Goal: Find specific page/section: Find specific page/section

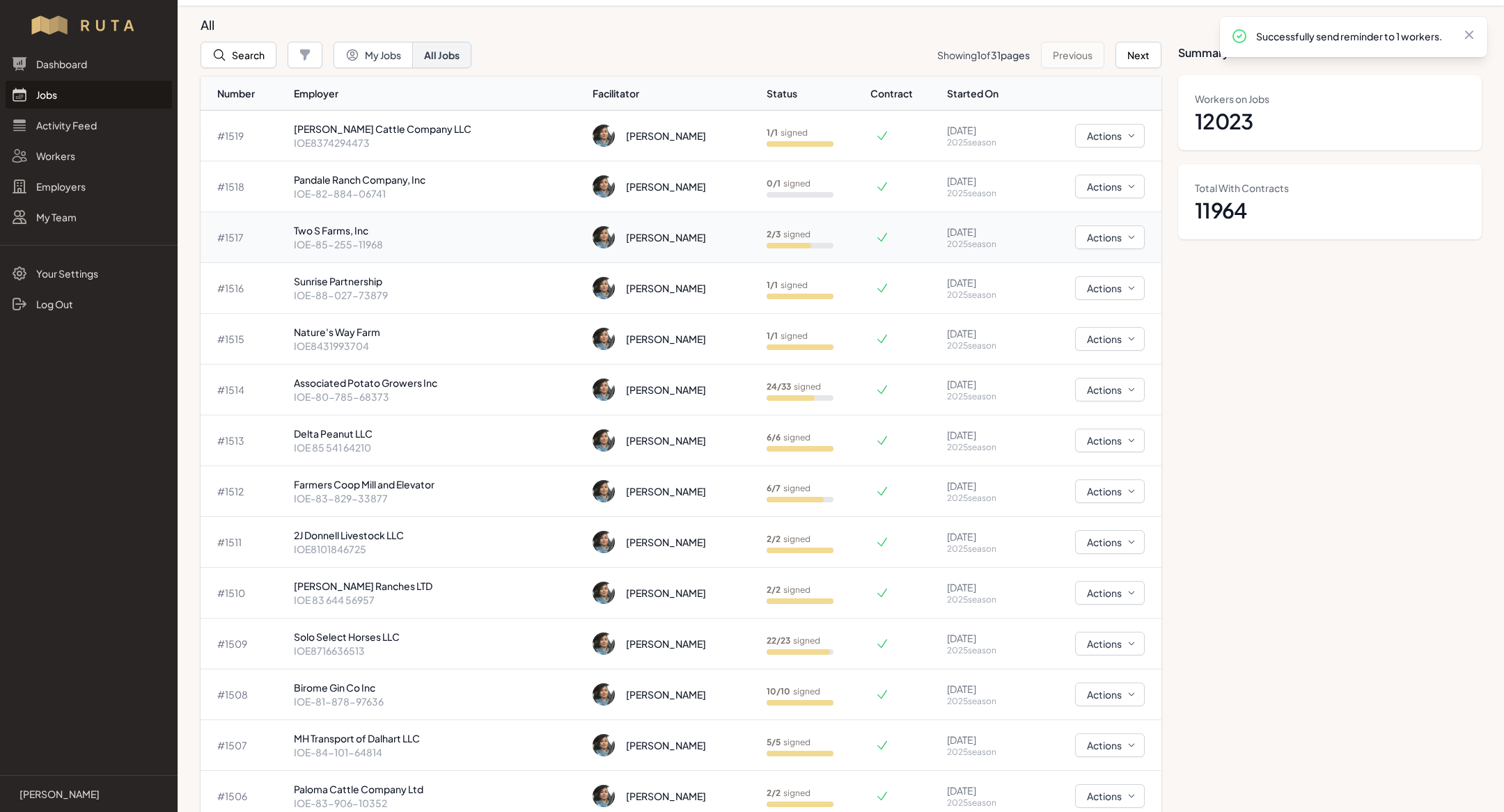
scroll to position [49, 0]
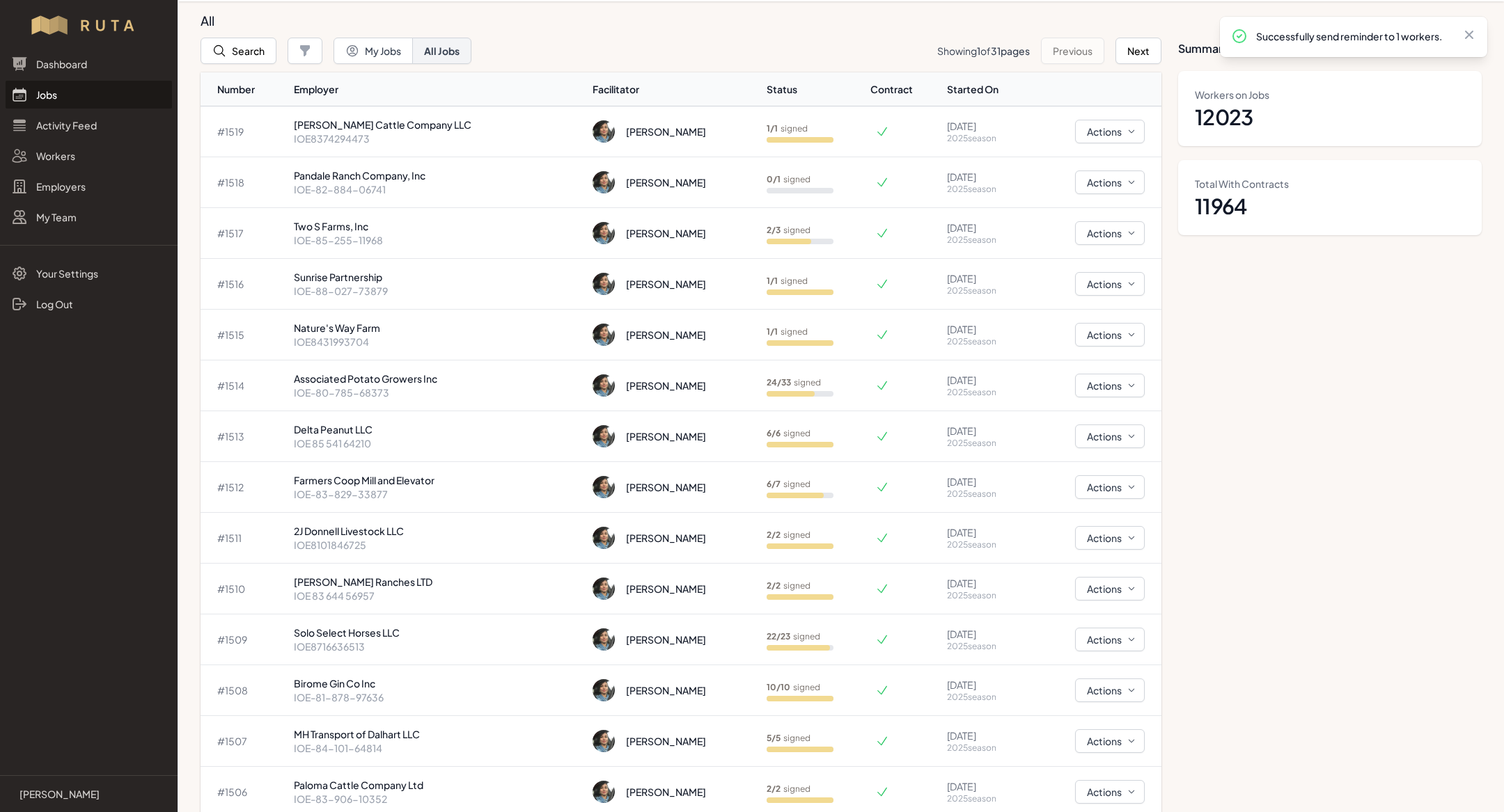
click at [247, 51] on button "Search" at bounding box center [238, 51] width 76 height 27
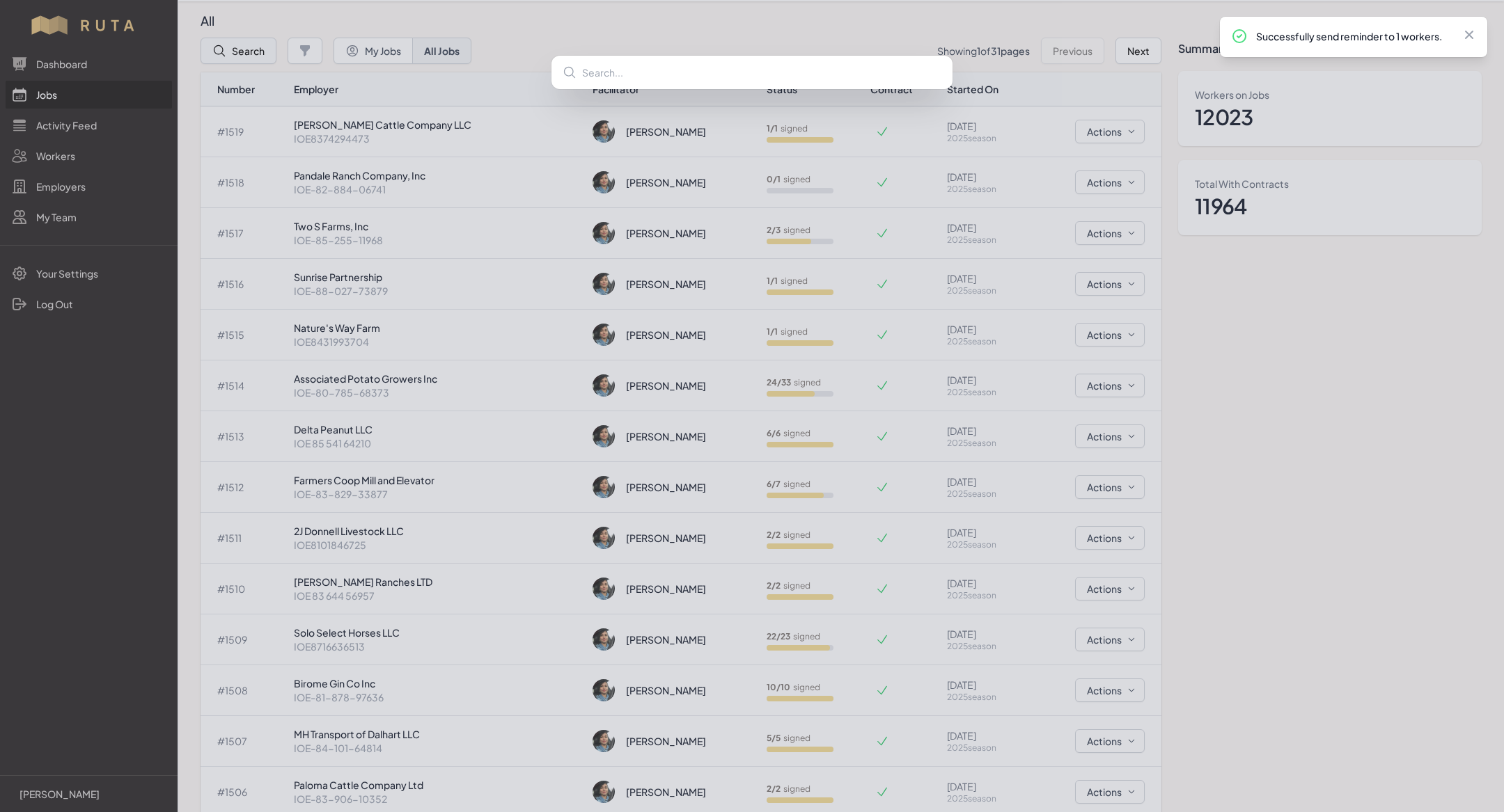
type input "e"
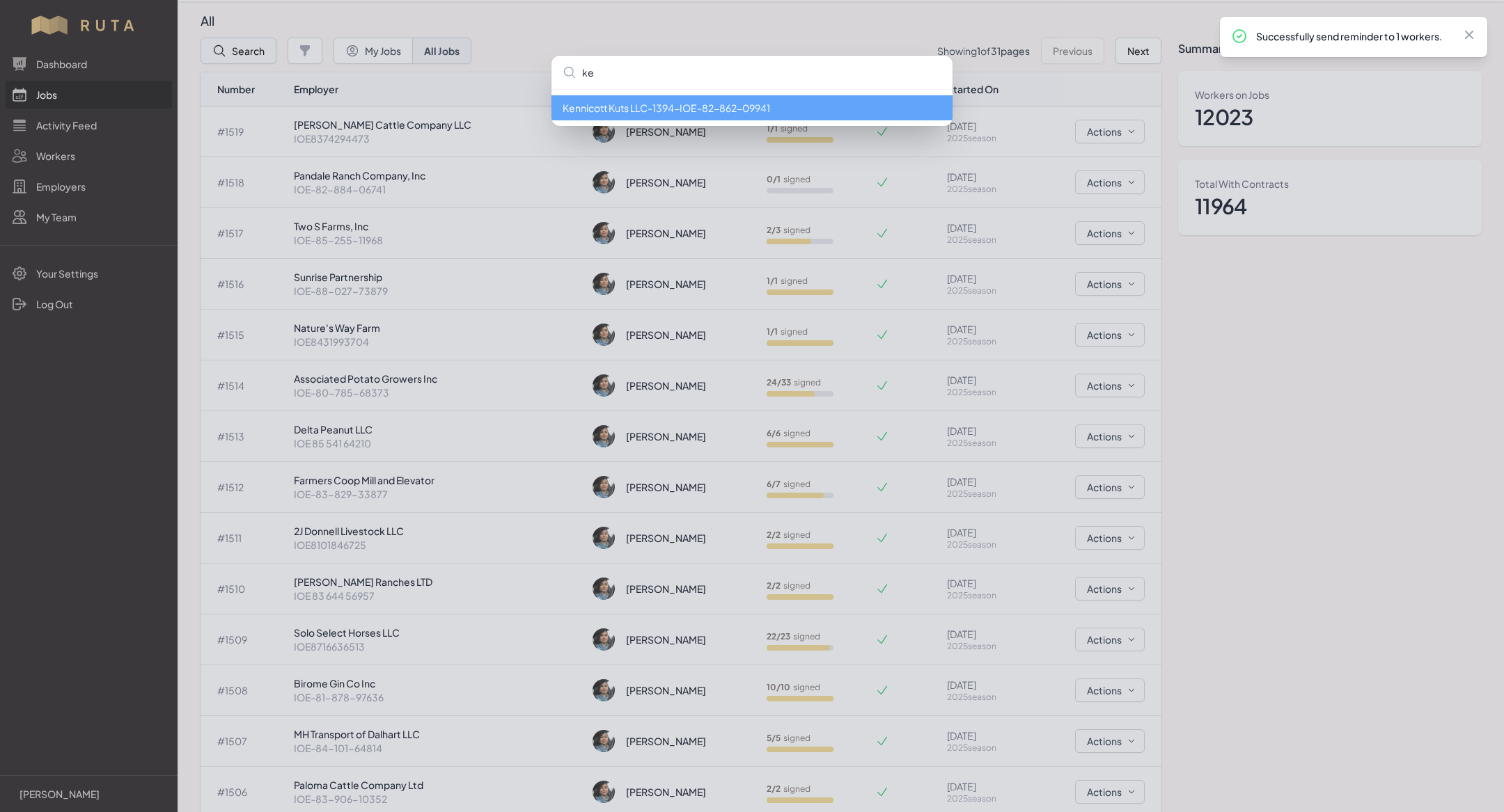
type input "k"
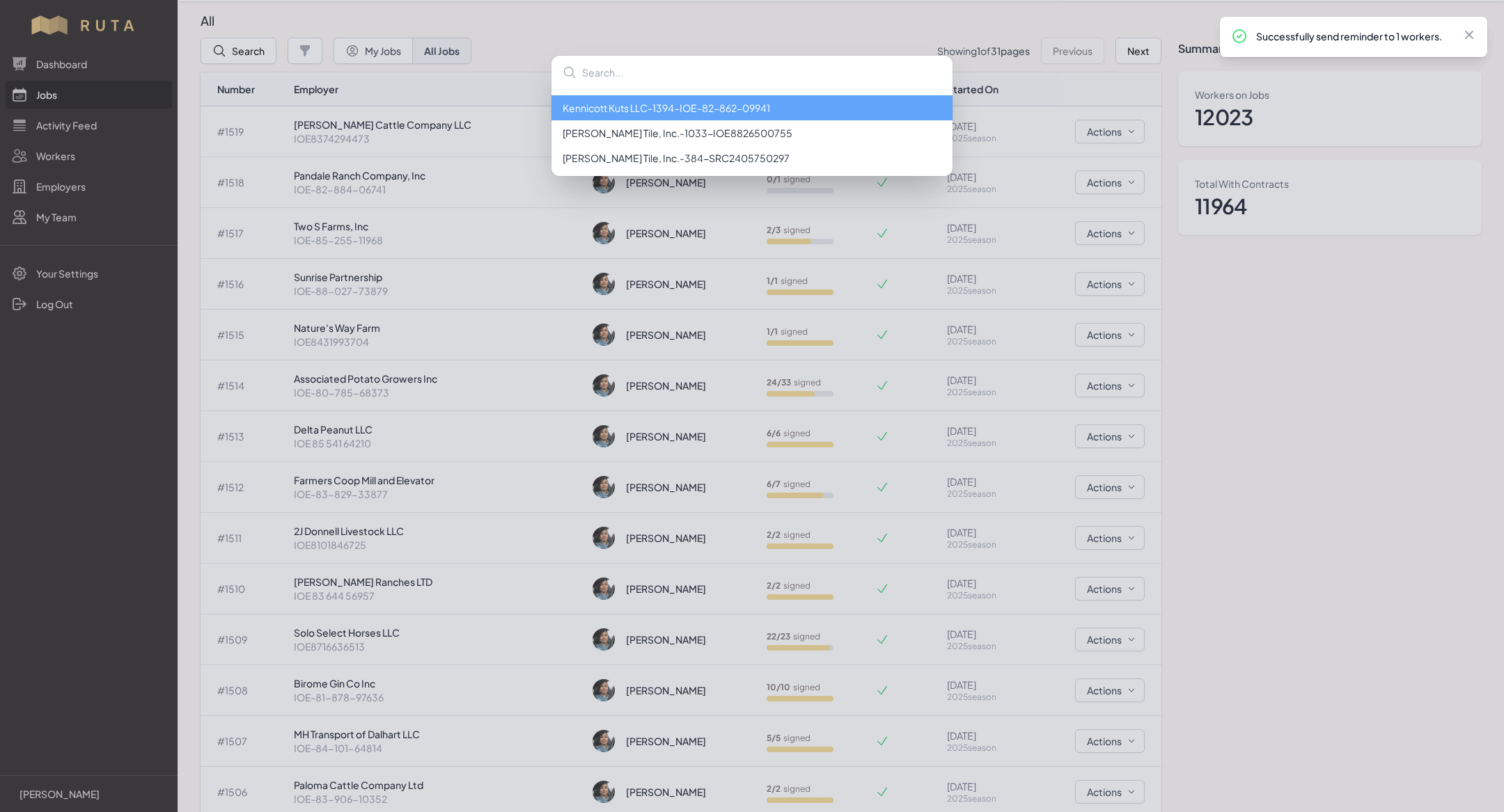
click at [617, 111] on li "Kennicott Kuts LLC - 1394 - IOE-82-862-09941" at bounding box center [752, 107] width 401 height 25
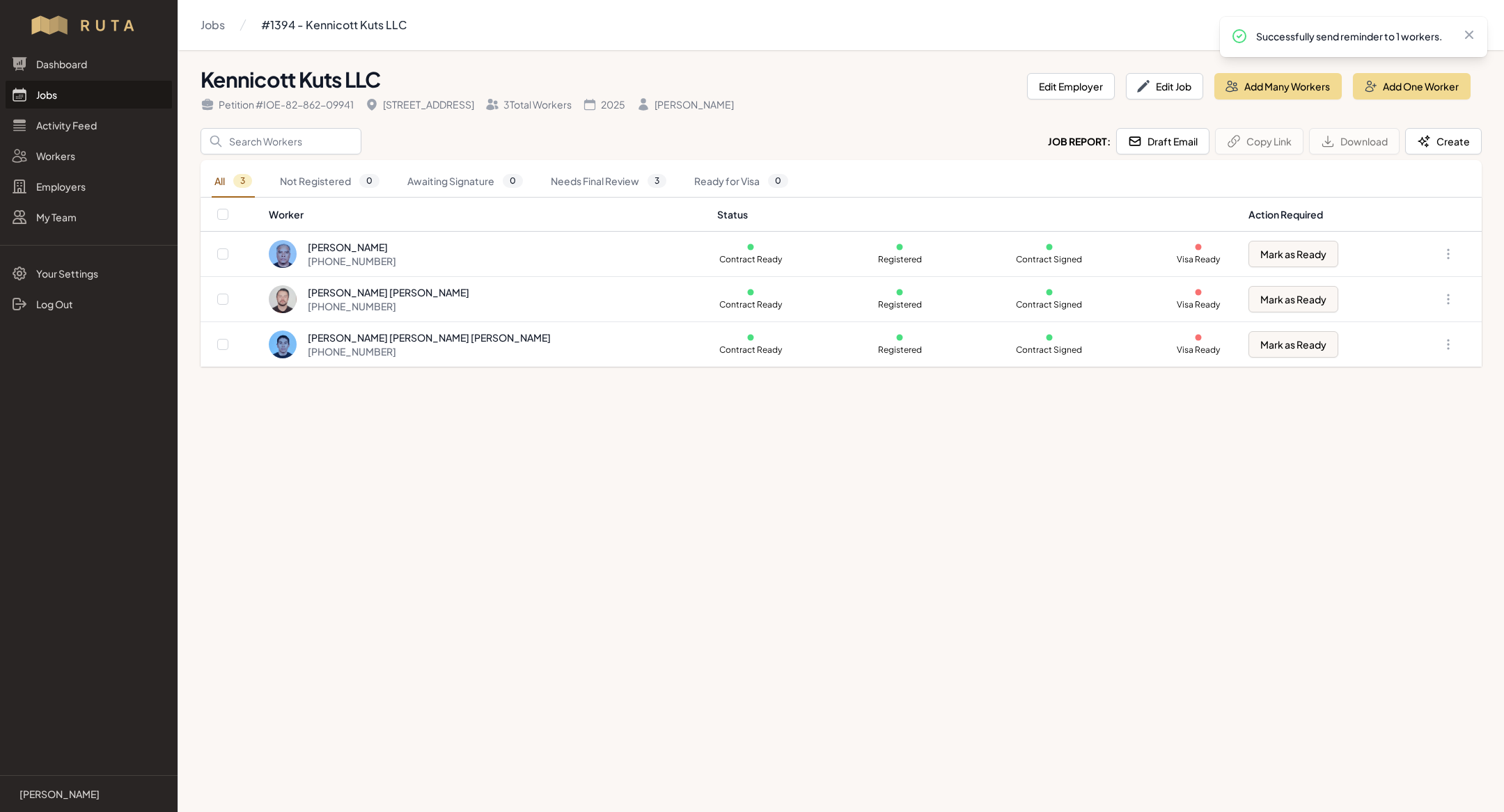
click at [102, 81] on link "Jobs" at bounding box center [89, 94] width 166 height 28
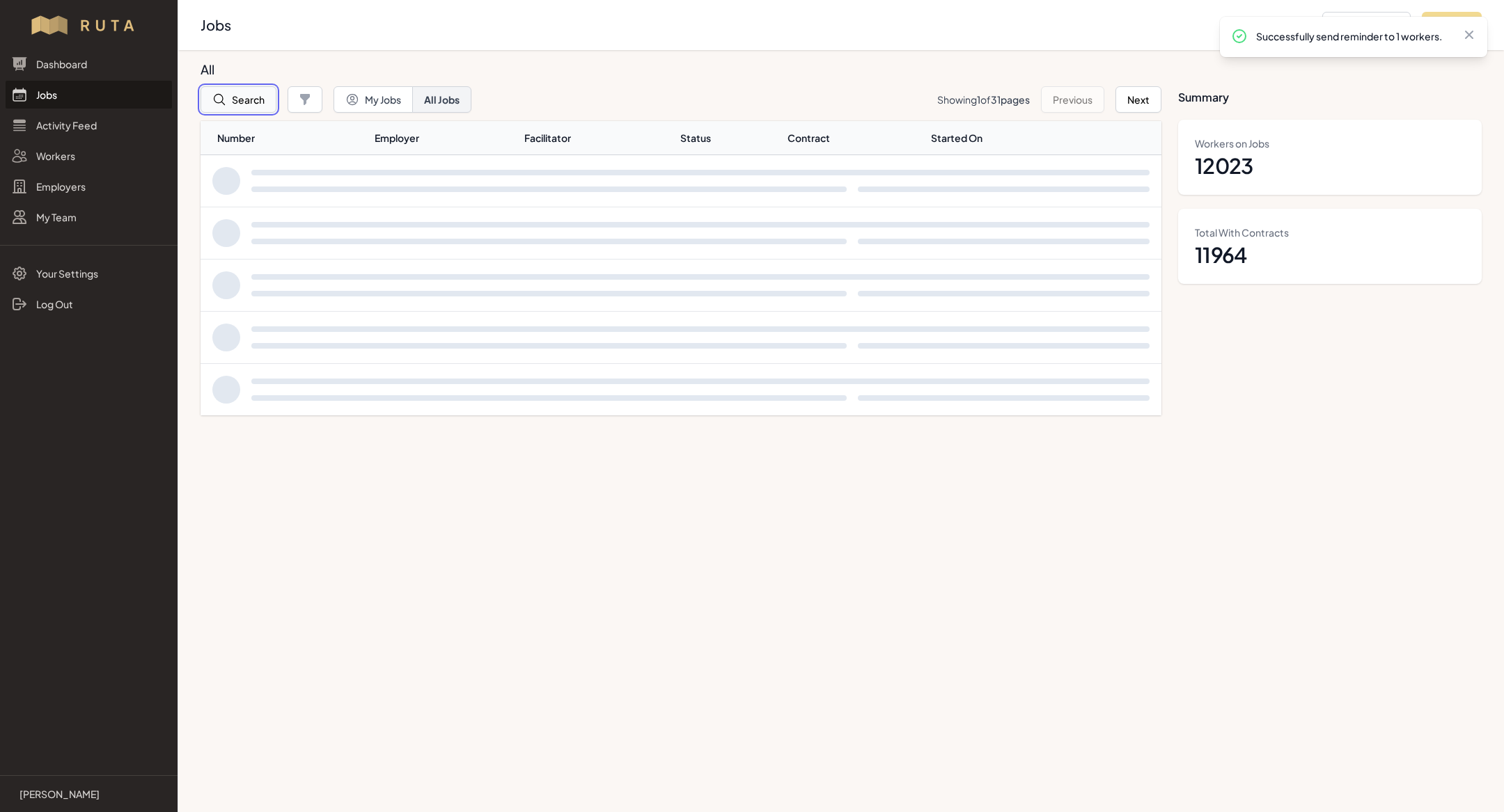
click at [236, 106] on button "Search" at bounding box center [238, 99] width 76 height 27
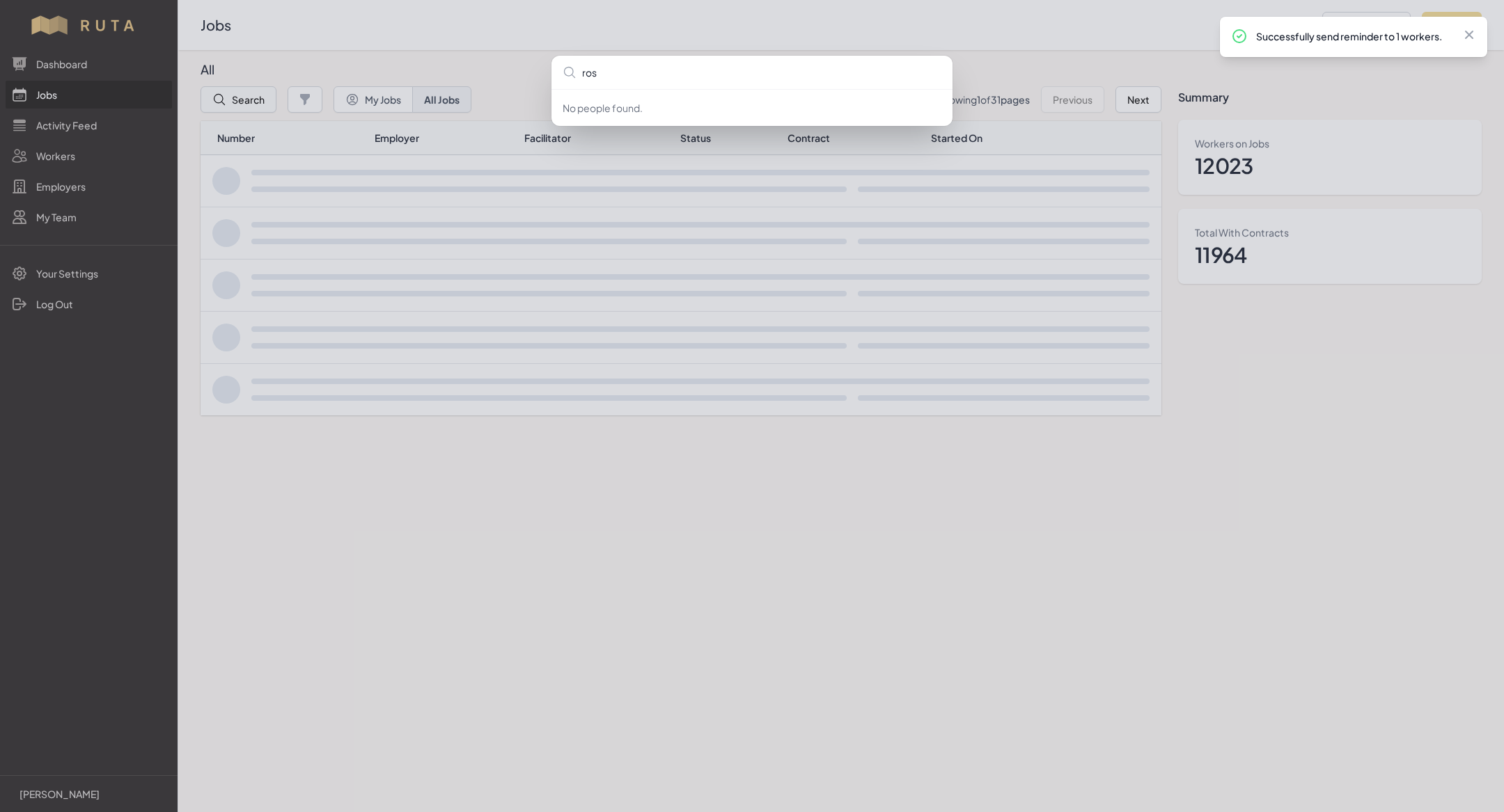
type input "[PERSON_NAME]"
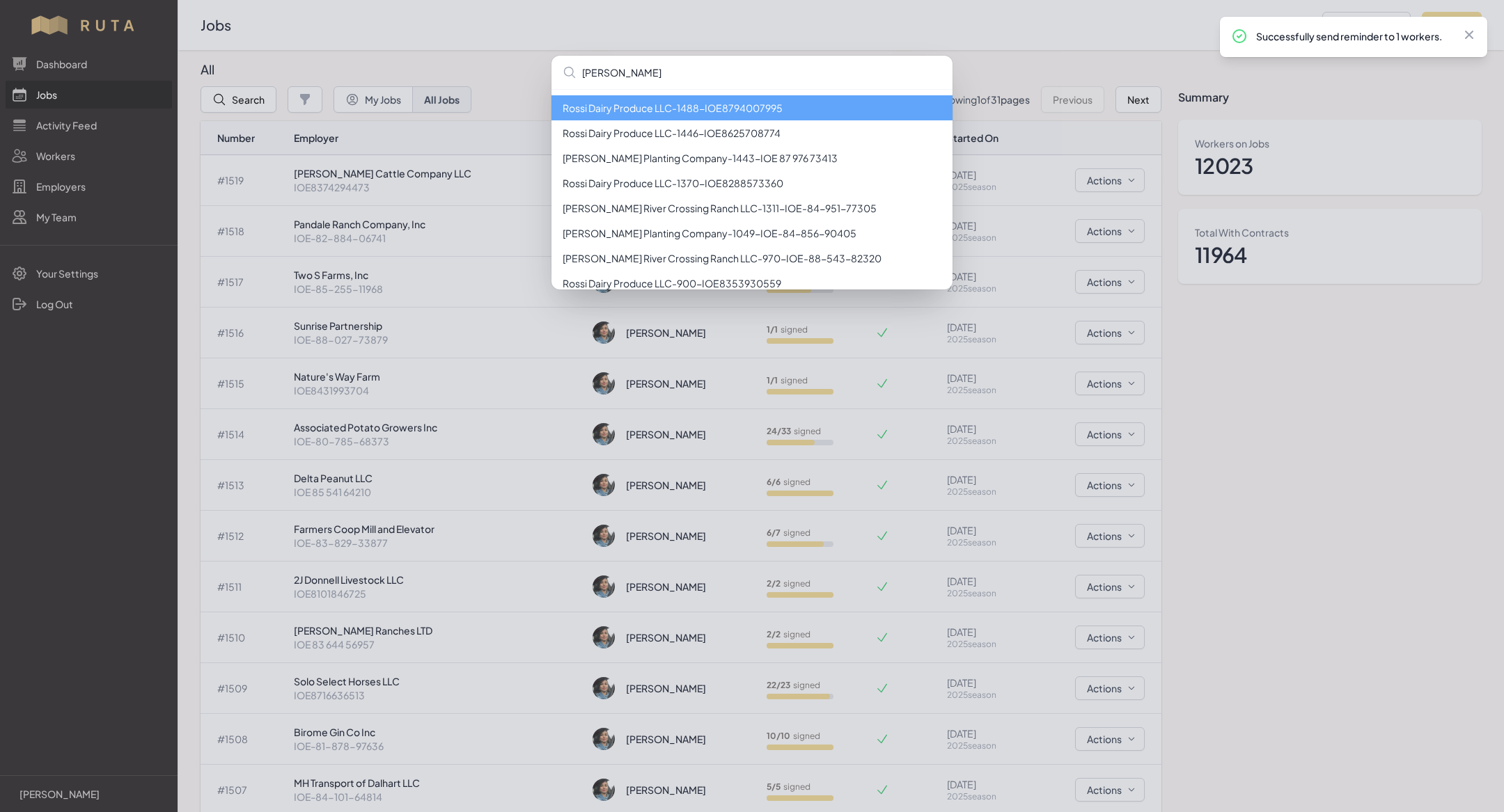
click at [729, 101] on li "[PERSON_NAME] Dairy Produce LLC - 1488 - IOE8794007995" at bounding box center [752, 107] width 401 height 25
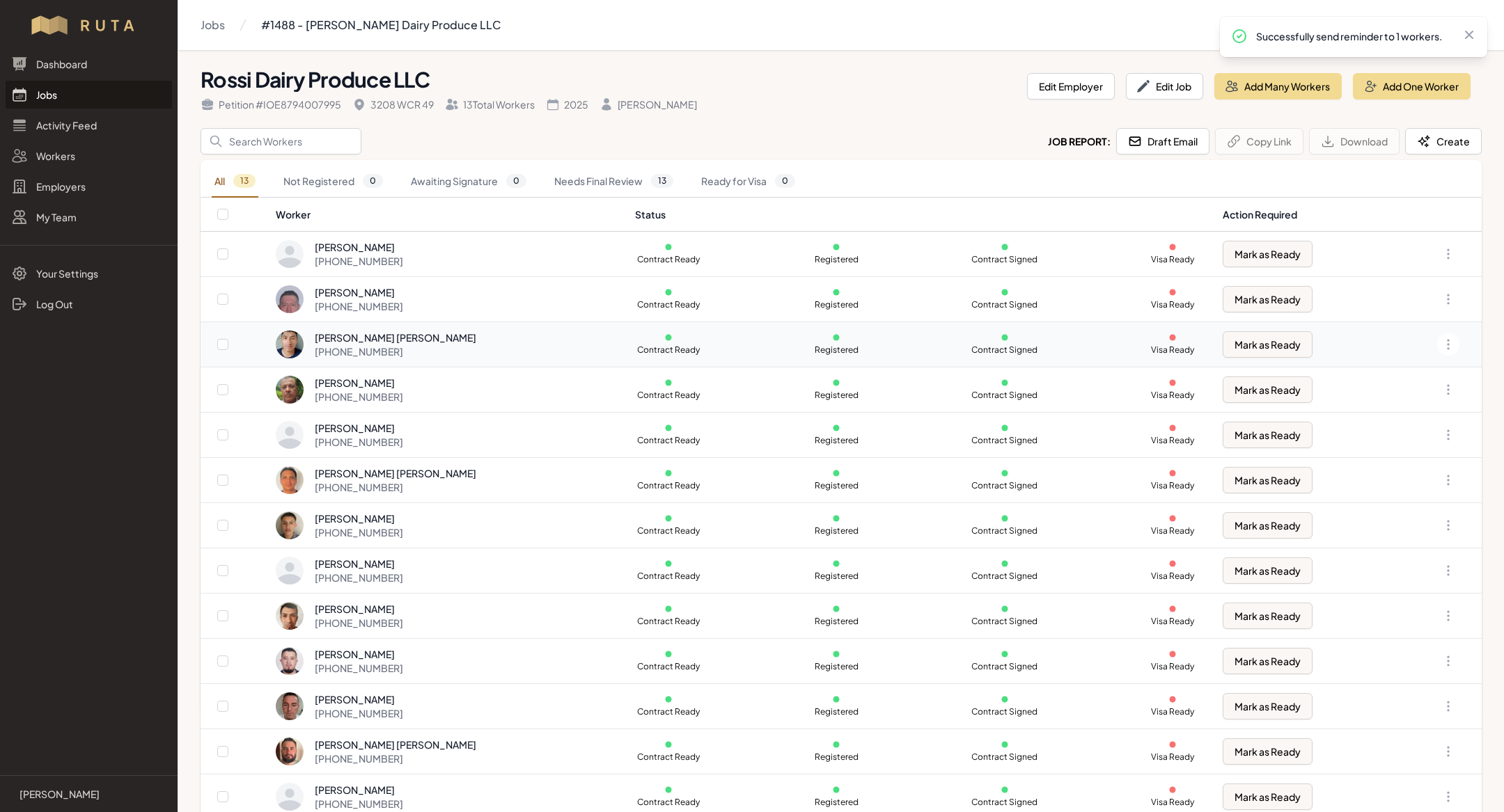
scroll to position [9, 0]
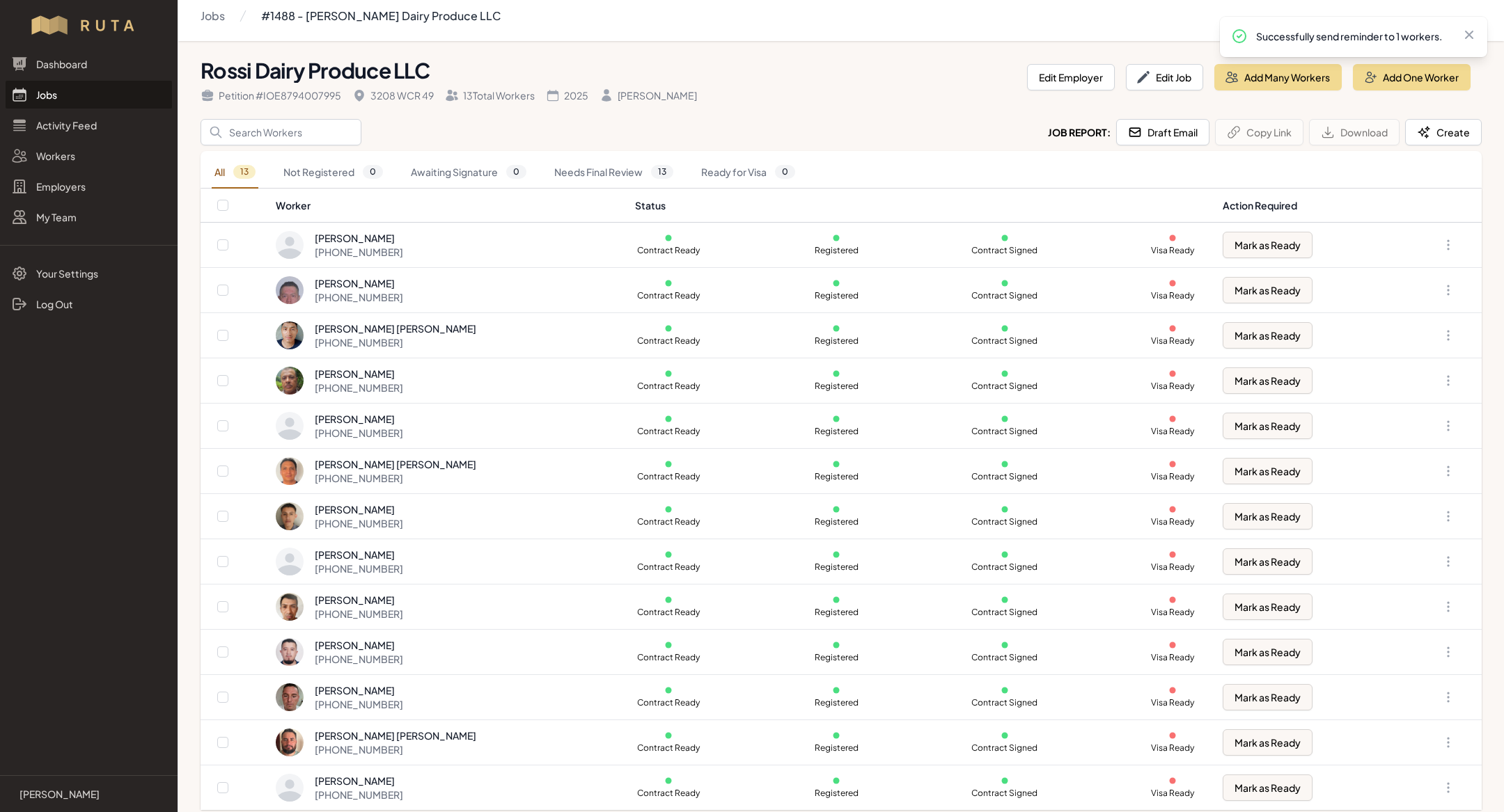
click at [105, 101] on link "Jobs" at bounding box center [89, 94] width 166 height 28
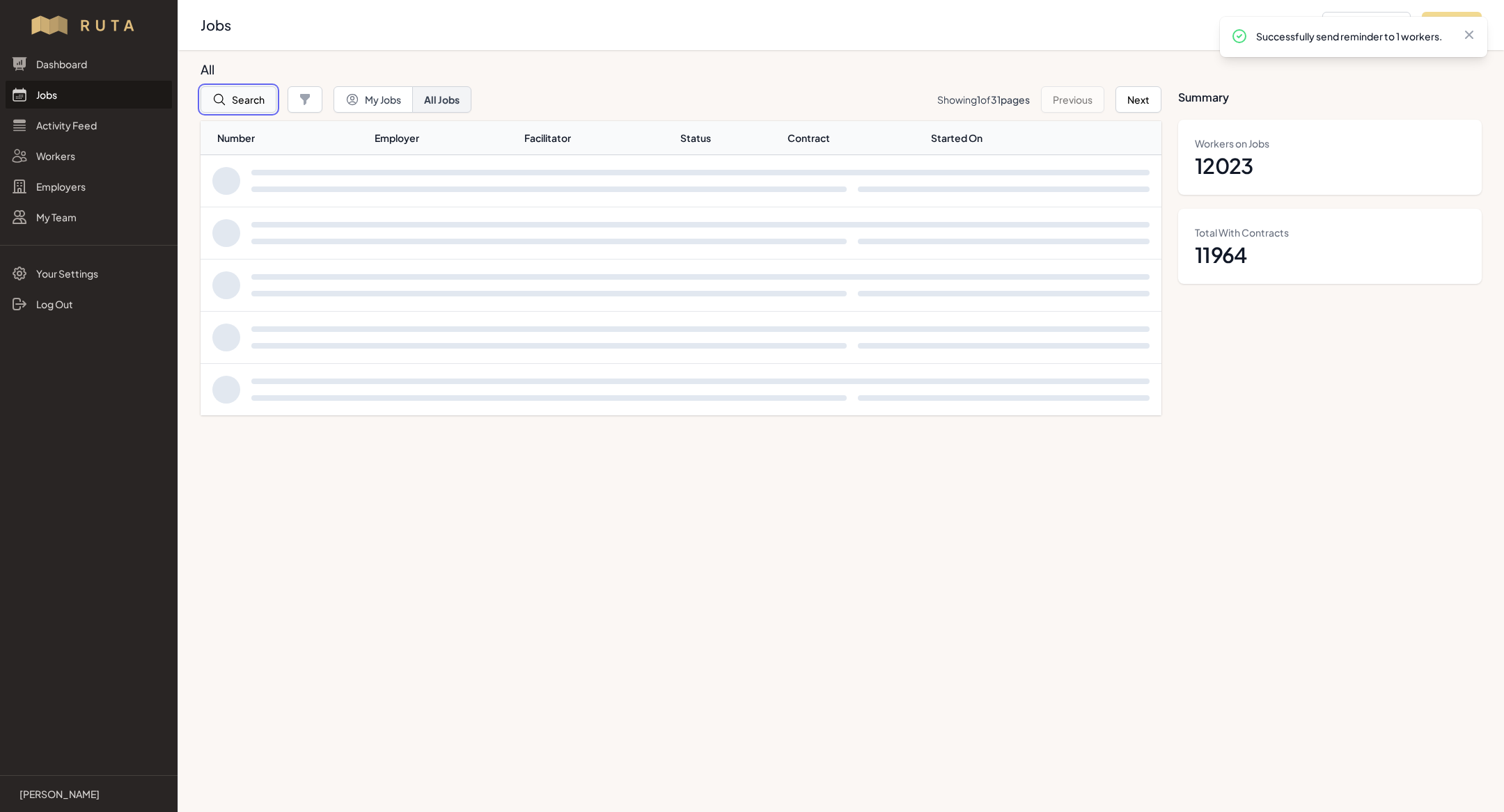
click at [235, 106] on button "Search" at bounding box center [238, 99] width 76 height 27
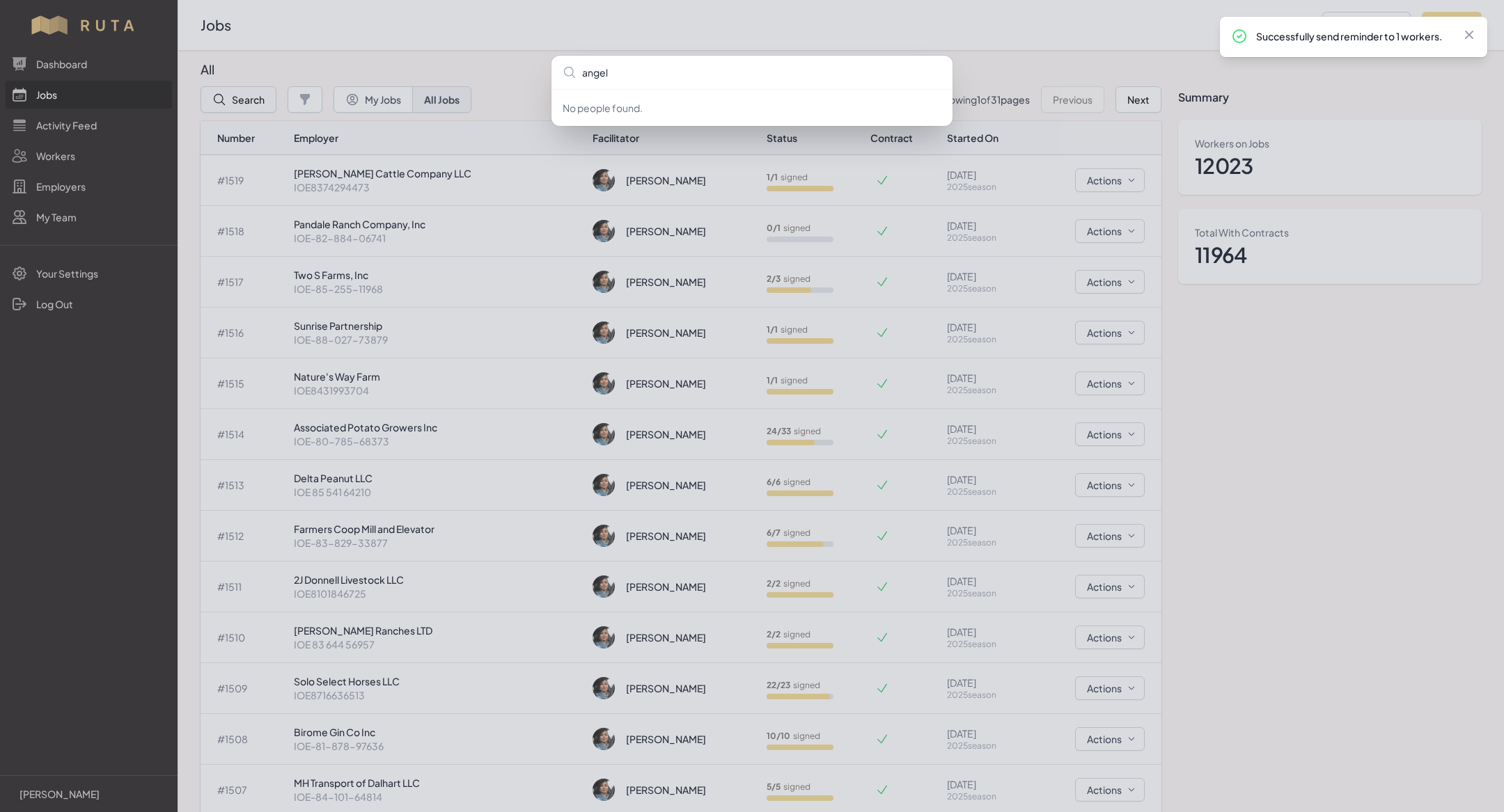
type input "angel b"
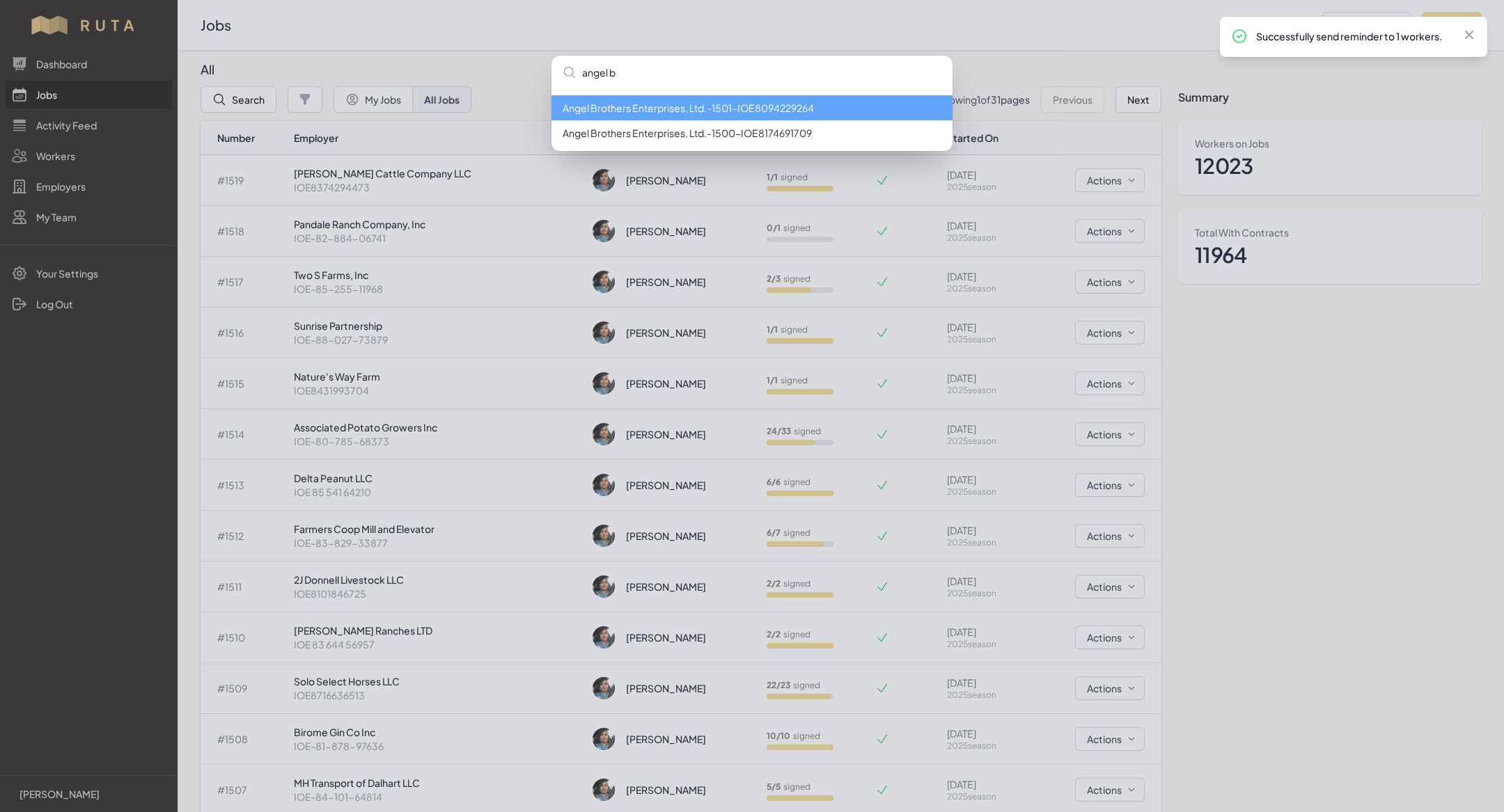
click at [662, 110] on li "Angel Brothers Enterprises, Ltd. - 1501 - IOE8094229264" at bounding box center [752, 107] width 401 height 25
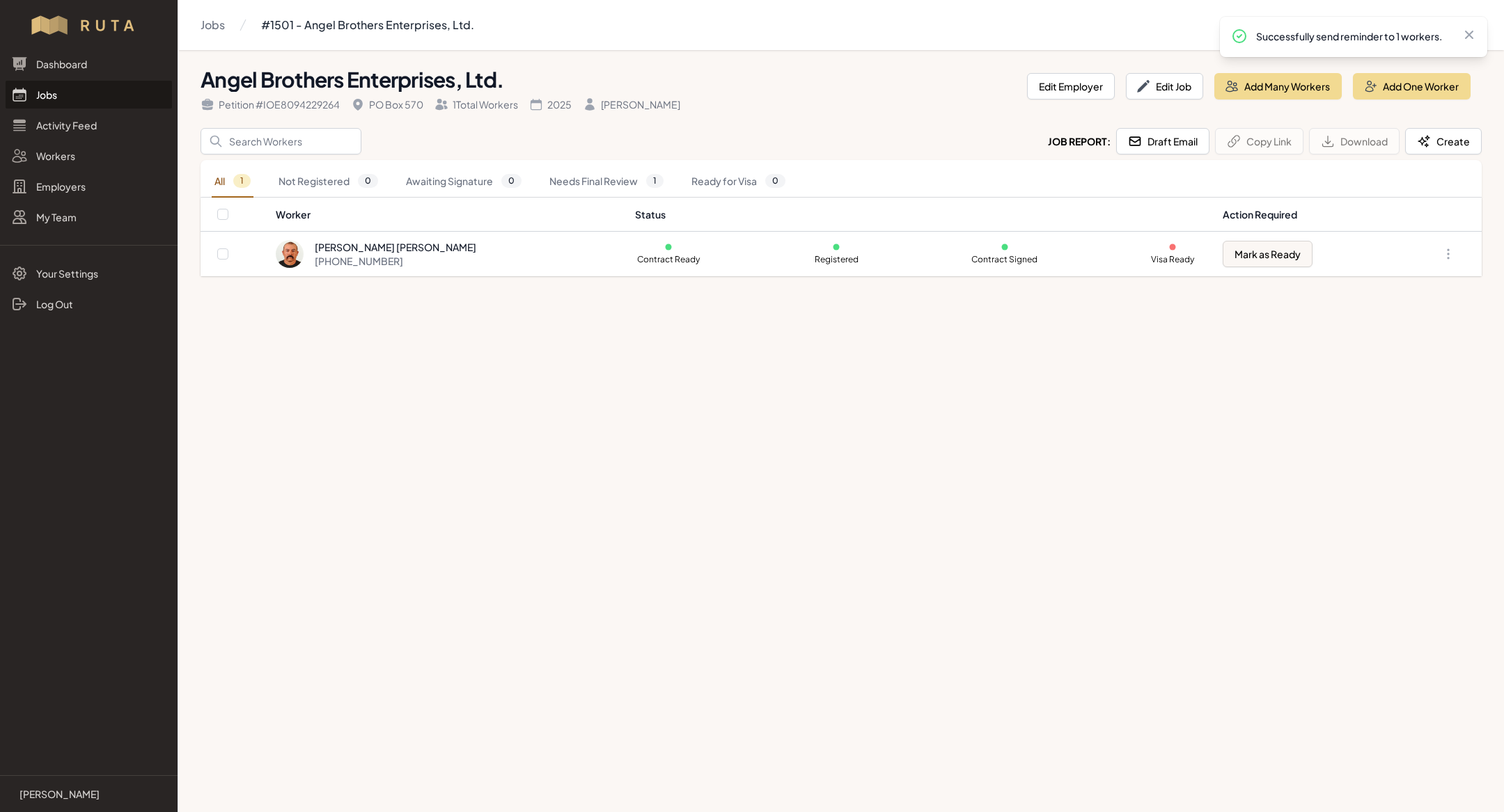
click at [110, 93] on link "Jobs" at bounding box center [89, 94] width 166 height 28
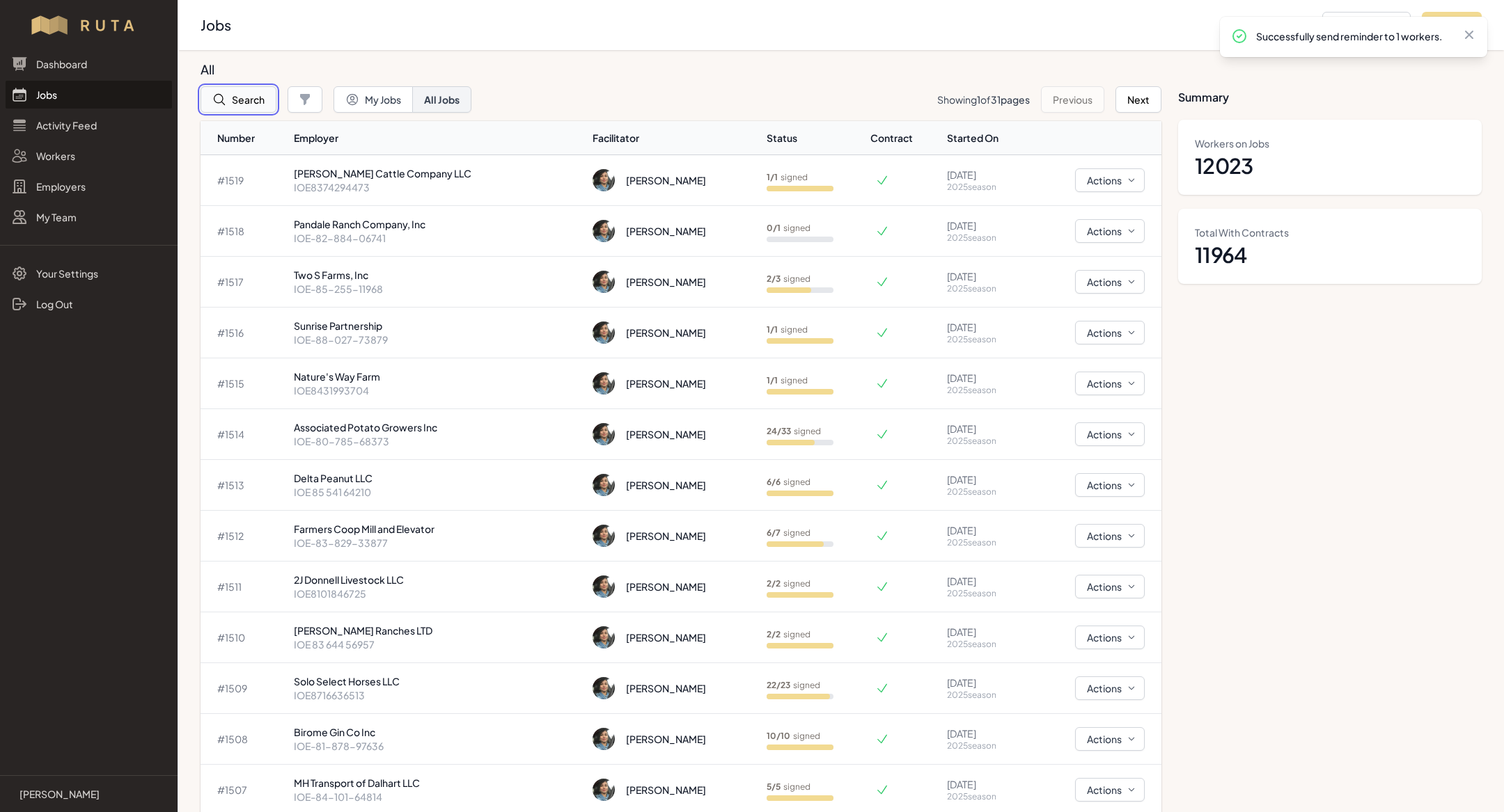
click at [251, 96] on button "Search" at bounding box center [238, 99] width 76 height 27
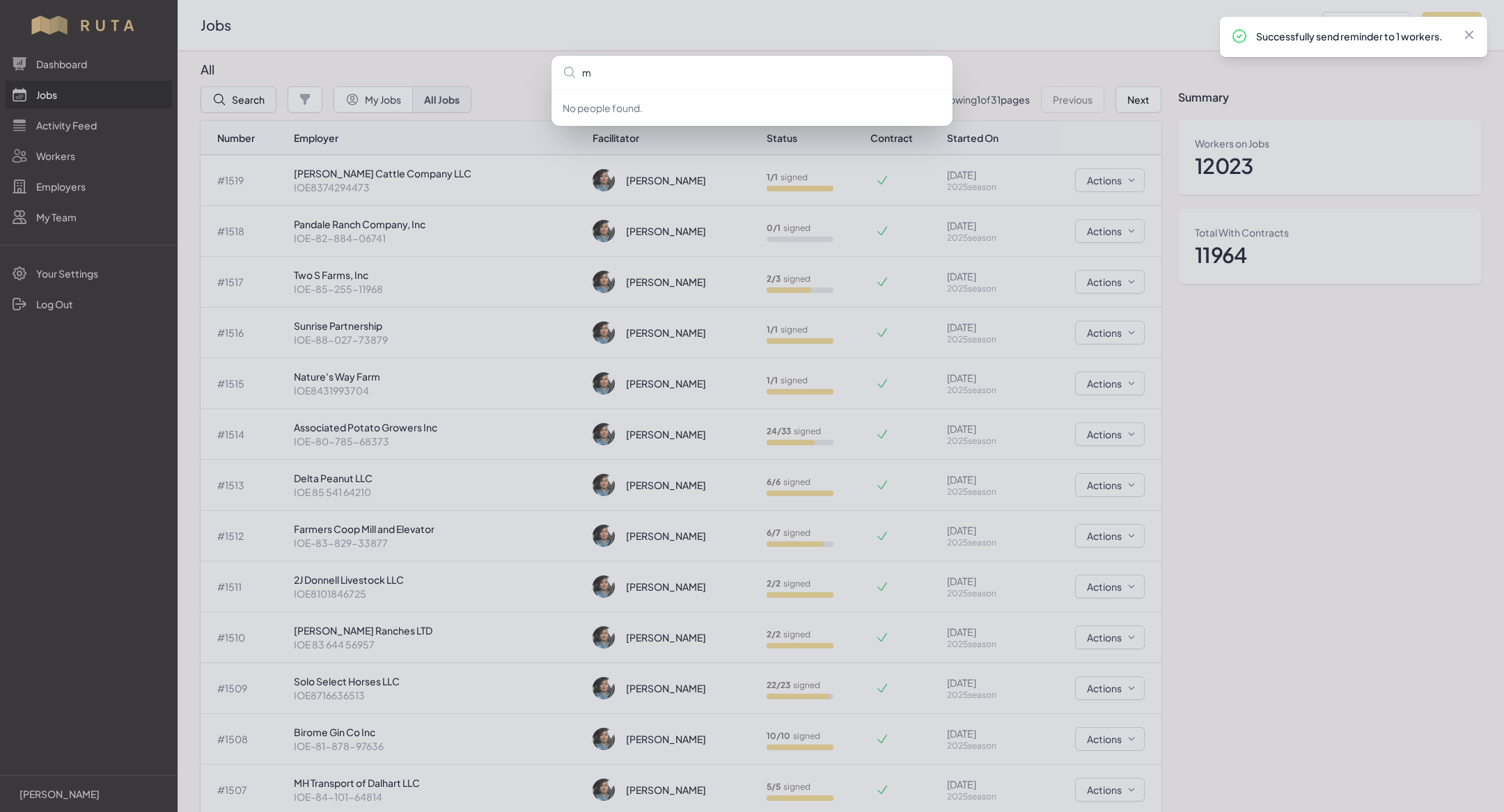
type input "mh"
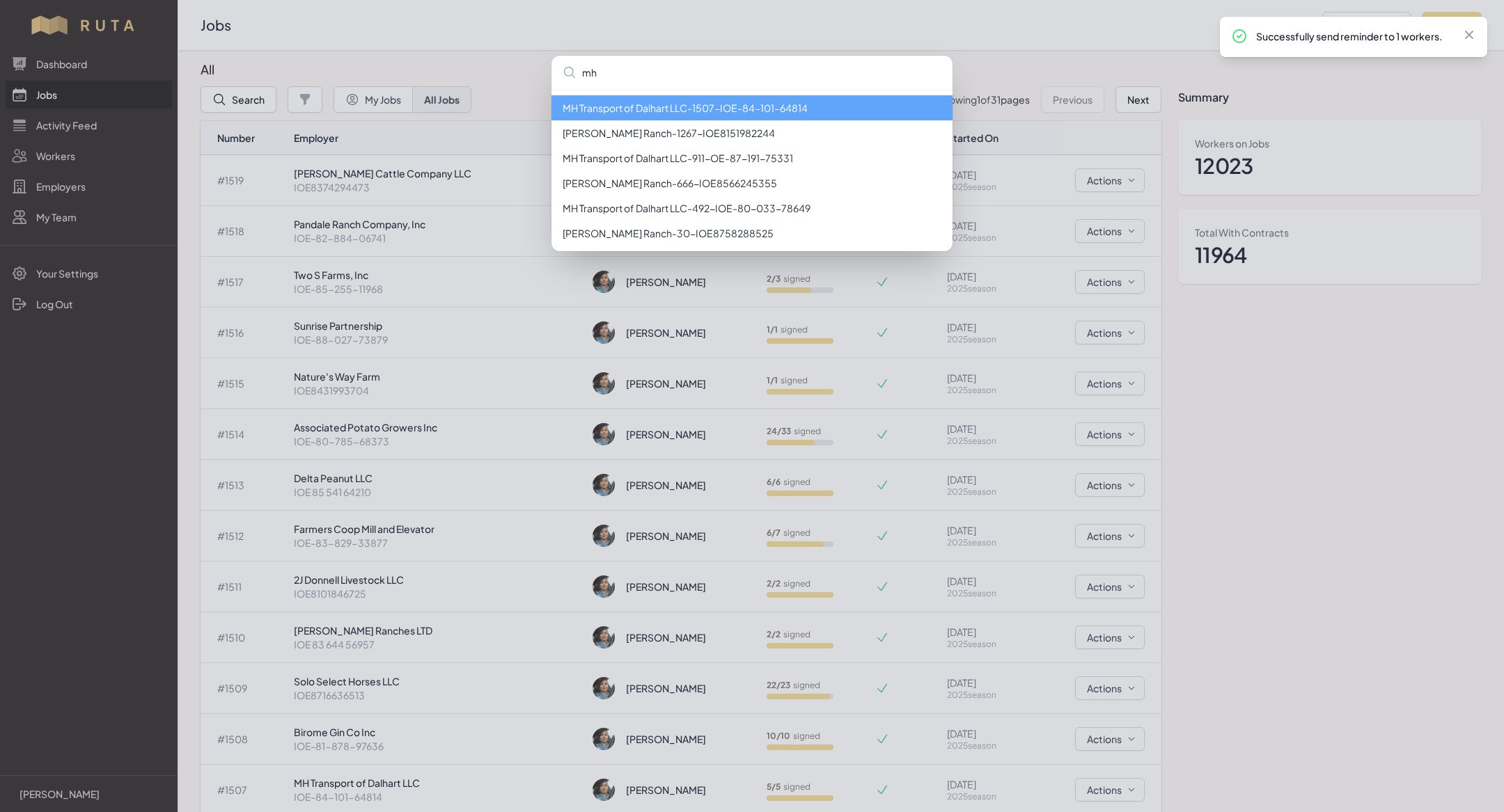
click at [779, 110] on li "MH Transport of Dalhart LLC - 1507 - IOE-84-101-64814" at bounding box center [752, 107] width 401 height 25
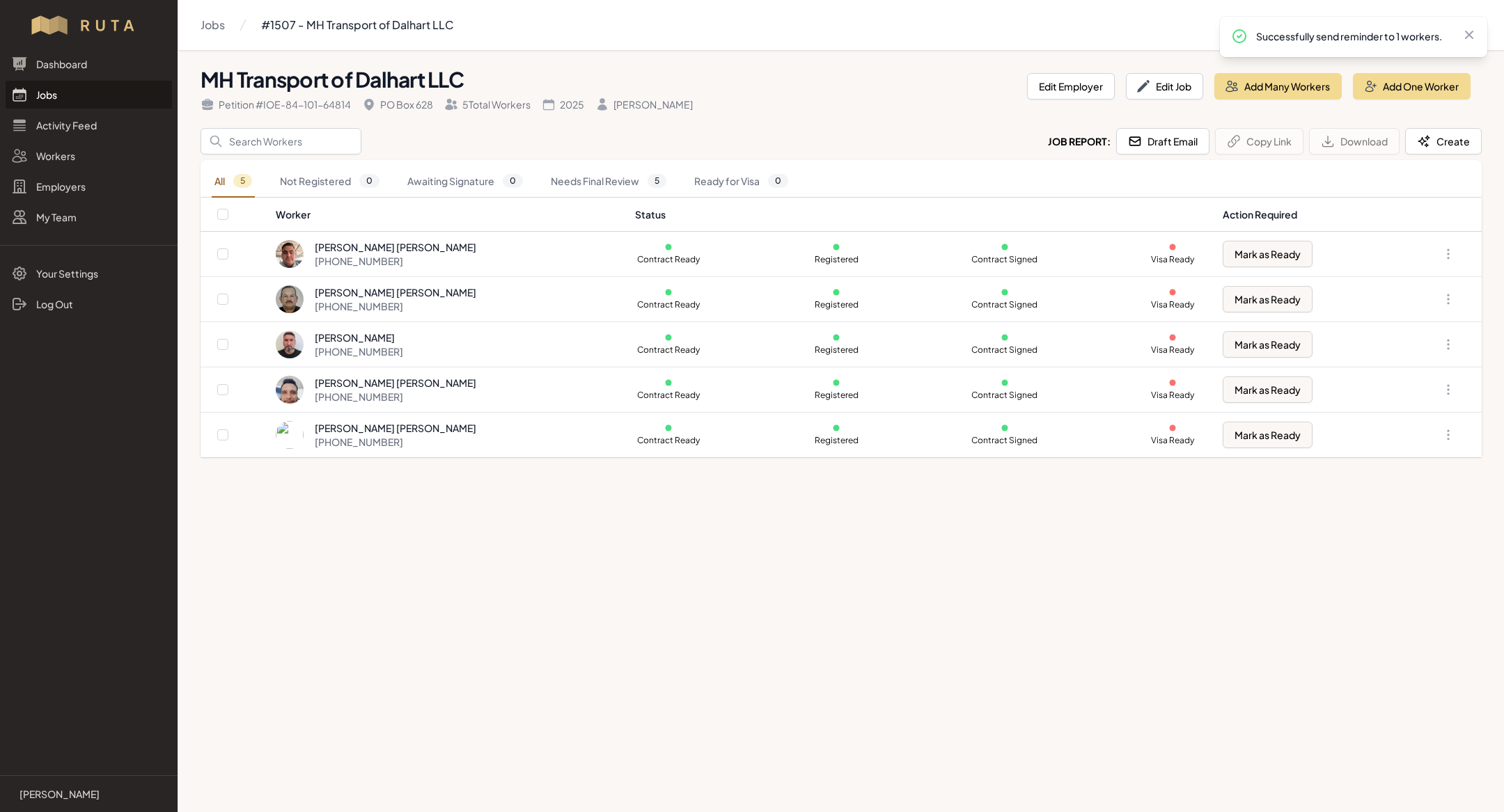
click at [63, 99] on link "Jobs" at bounding box center [89, 94] width 166 height 28
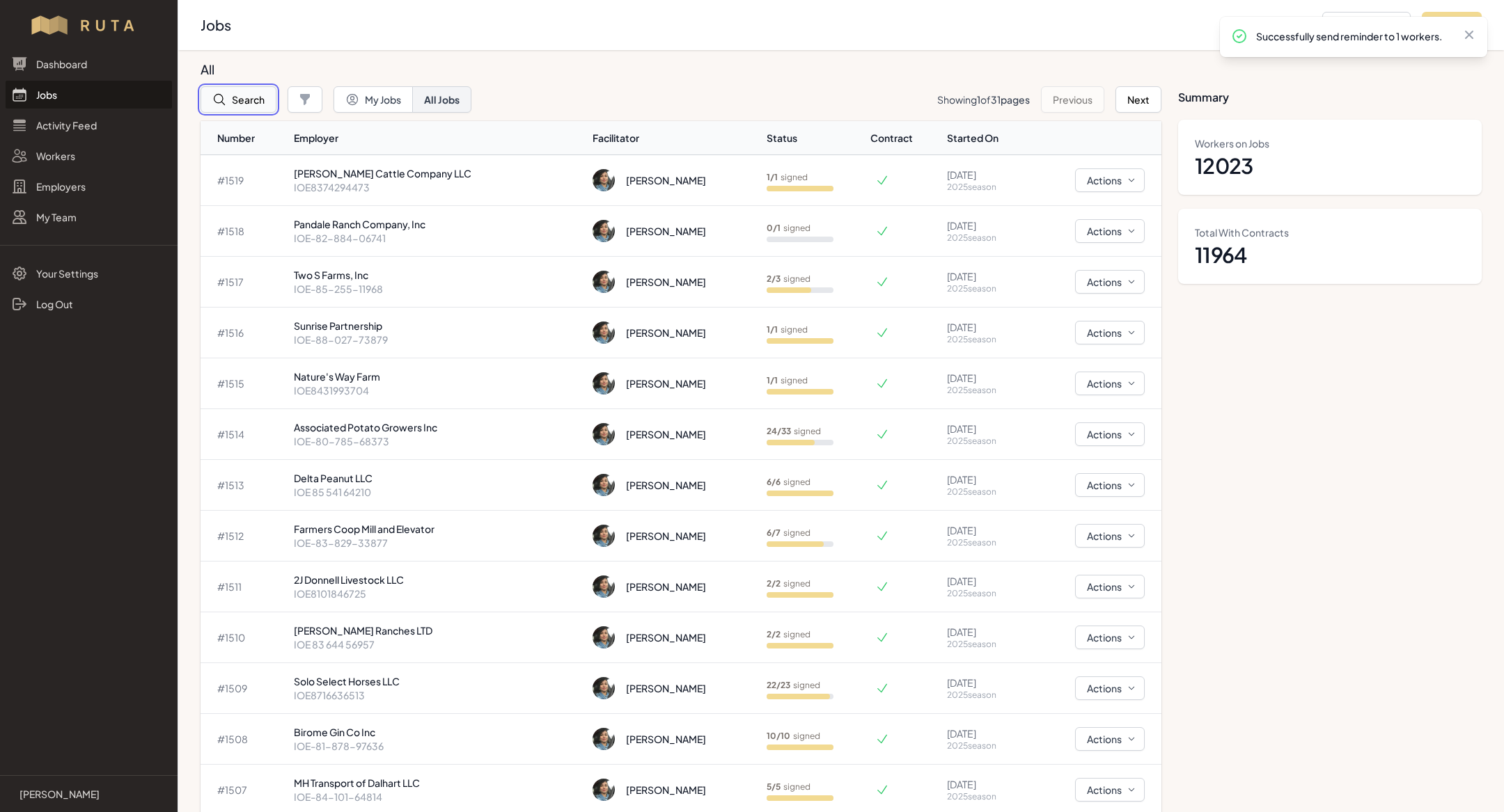
click at [249, 105] on button "Search" at bounding box center [238, 99] width 76 height 27
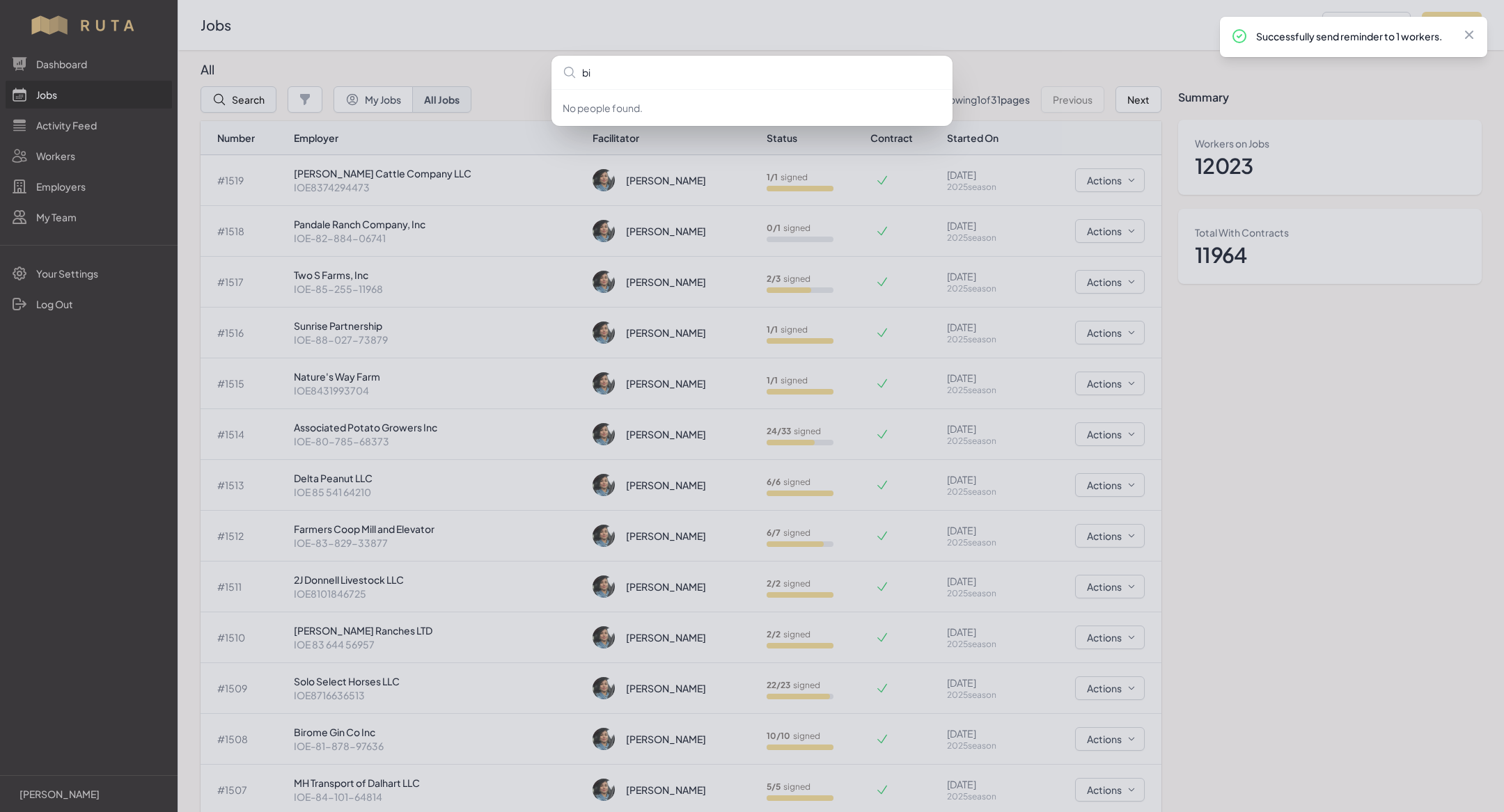
type input "bir"
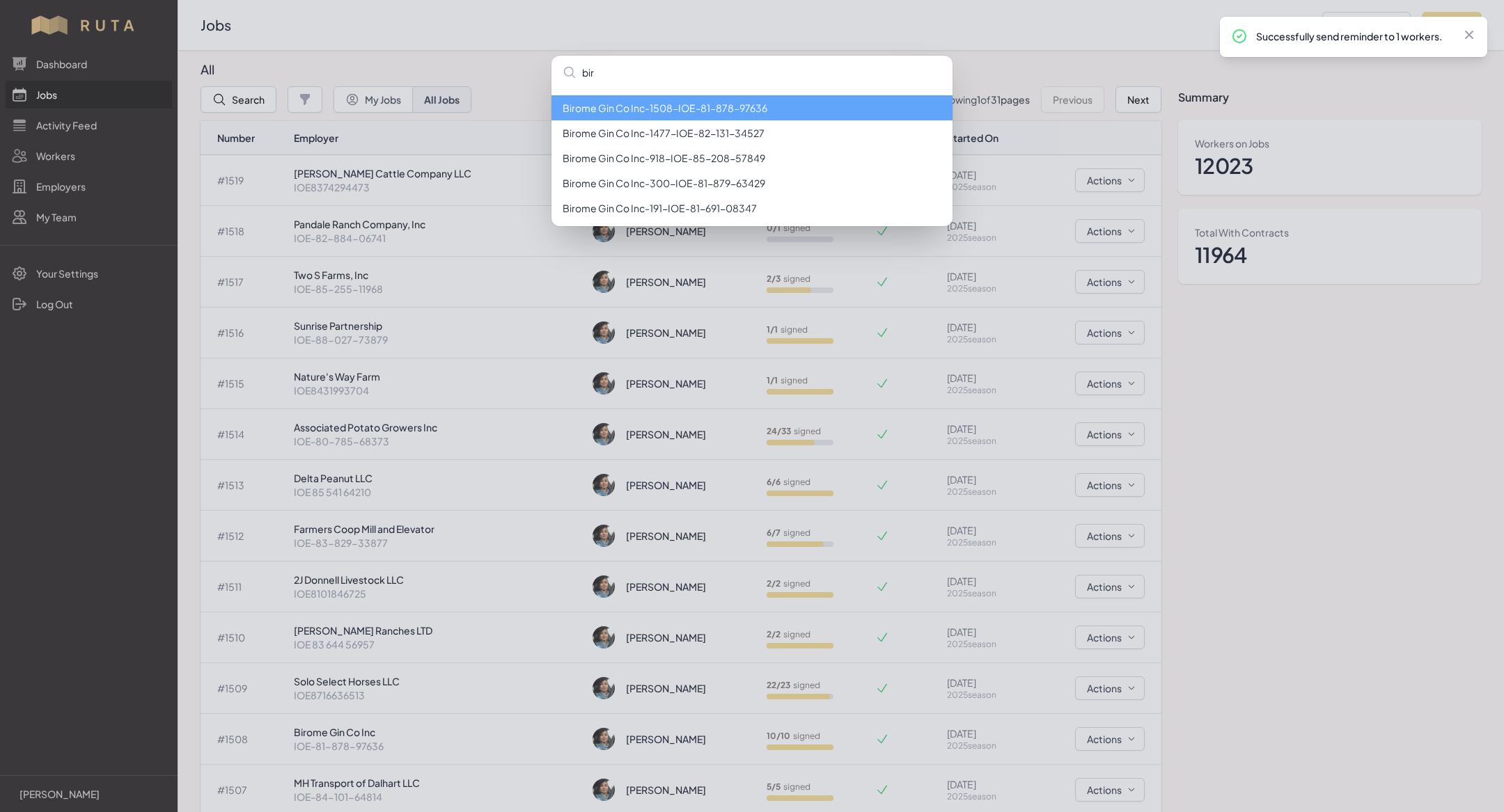
click at [740, 110] on li "Birome Gin Co Inc - 1508 - IOE-81-878-97636" at bounding box center [752, 107] width 401 height 25
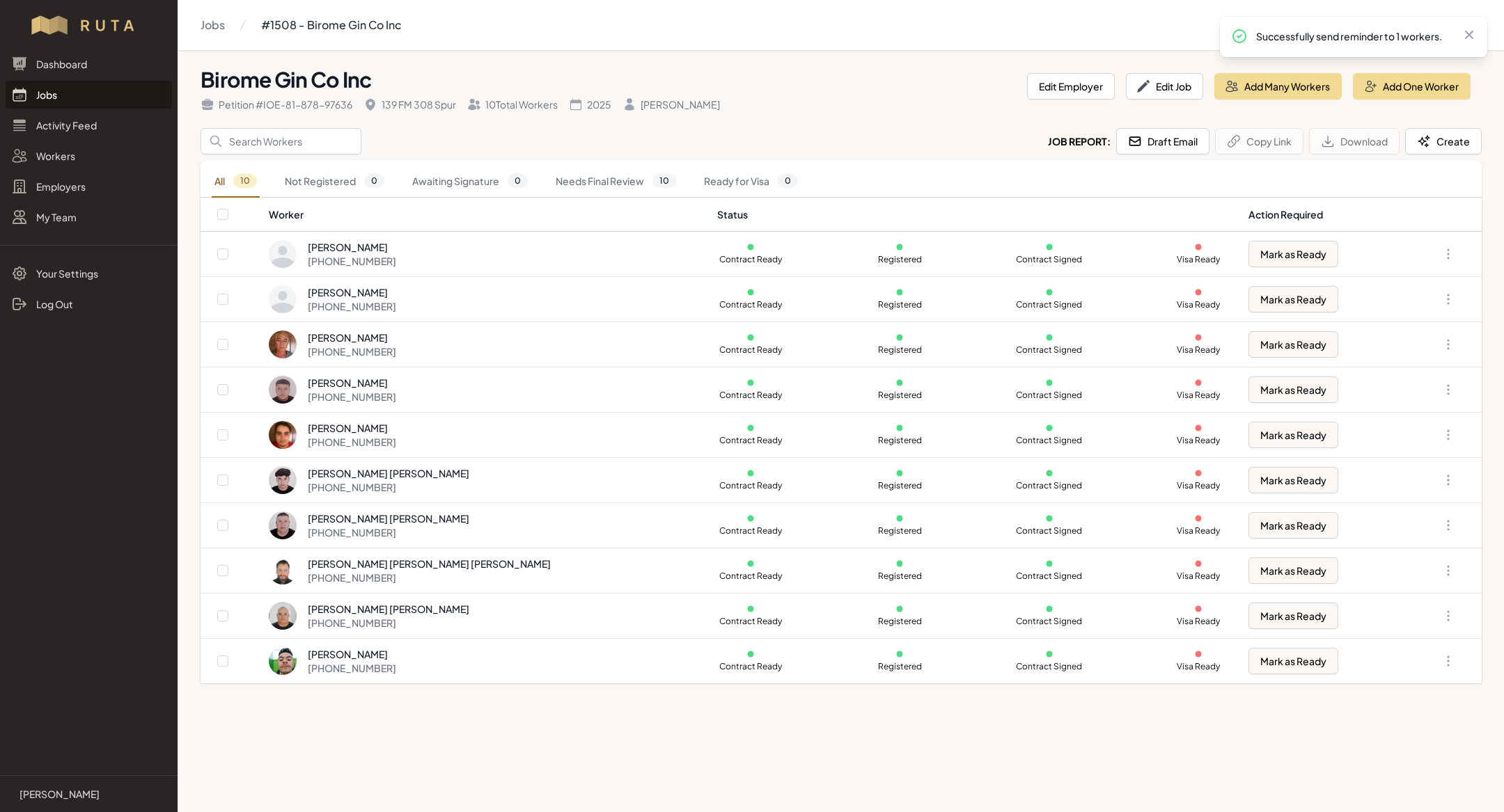
click at [95, 87] on link "Jobs" at bounding box center [89, 94] width 166 height 28
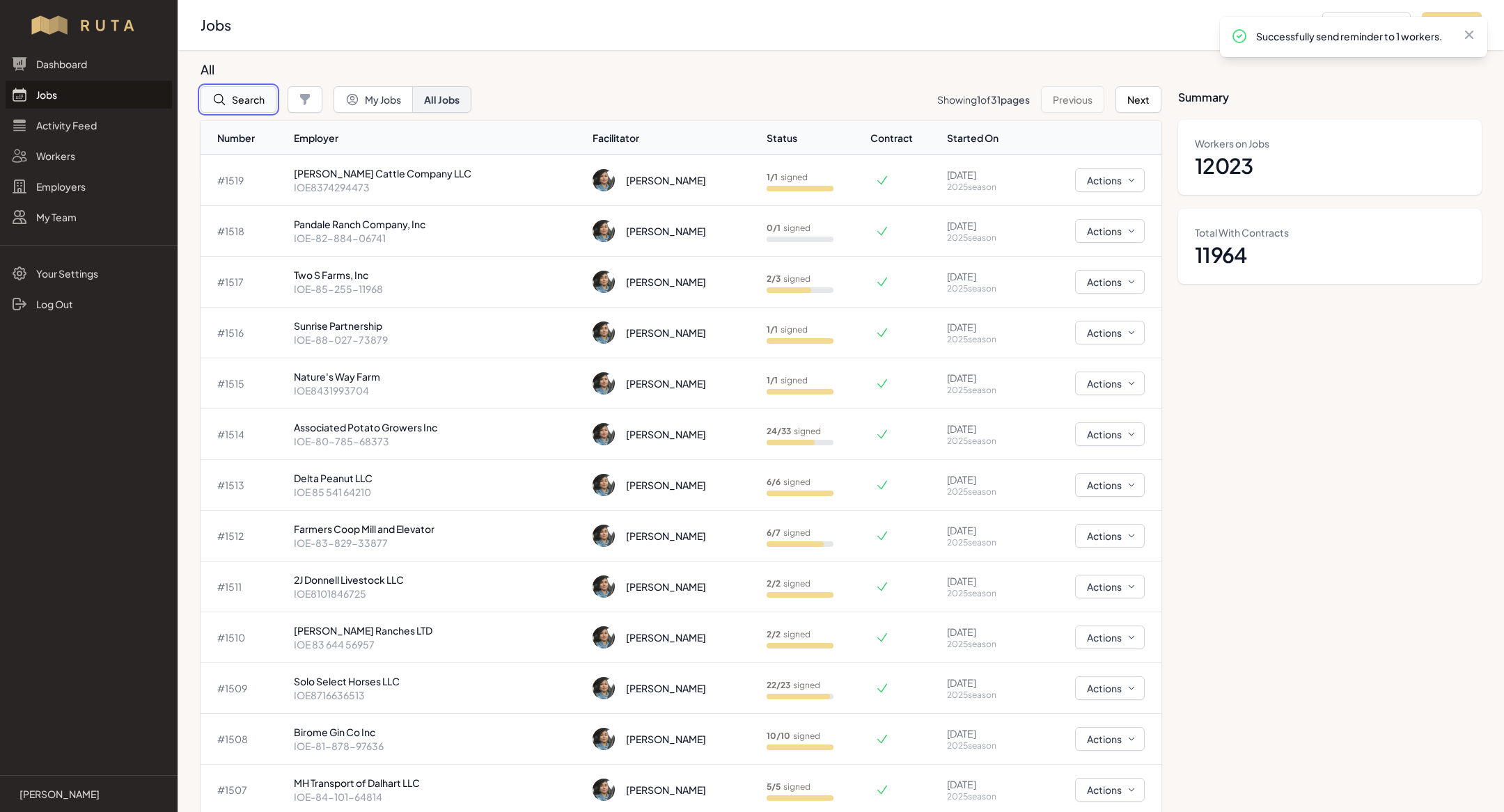
click at [237, 104] on button "Search" at bounding box center [238, 99] width 76 height 27
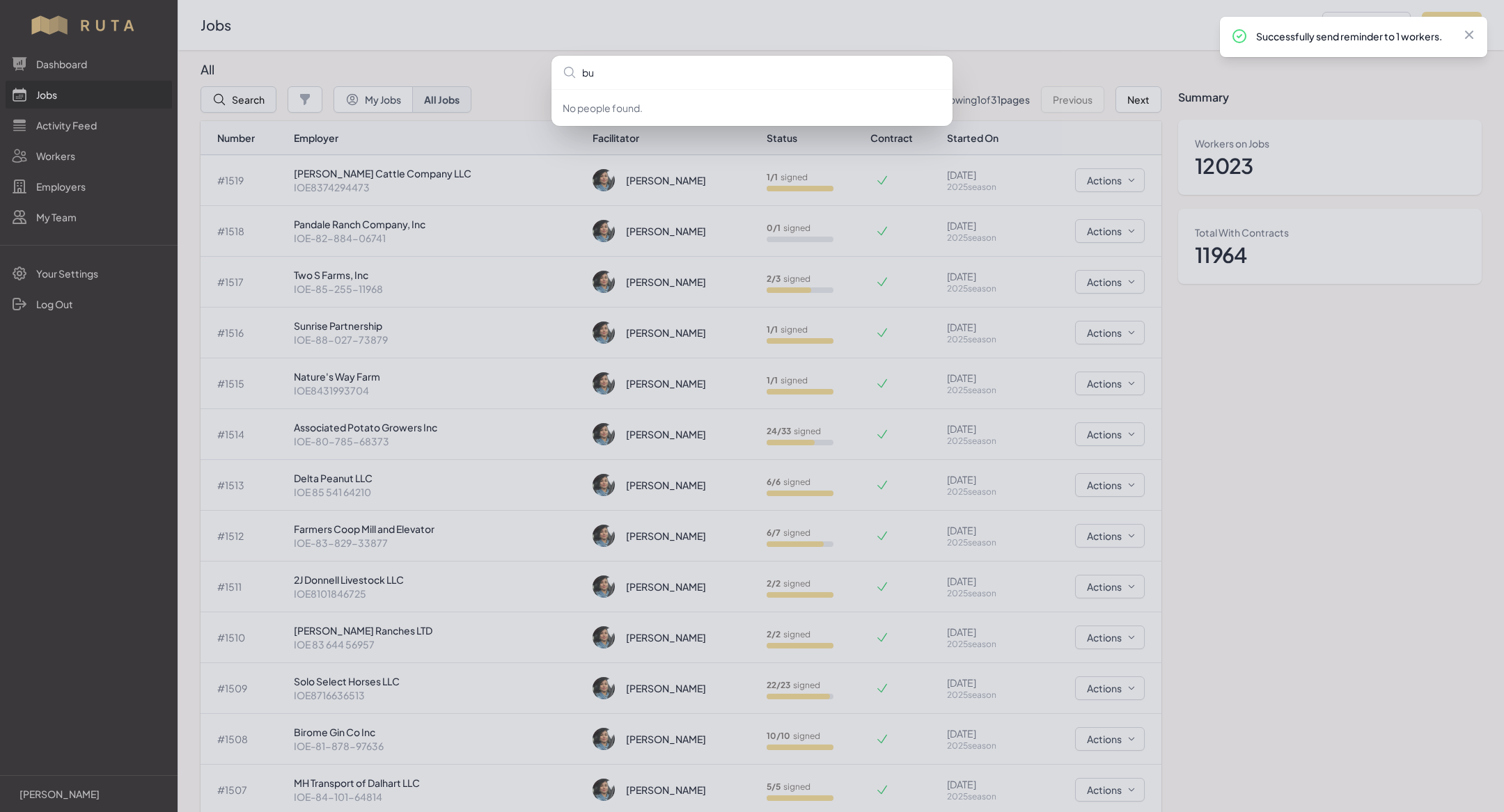
type input "but"
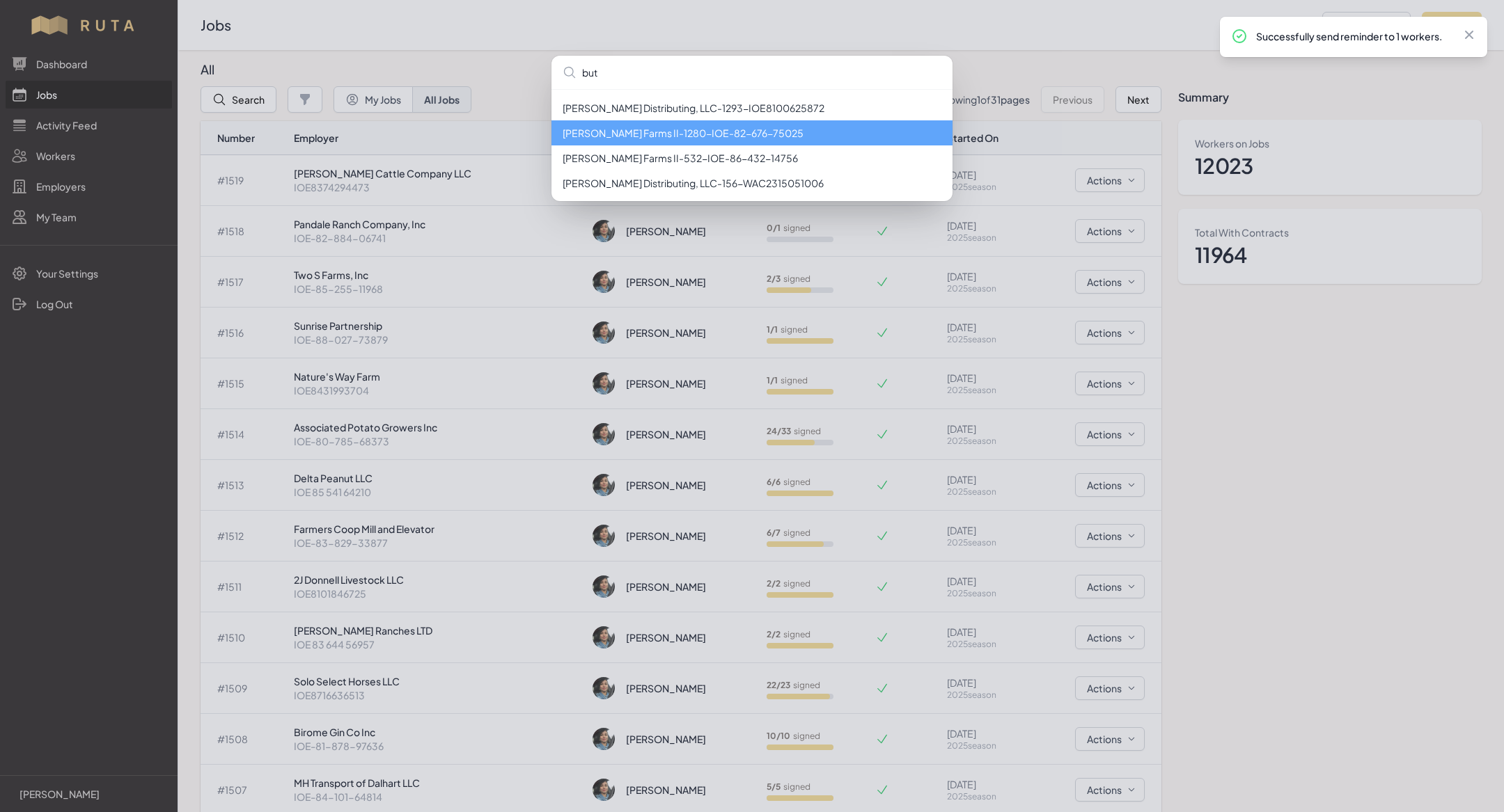
click at [712, 137] on li "[PERSON_NAME] Farms II - 1280 - IOE-82-676-75025" at bounding box center [752, 133] width 401 height 25
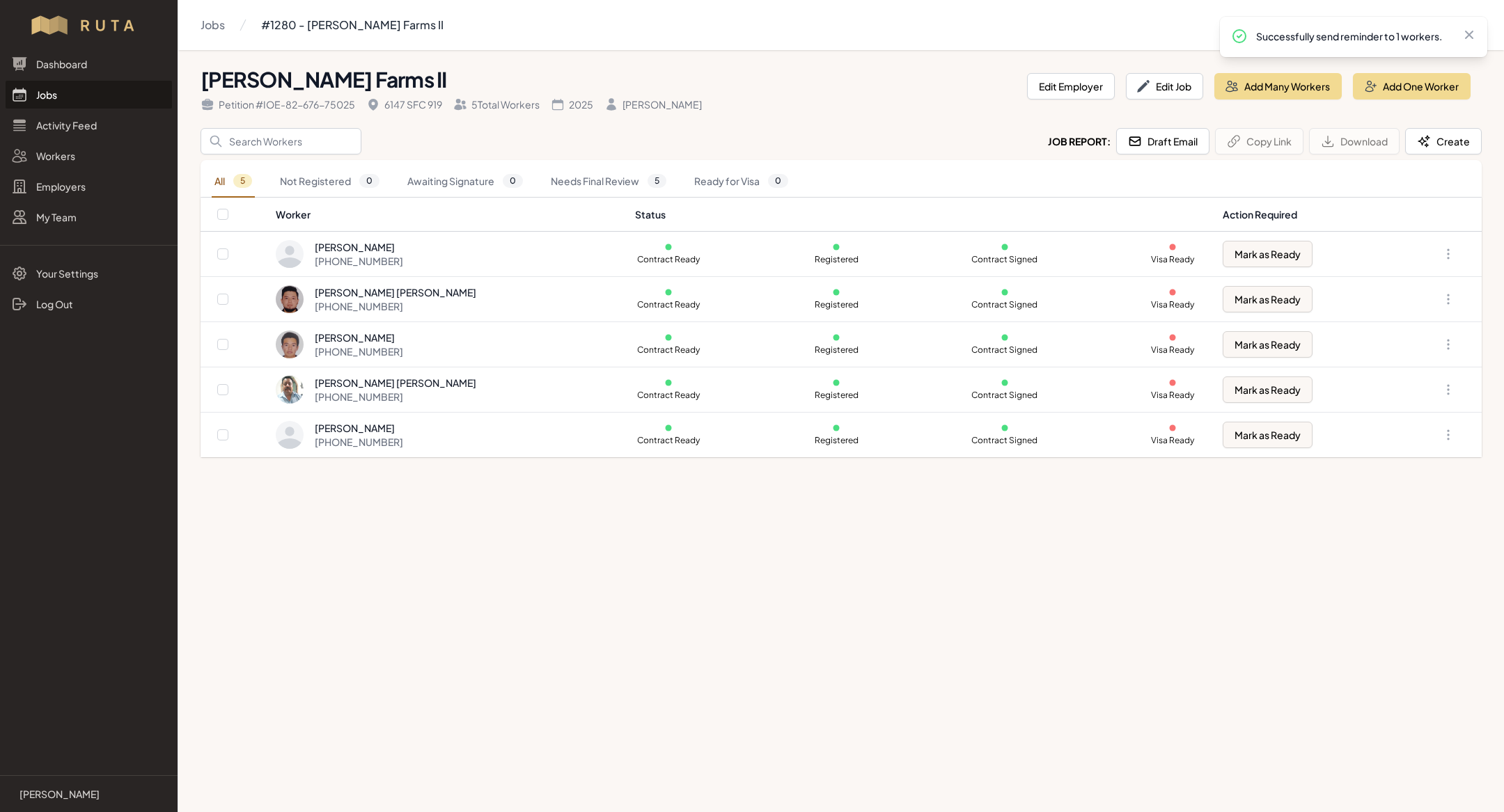
click at [74, 94] on link "Jobs" at bounding box center [89, 94] width 166 height 28
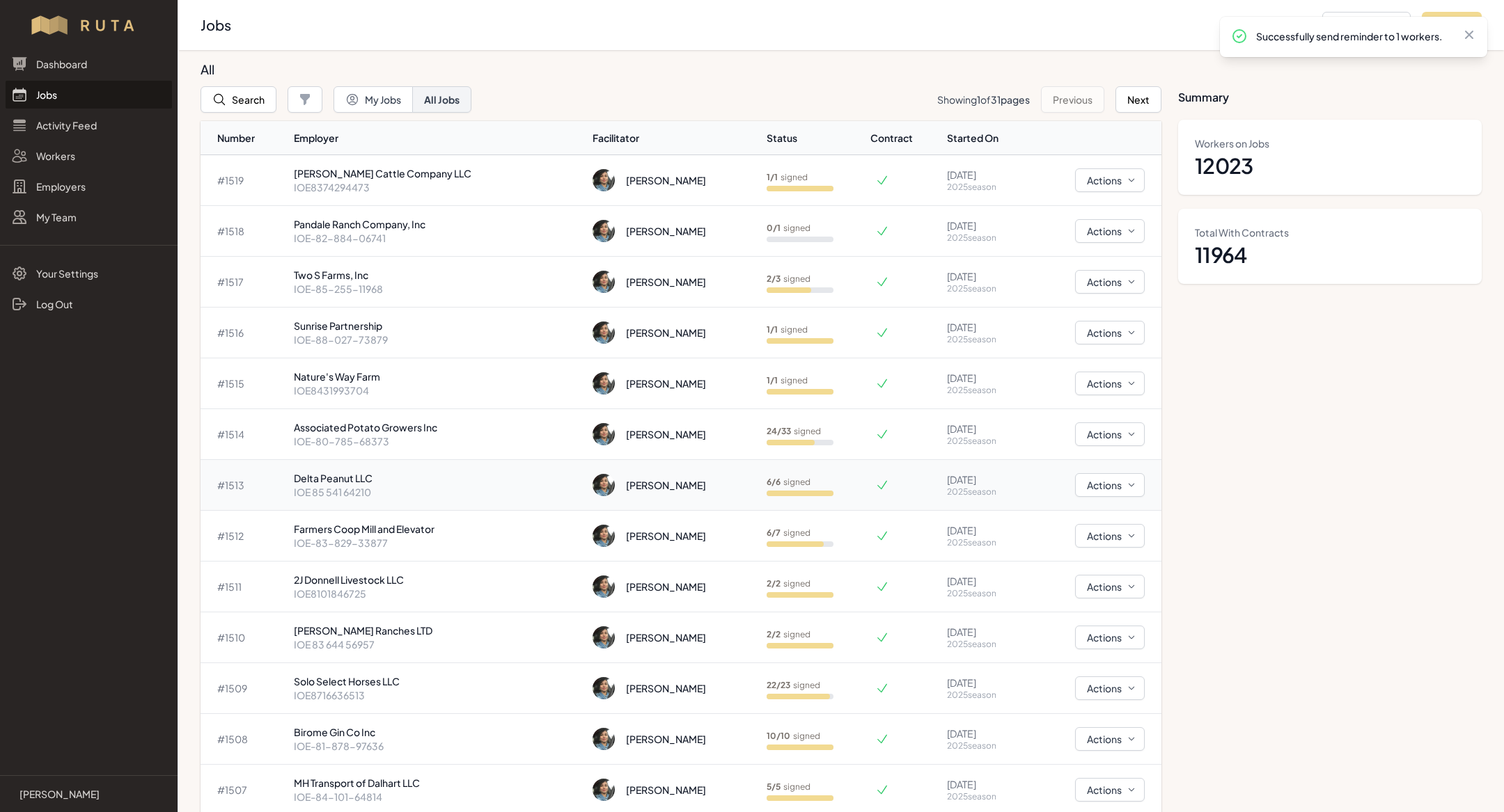
click at [404, 482] on p "Delta Peanut LLC" at bounding box center [438, 478] width 288 height 14
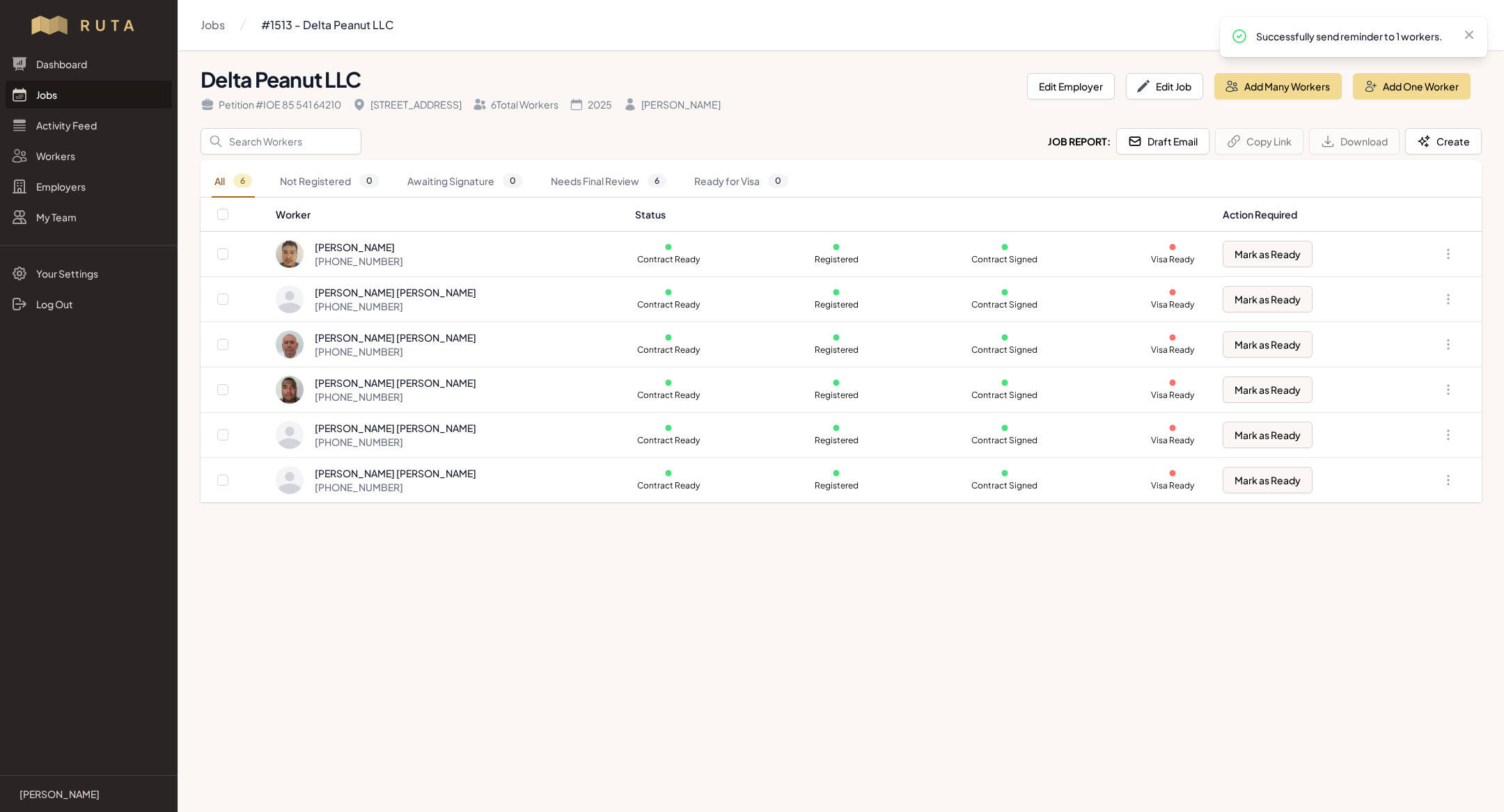
click at [88, 81] on link "Jobs" at bounding box center [89, 94] width 166 height 28
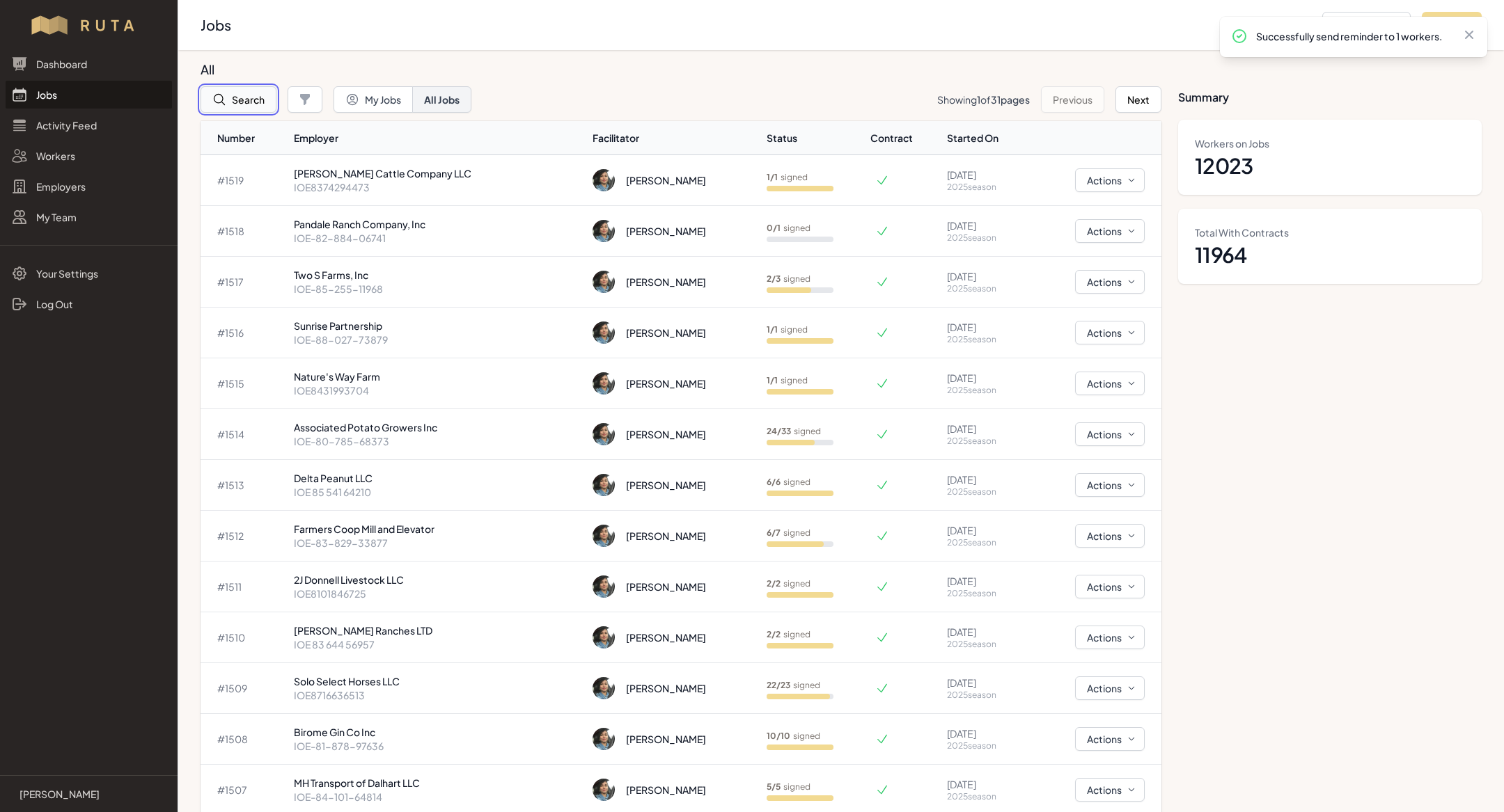
click at [247, 91] on button "Search" at bounding box center [238, 99] width 76 height 27
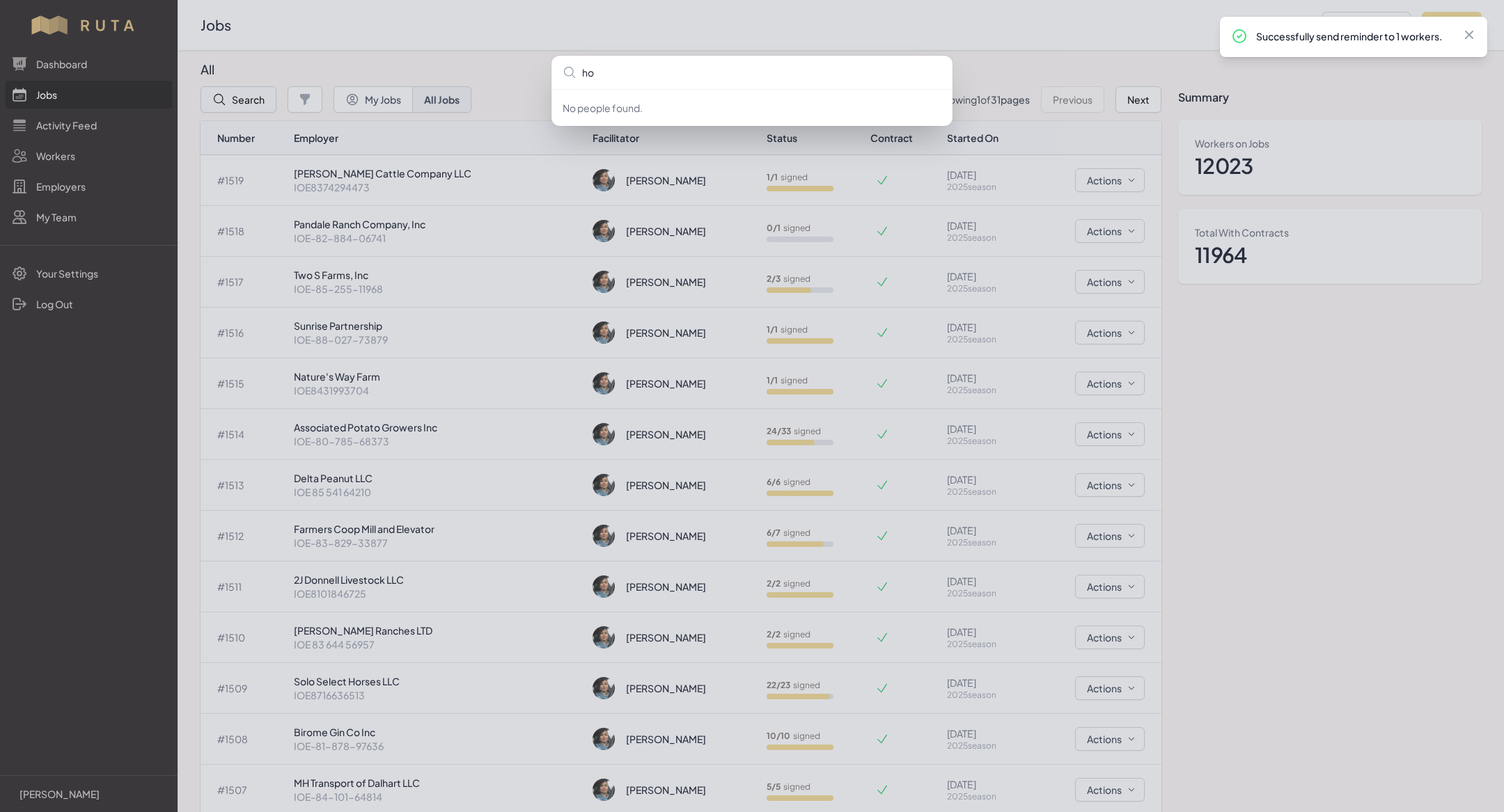
type input "hon"
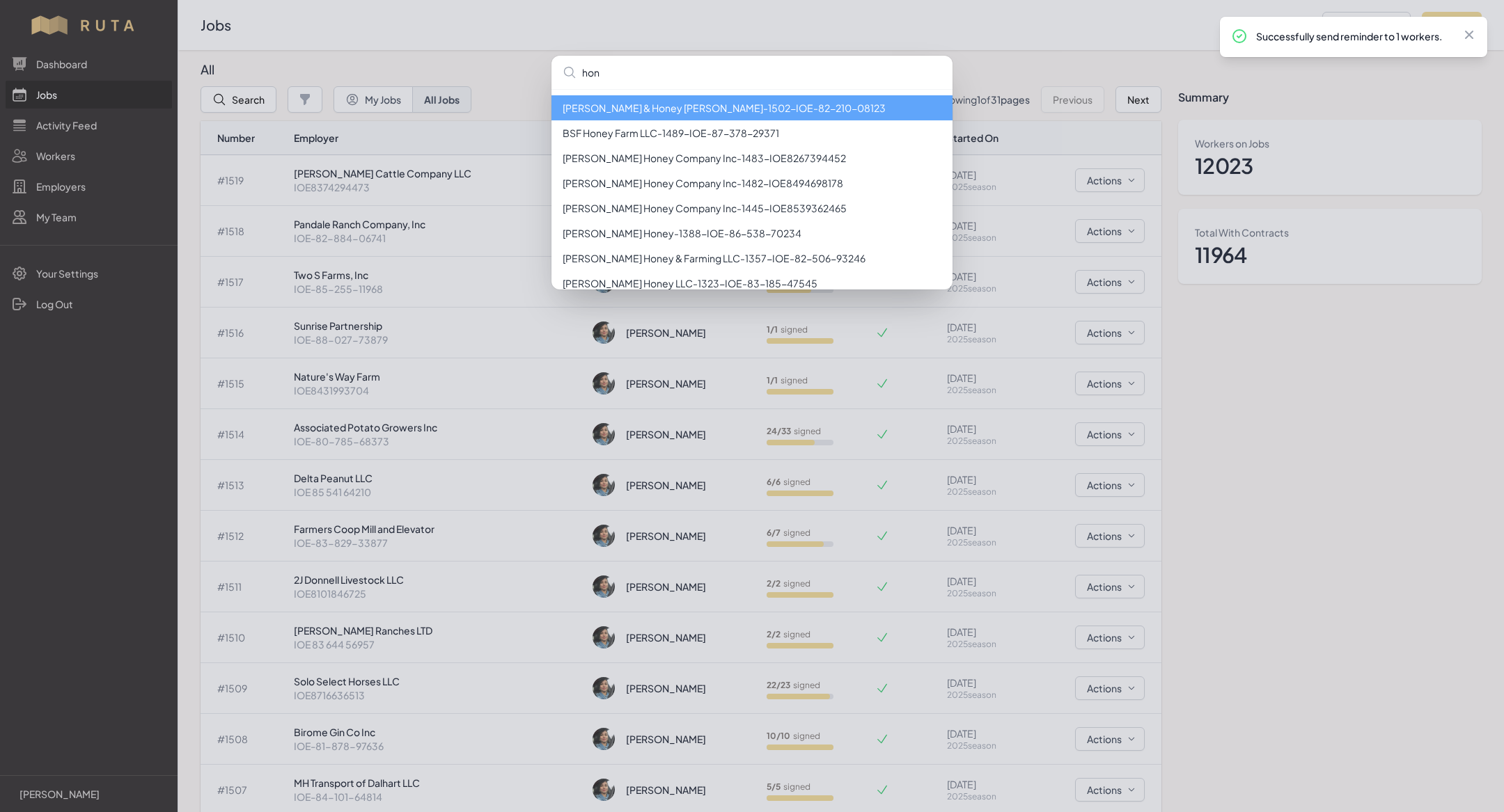
click at [710, 113] on li "[PERSON_NAME] & Honey [PERSON_NAME] - 1502 - IOE-82-210-08123" at bounding box center [752, 107] width 401 height 25
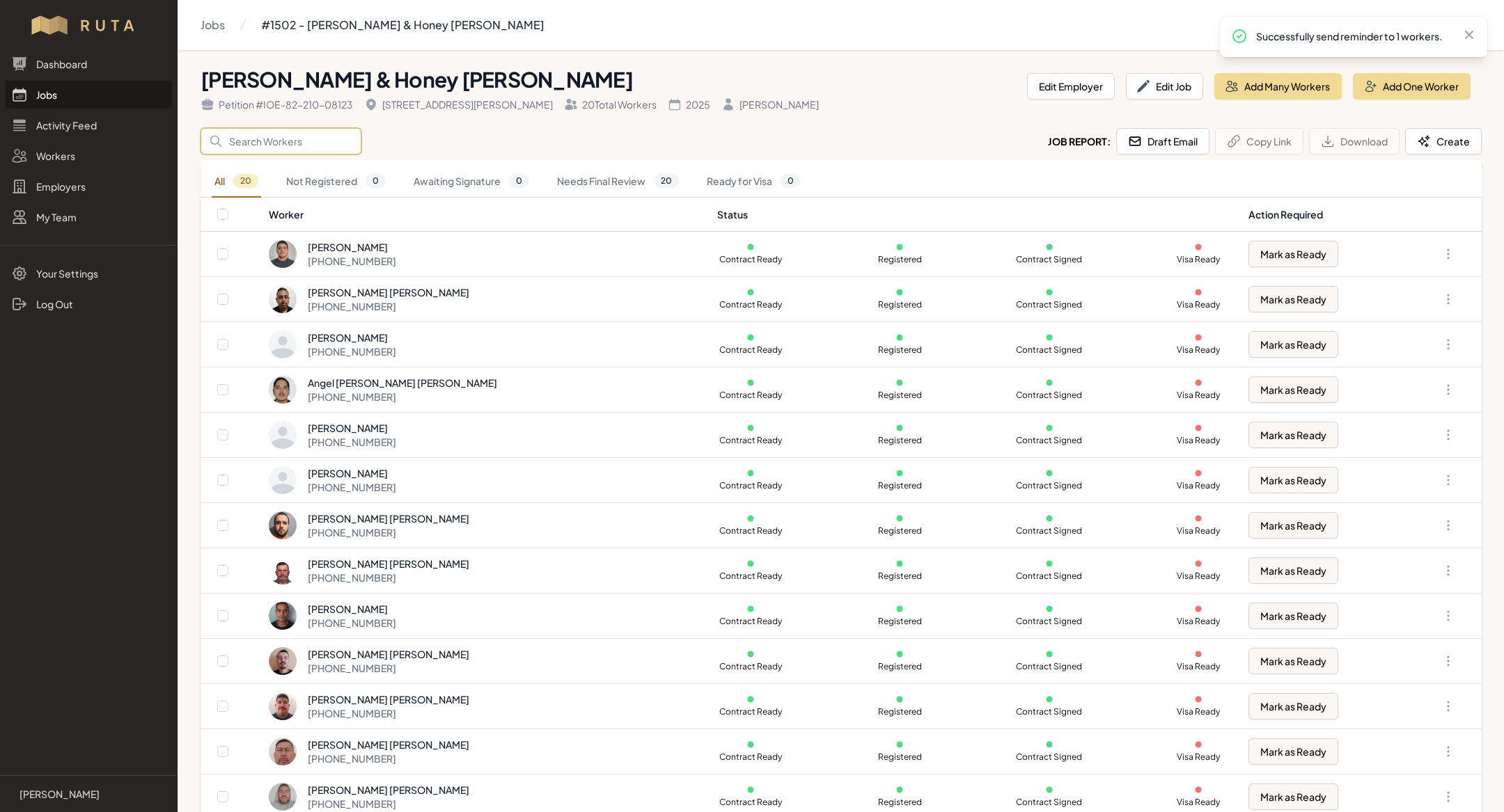
click at [325, 140] on input "Search" at bounding box center [281, 141] width 161 height 27
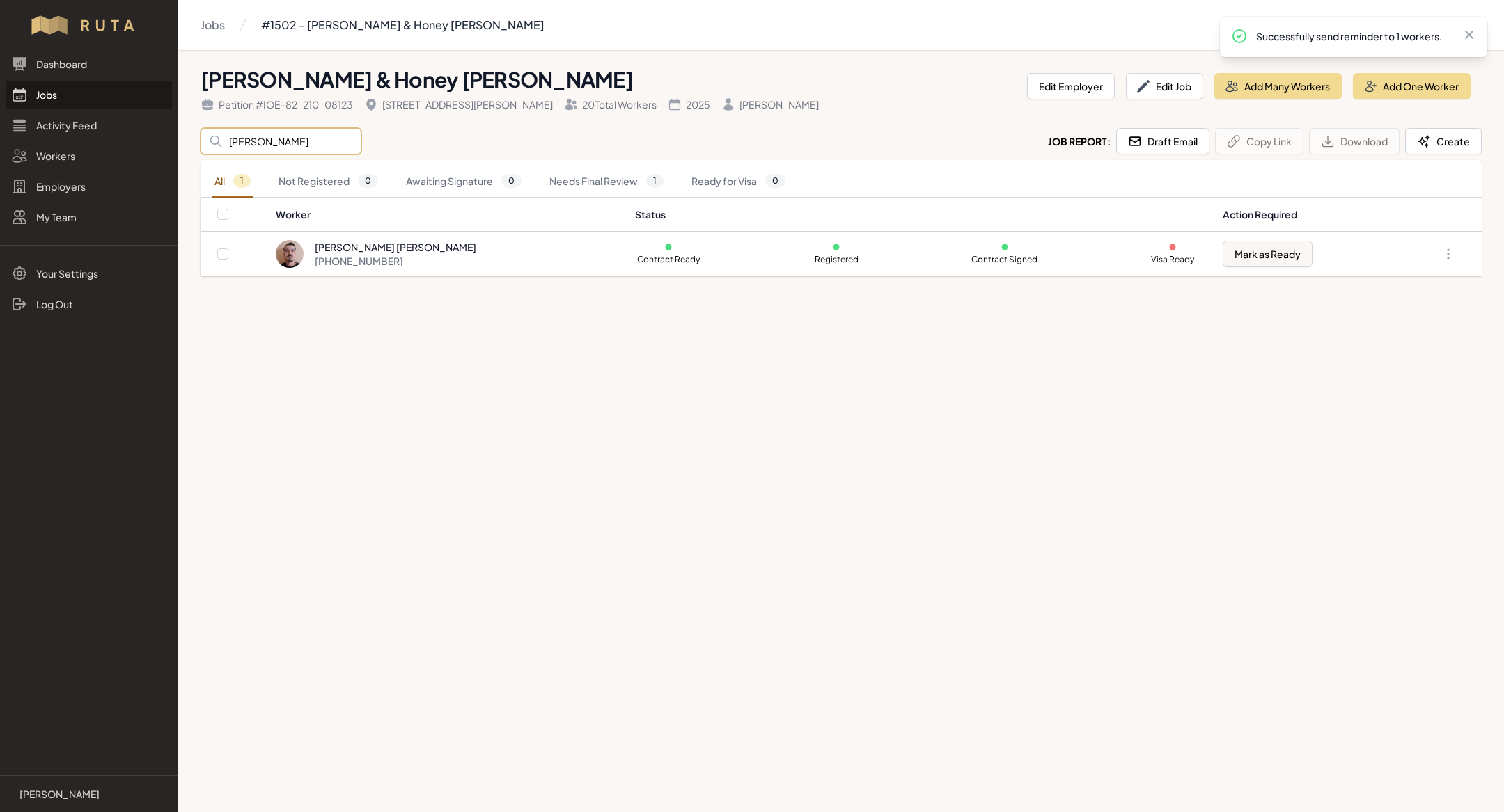
type input "[PERSON_NAME]"
click at [433, 471] on main "Jobs #1502 - [PERSON_NAME] & Honey [PERSON_NAME] & Honey [PERSON_NAME] Petition…" at bounding box center [752, 406] width 1504 height 812
click at [312, 134] on input "[PERSON_NAME]" at bounding box center [281, 141] width 161 height 27
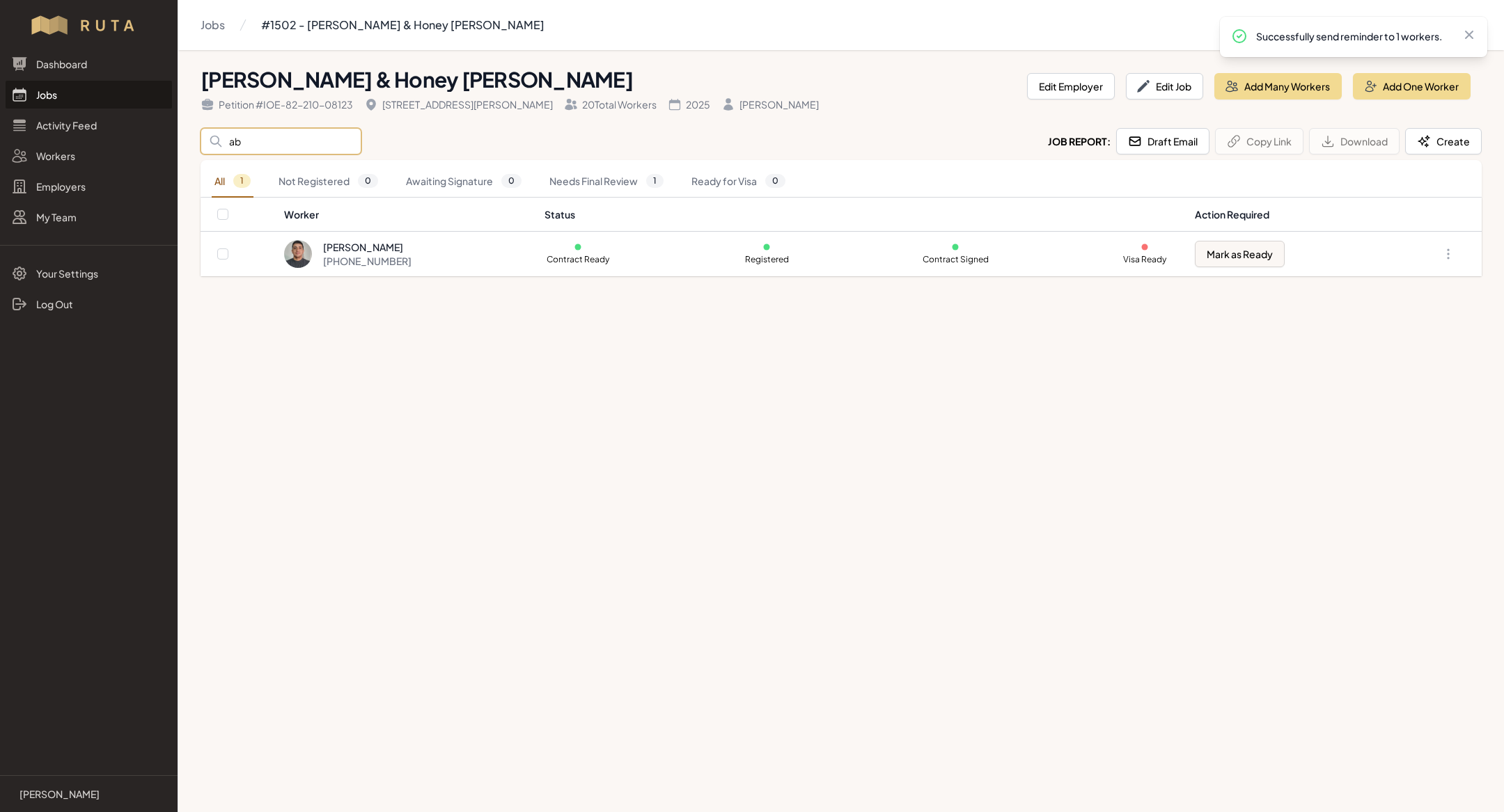
type input "ab"
click at [446, 360] on main "Jobs #1502 - [PERSON_NAME] & Honey [PERSON_NAME] & Honey [PERSON_NAME] Petition…" at bounding box center [752, 406] width 1504 height 812
click at [265, 138] on input "ab" at bounding box center [281, 141] width 161 height 27
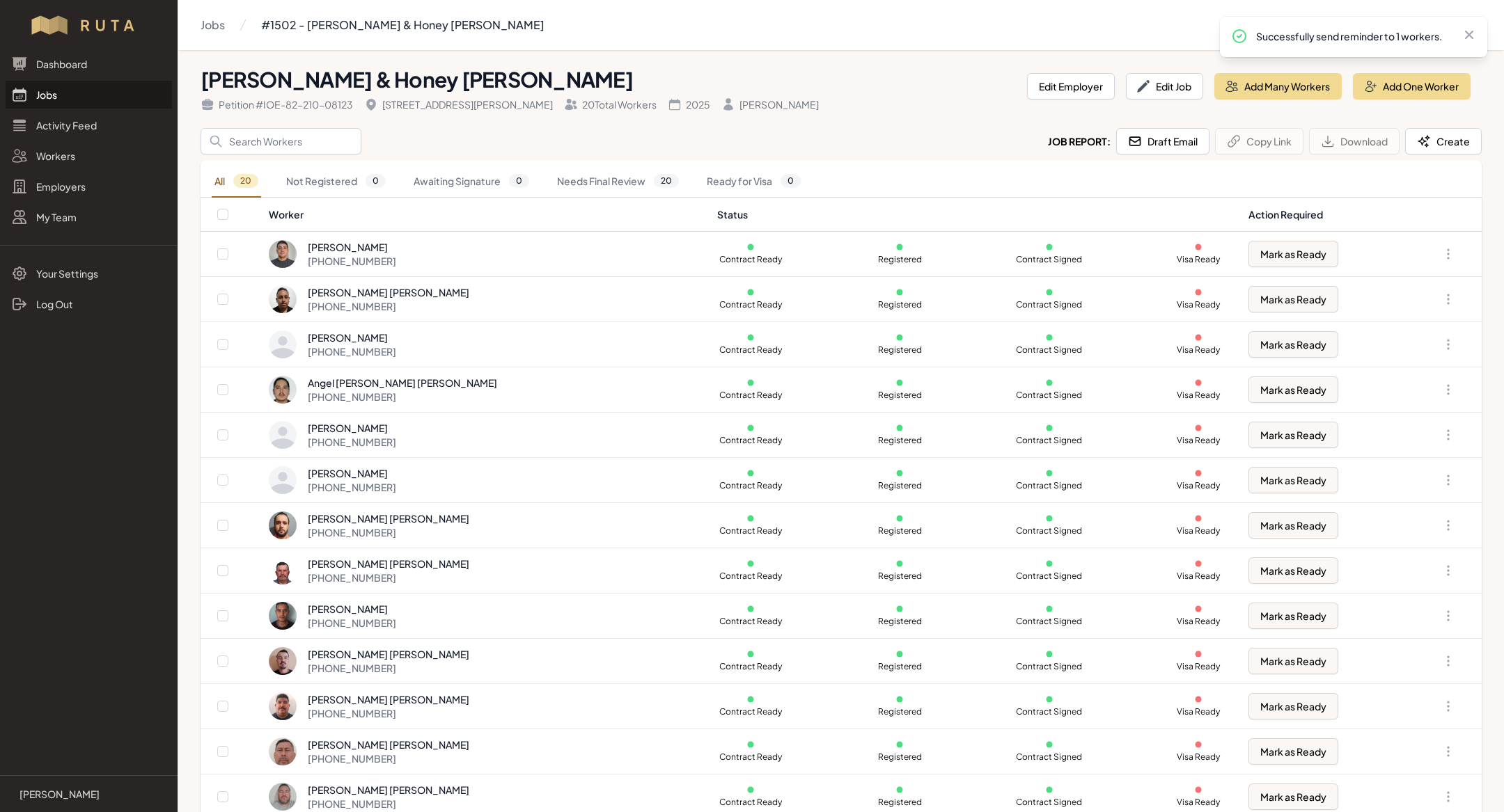
click at [70, 101] on link "Jobs" at bounding box center [89, 94] width 166 height 28
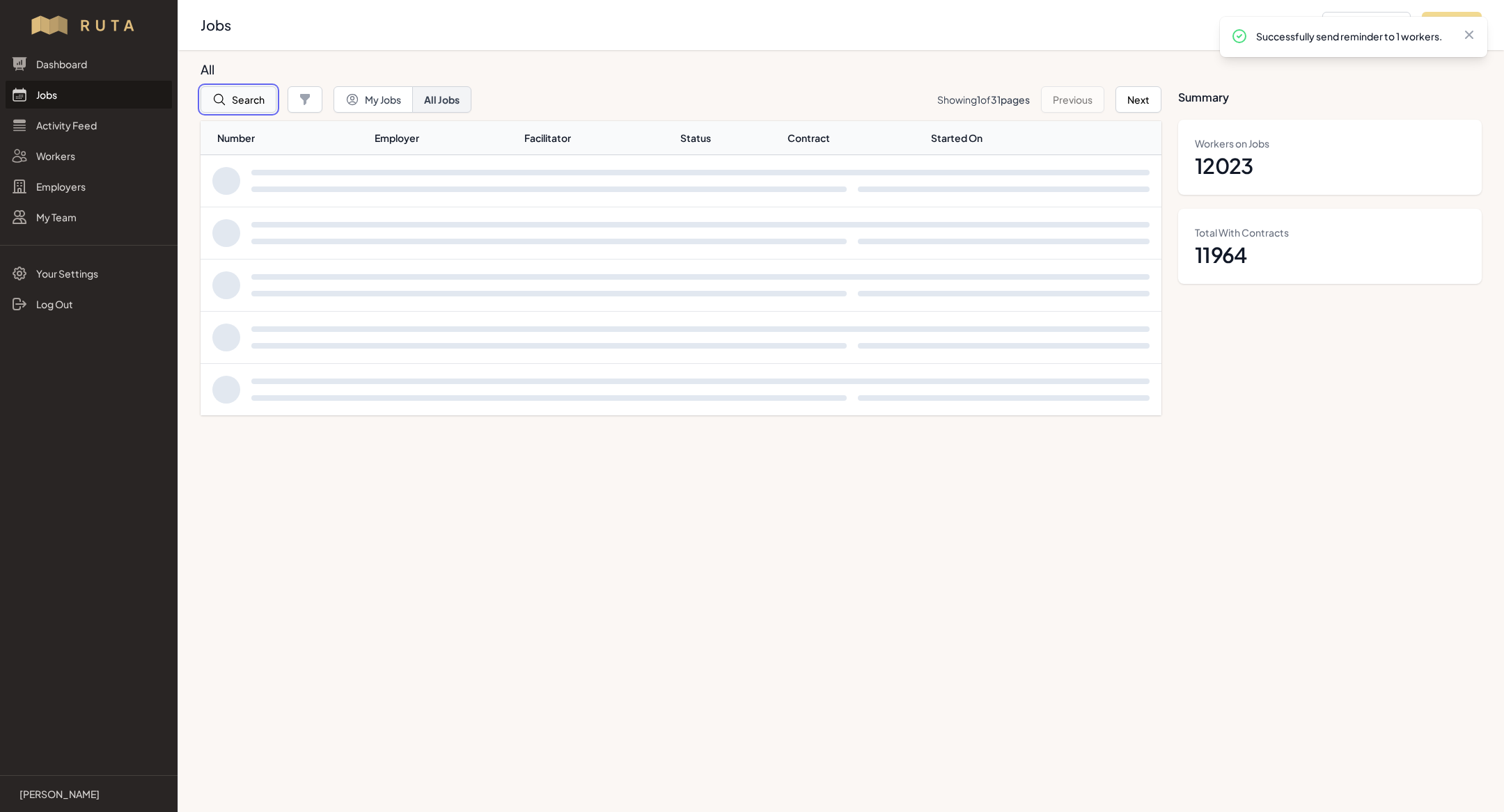
click at [251, 96] on button "Search" at bounding box center [238, 99] width 76 height 27
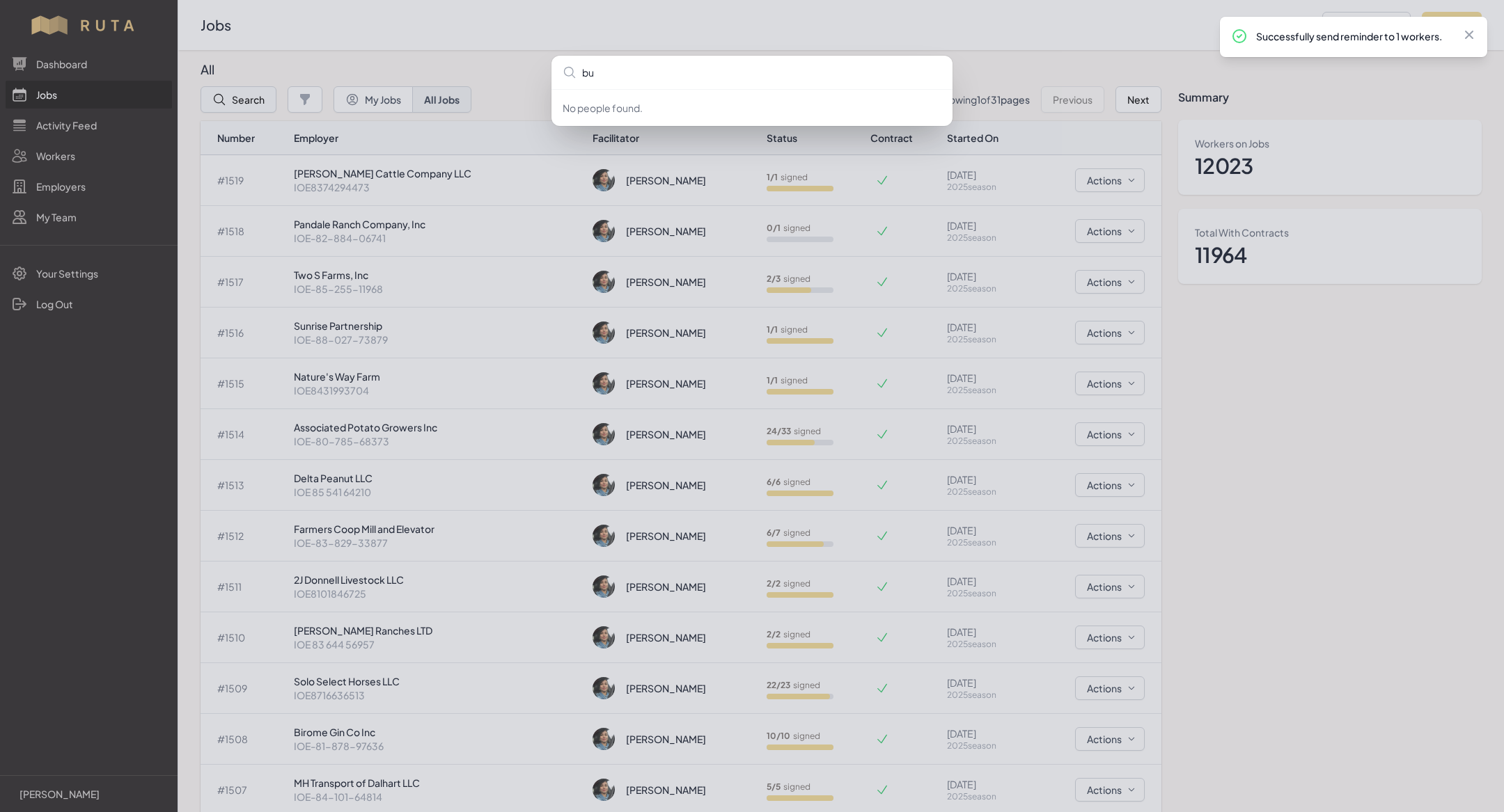
type input "buo"
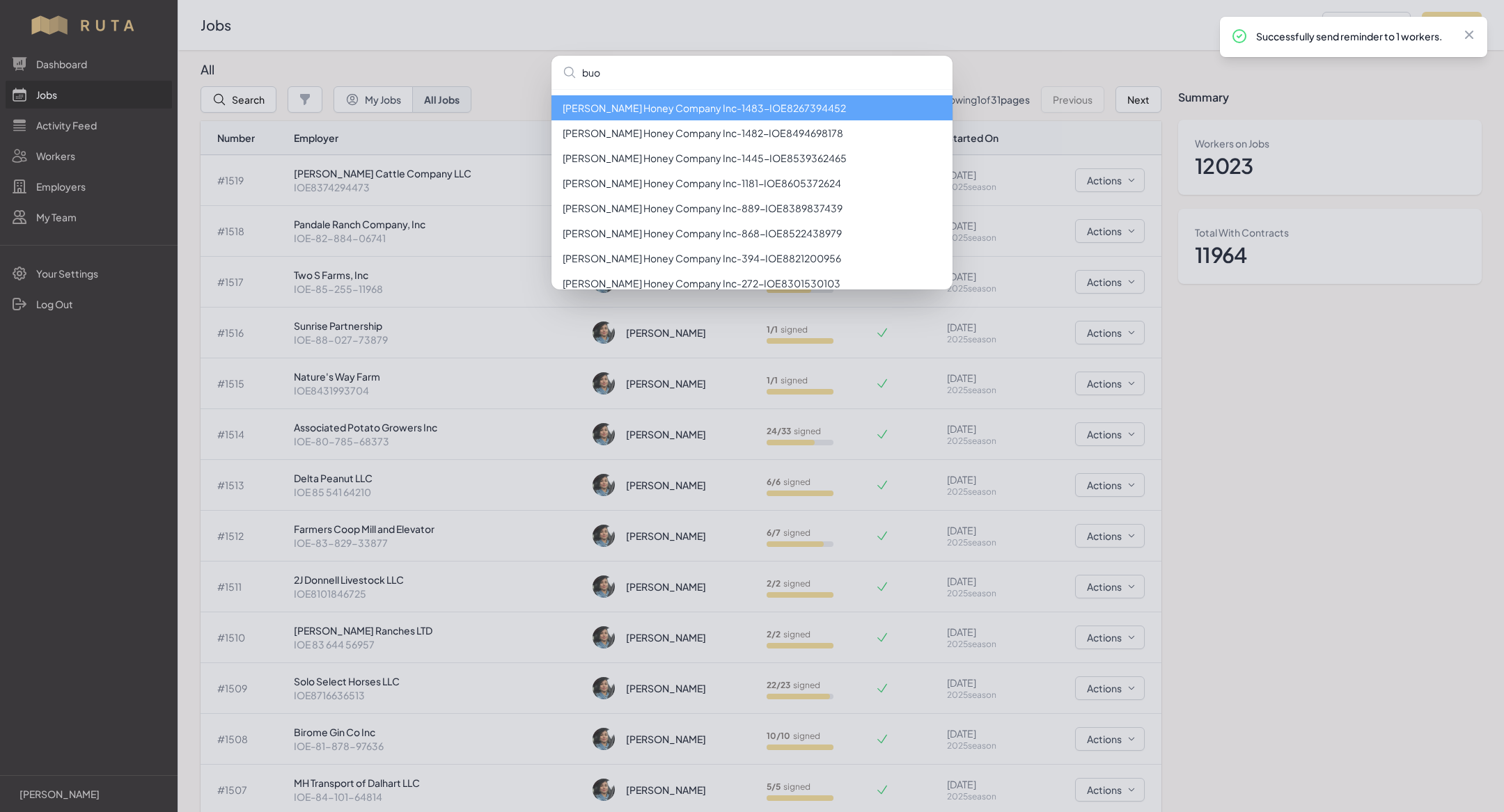
click at [666, 109] on li "[PERSON_NAME] Honey Company Inc - 1483 - IOE8267394452" at bounding box center [752, 107] width 401 height 25
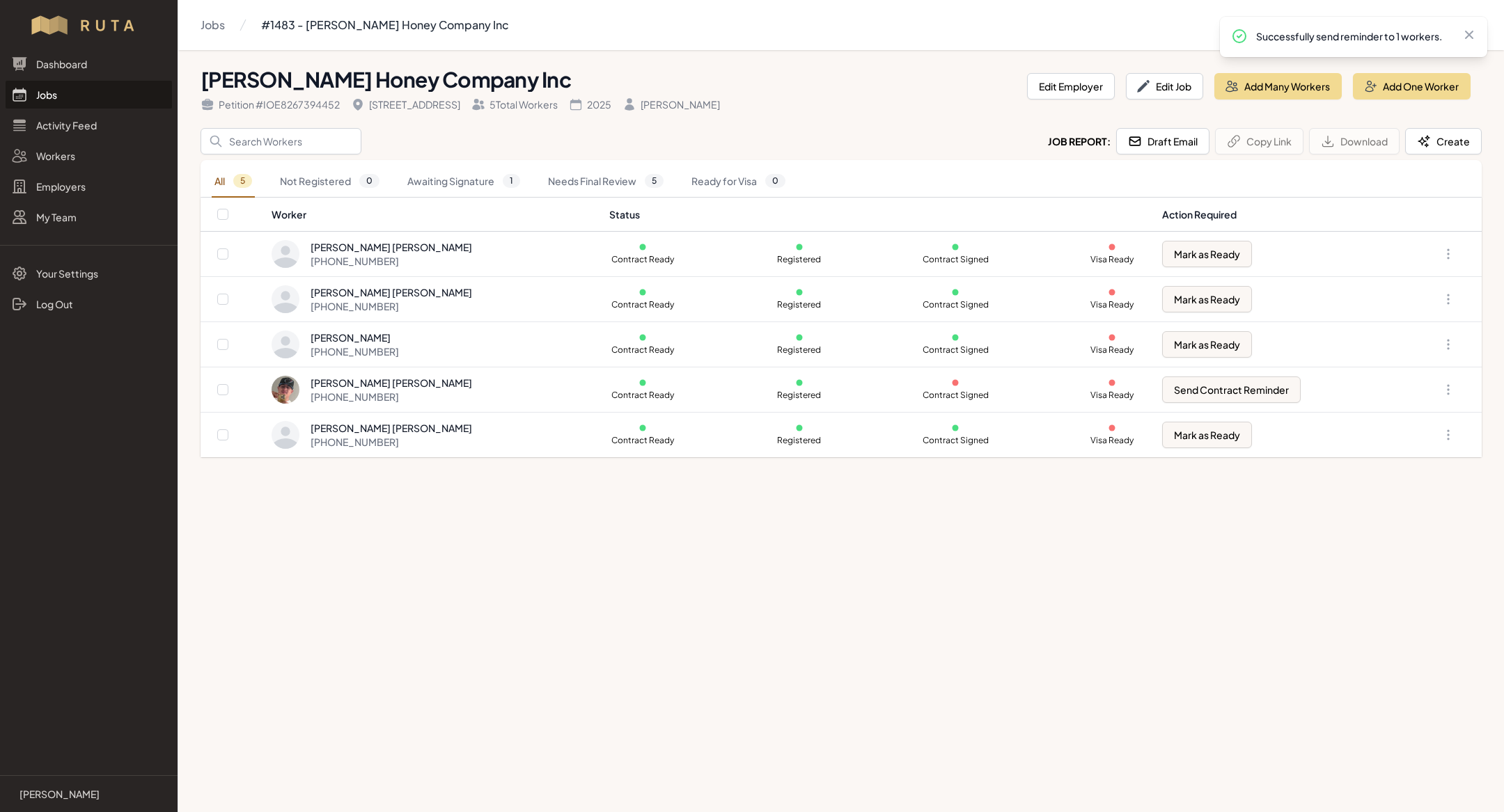
click at [90, 98] on link "Jobs" at bounding box center [89, 94] width 166 height 28
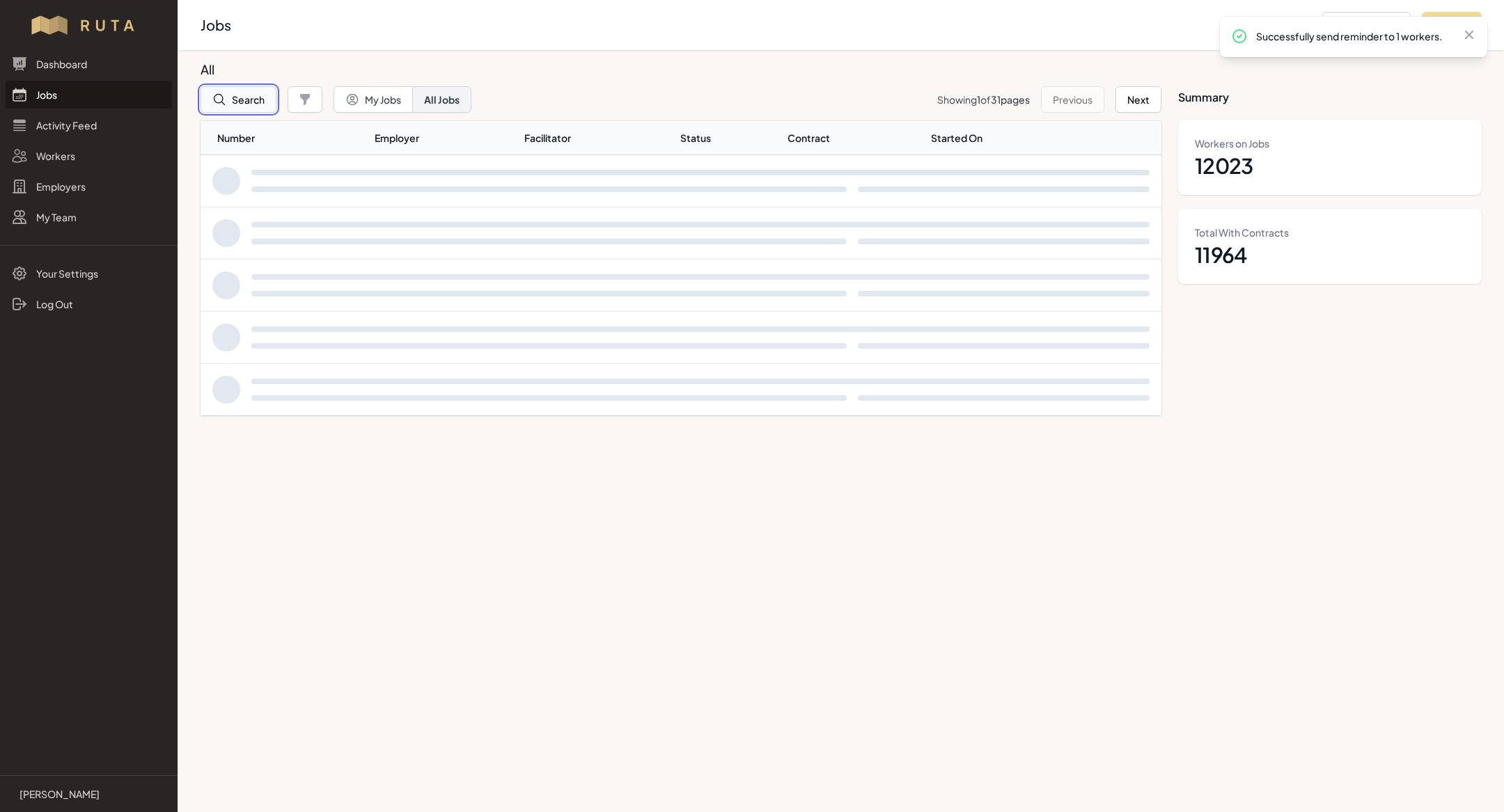
click at [225, 95] on icon "button" at bounding box center [219, 99] width 14 height 14
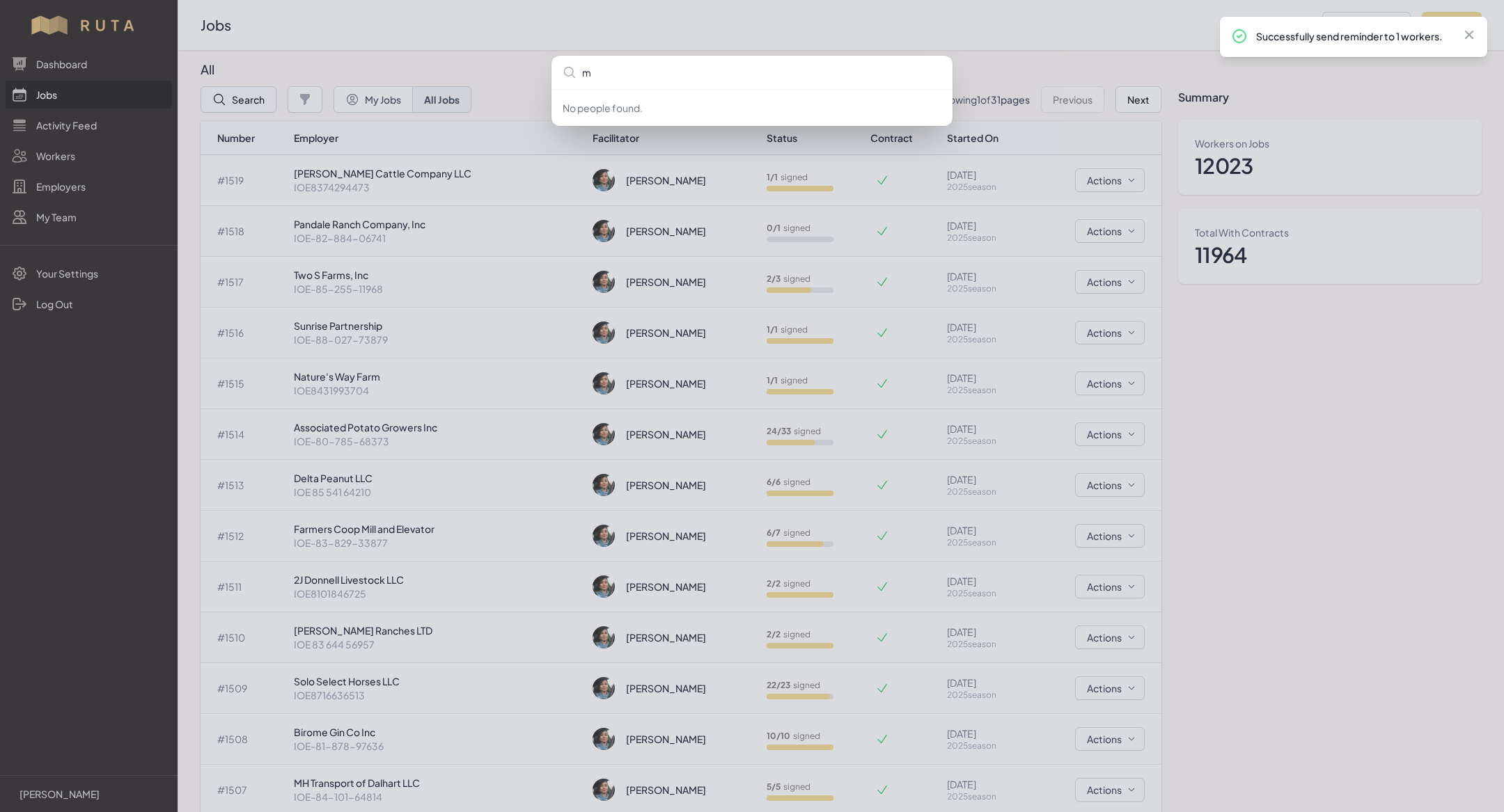
type input "mh"
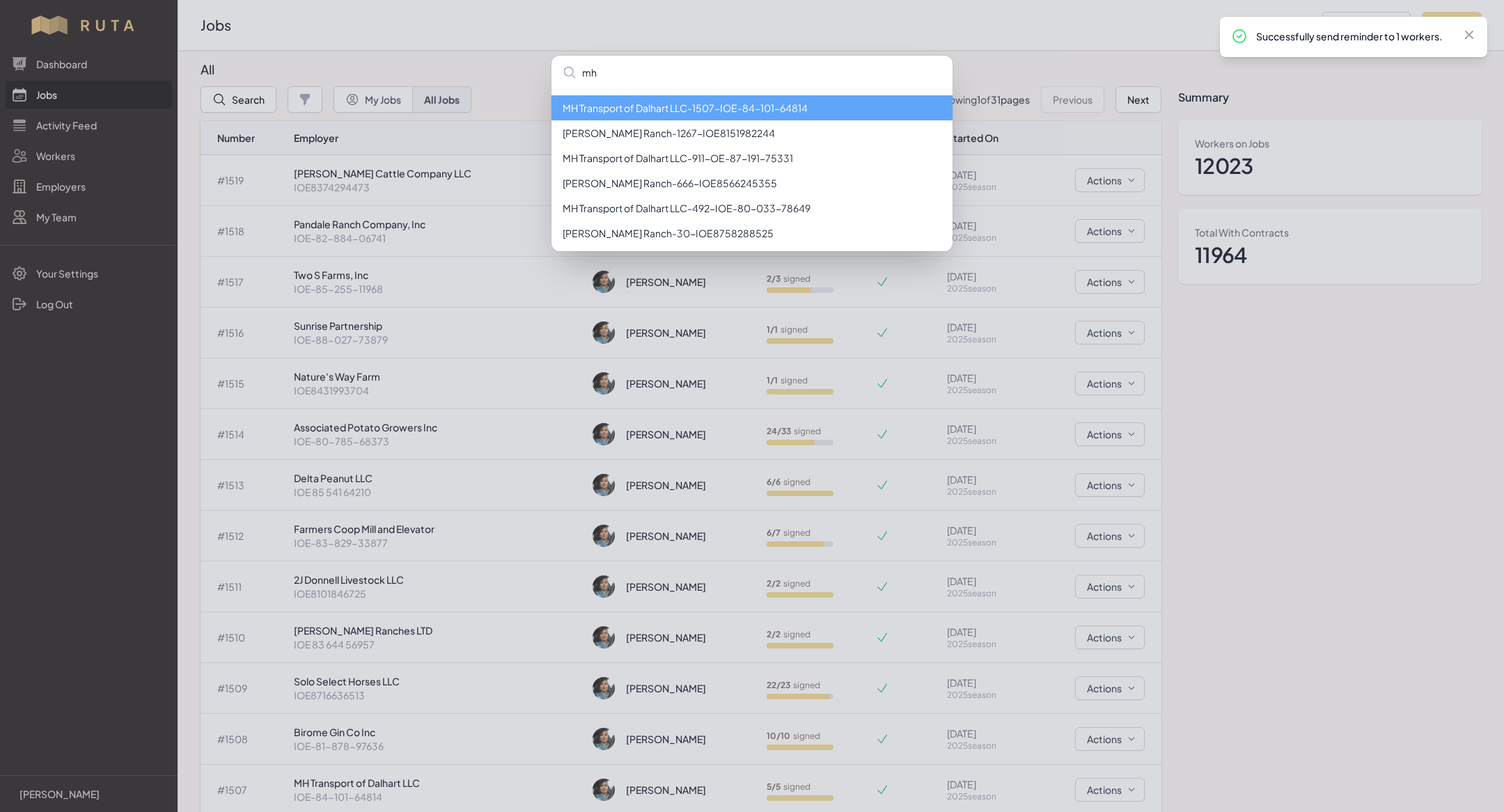
click at [651, 110] on li "MH Transport of Dalhart LLC - 1507 - IOE-84-101-64814" at bounding box center [752, 107] width 401 height 25
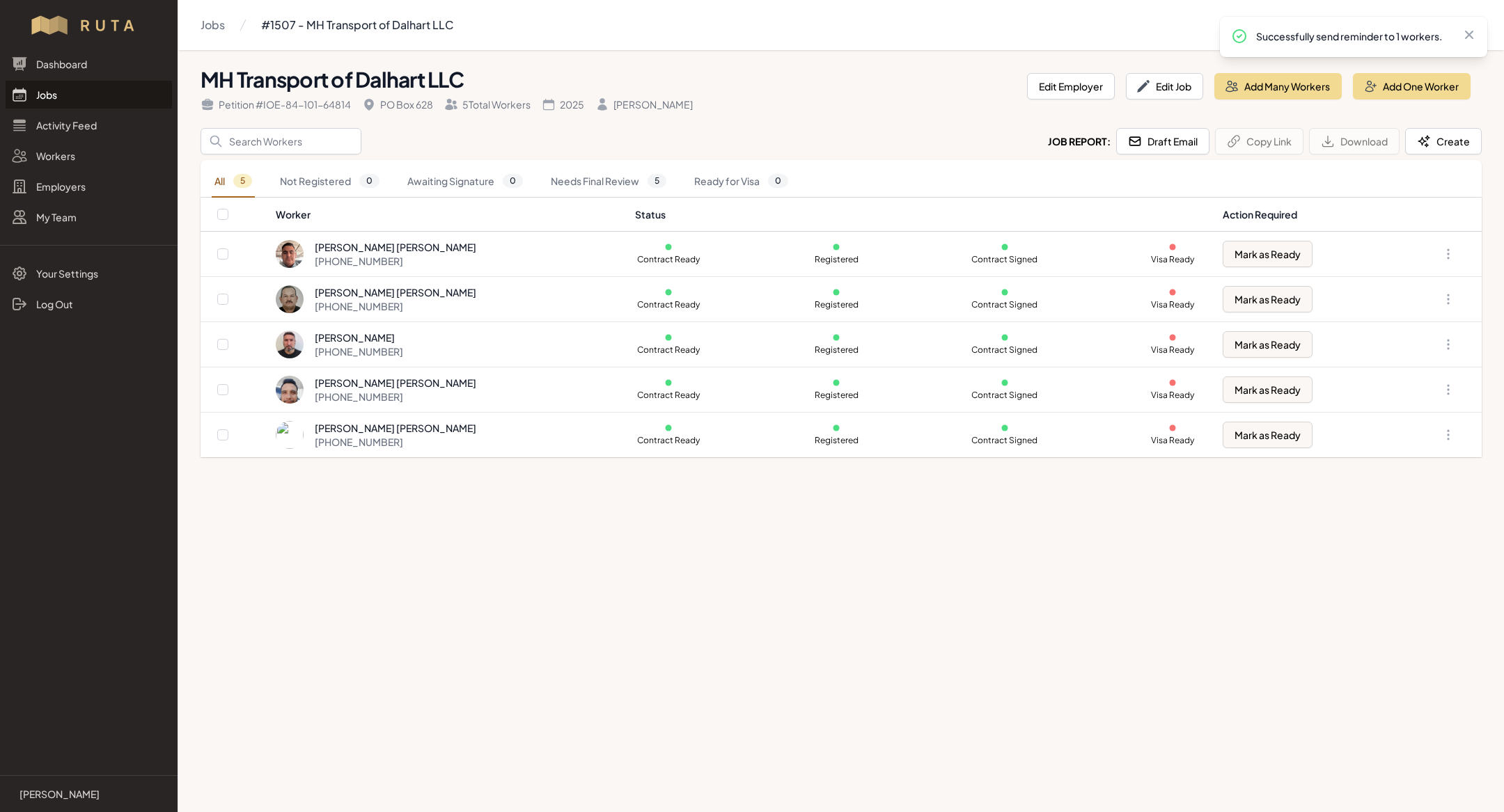
click at [75, 87] on link "Jobs" at bounding box center [89, 94] width 166 height 28
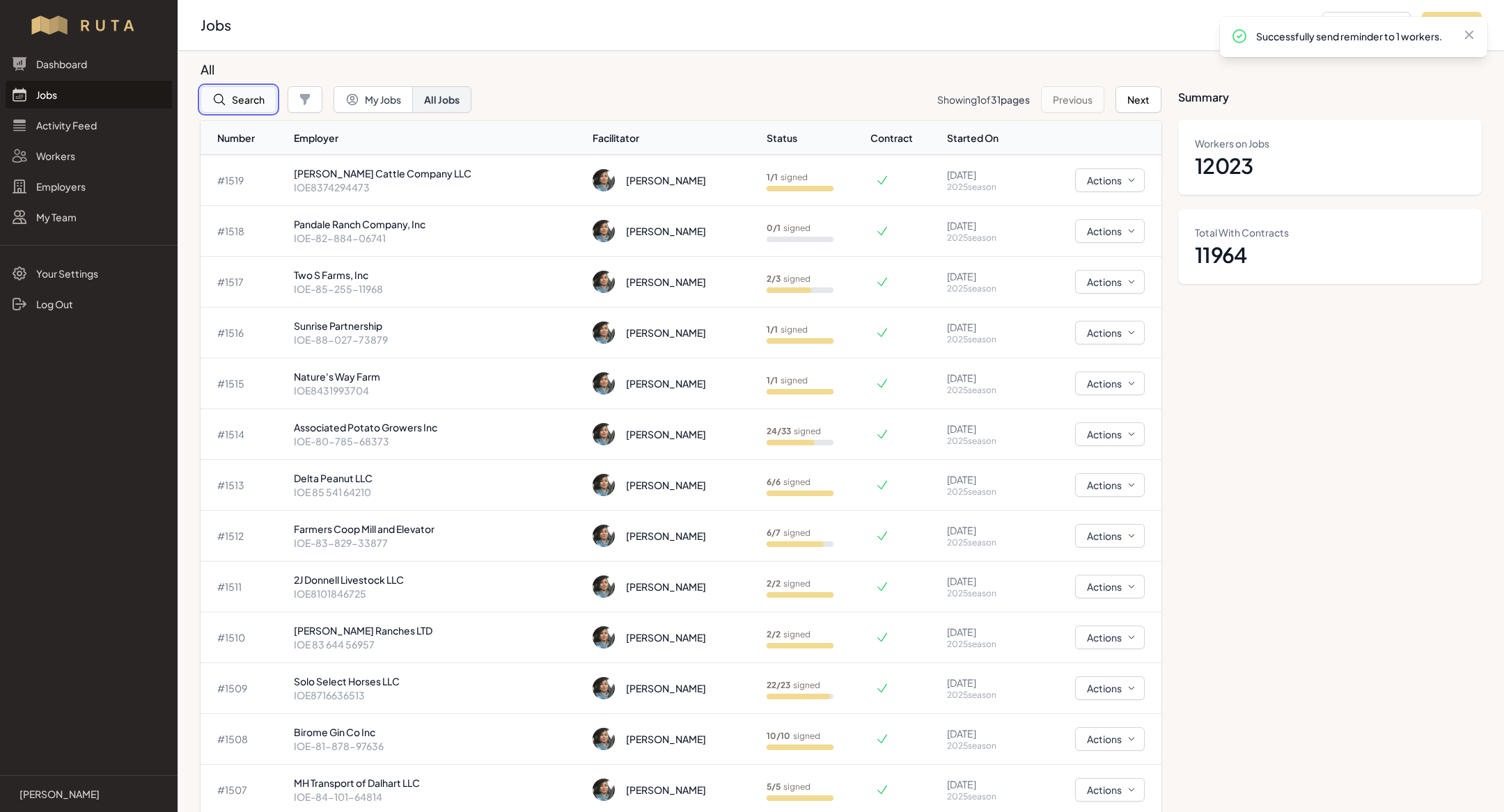
click at [242, 93] on button "Search" at bounding box center [238, 99] width 76 height 27
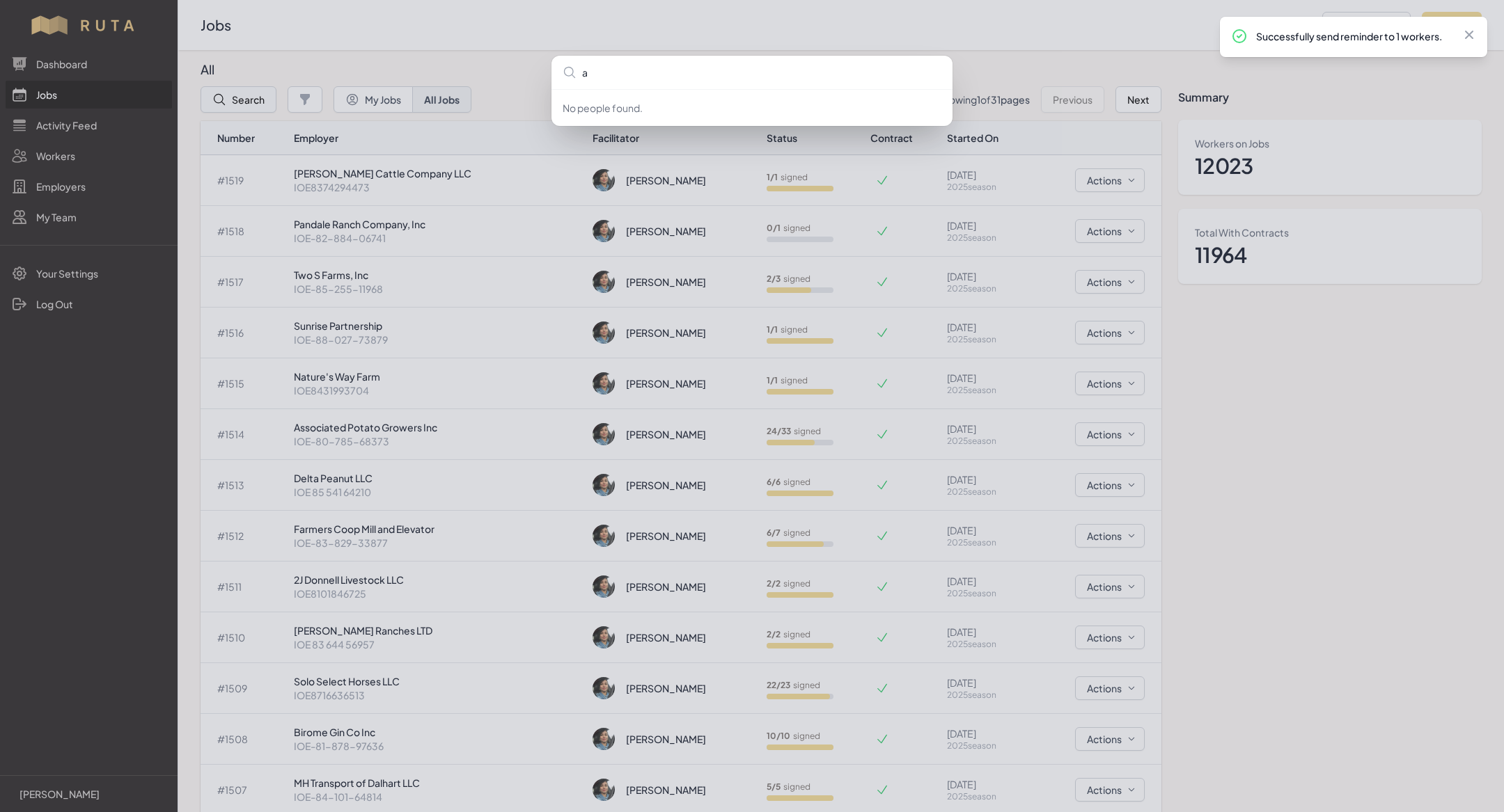
type input "ag"
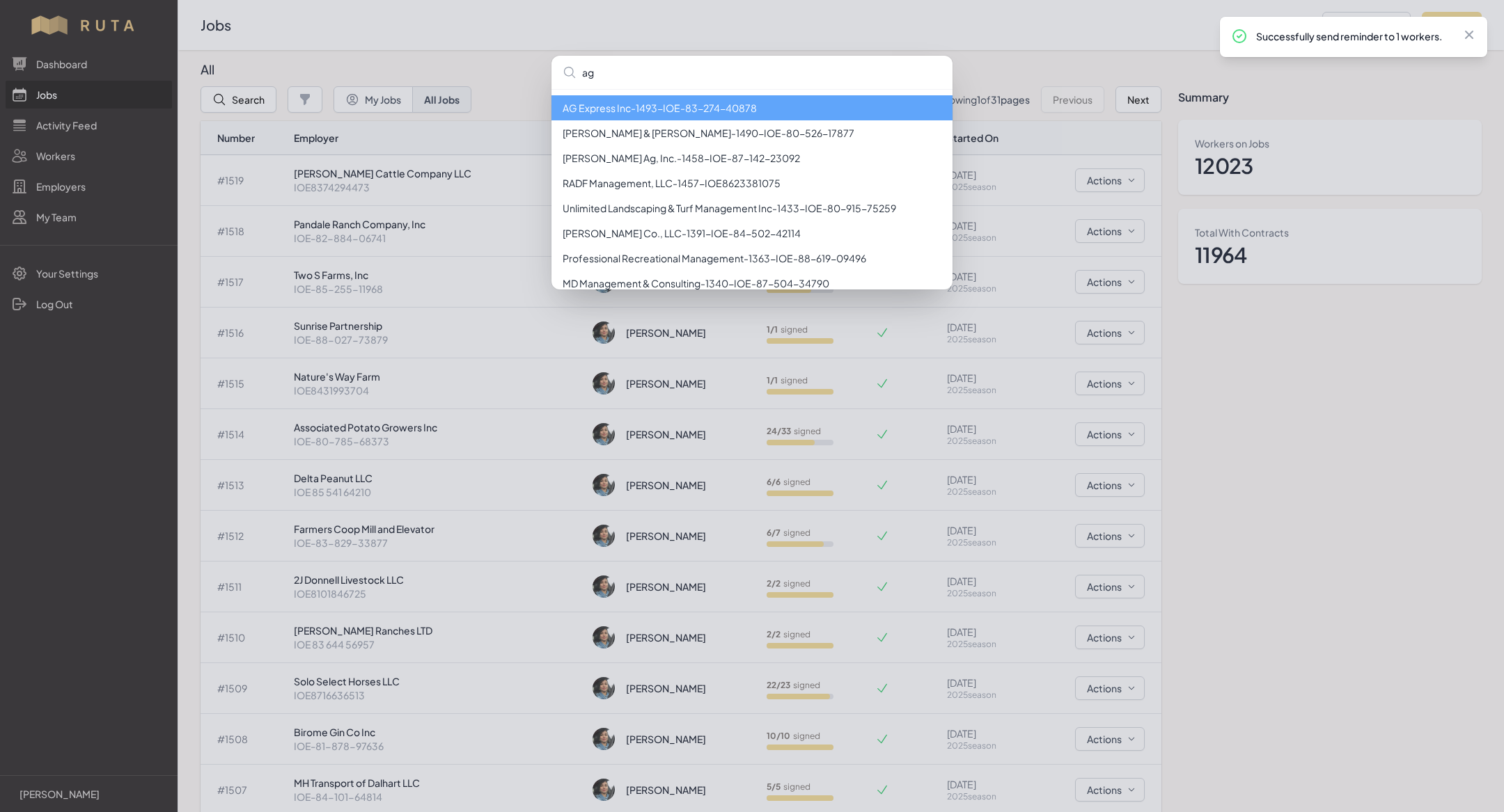
click at [627, 113] on li "AG Express Inc - 1493 - IOE-83-274-40878" at bounding box center [752, 107] width 401 height 25
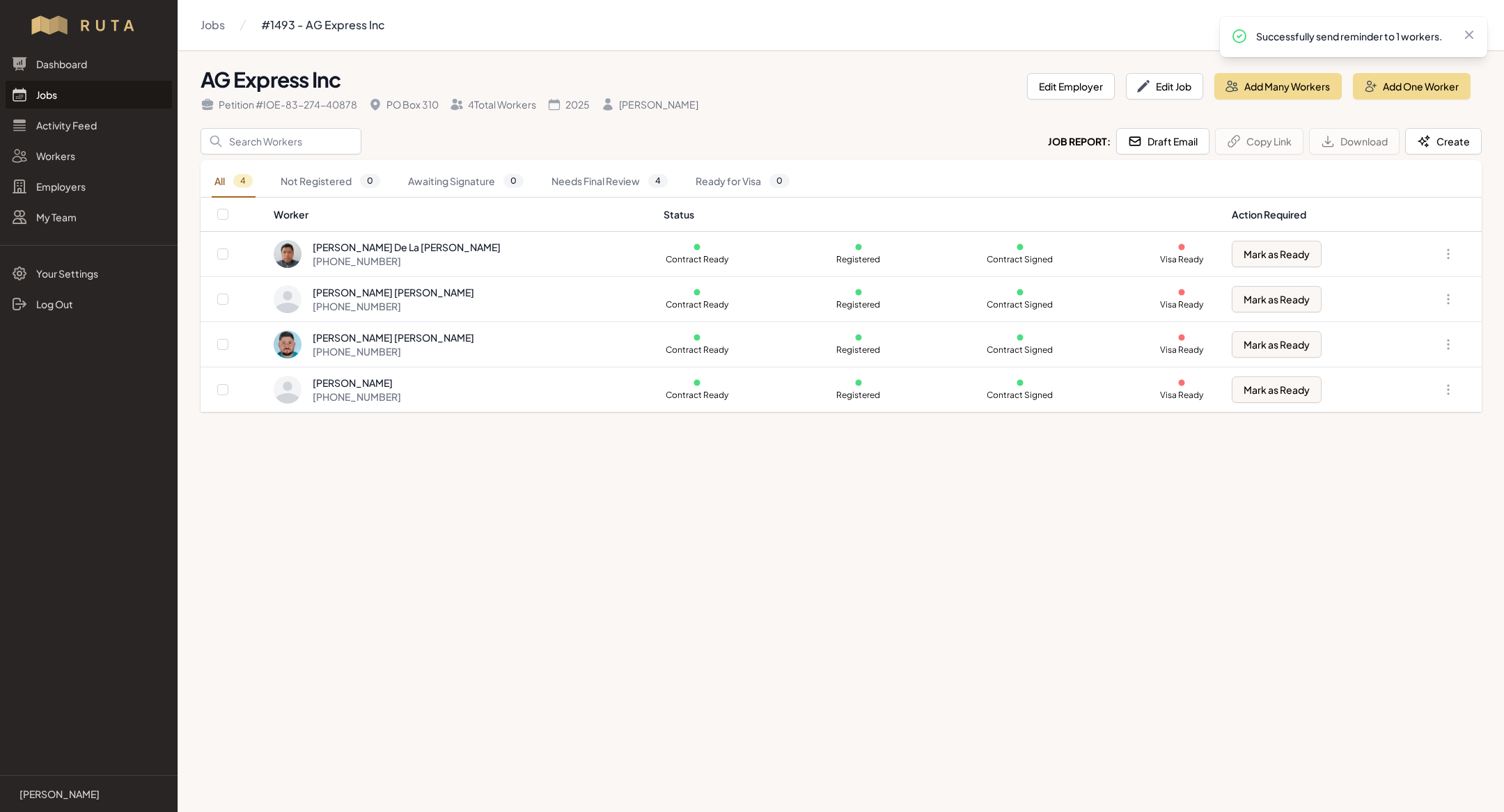
click at [51, 89] on link "Jobs" at bounding box center [89, 94] width 166 height 28
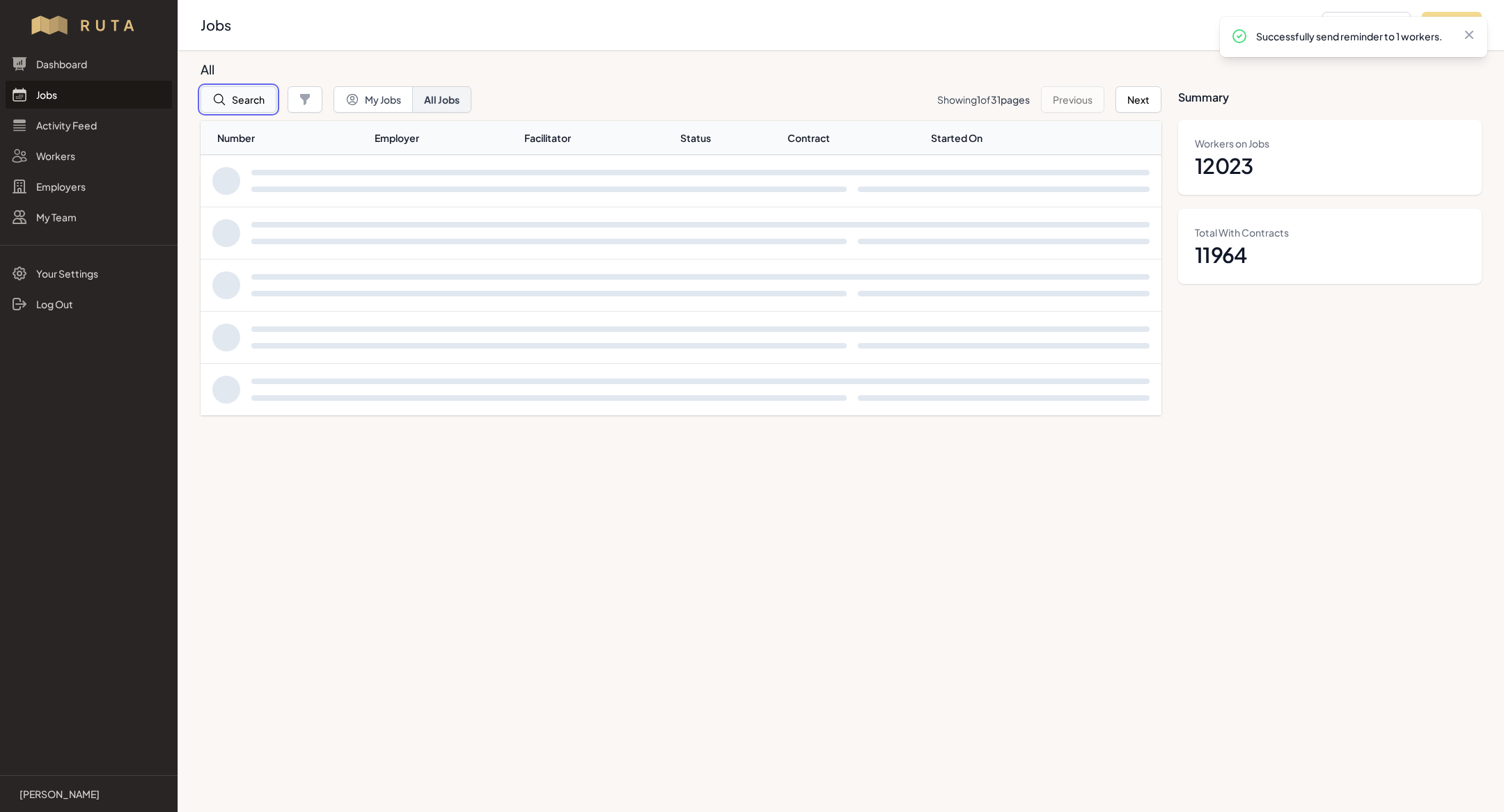
click at [255, 96] on button "Search" at bounding box center [238, 99] width 76 height 27
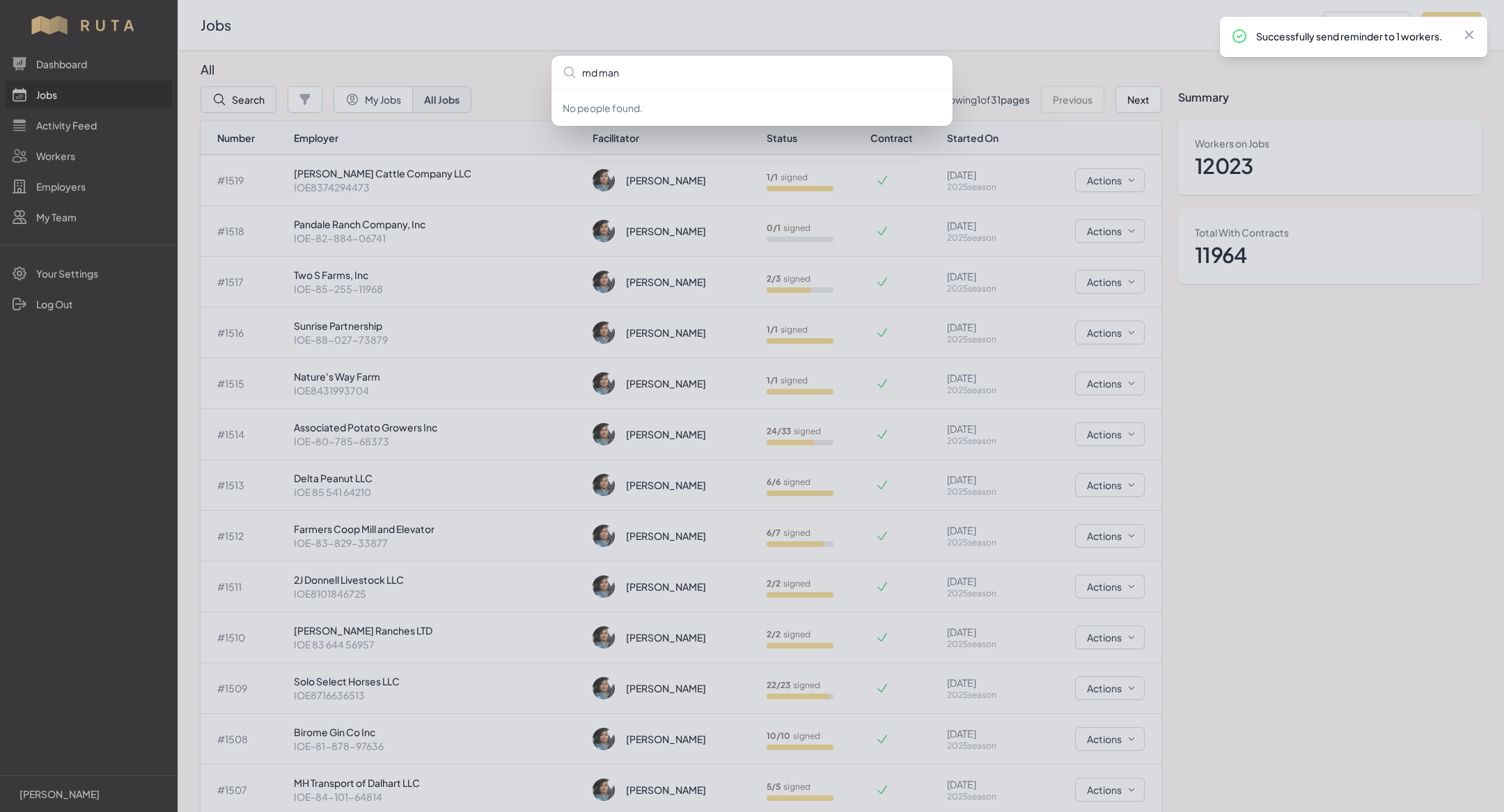
type input "md [PERSON_NAME]"
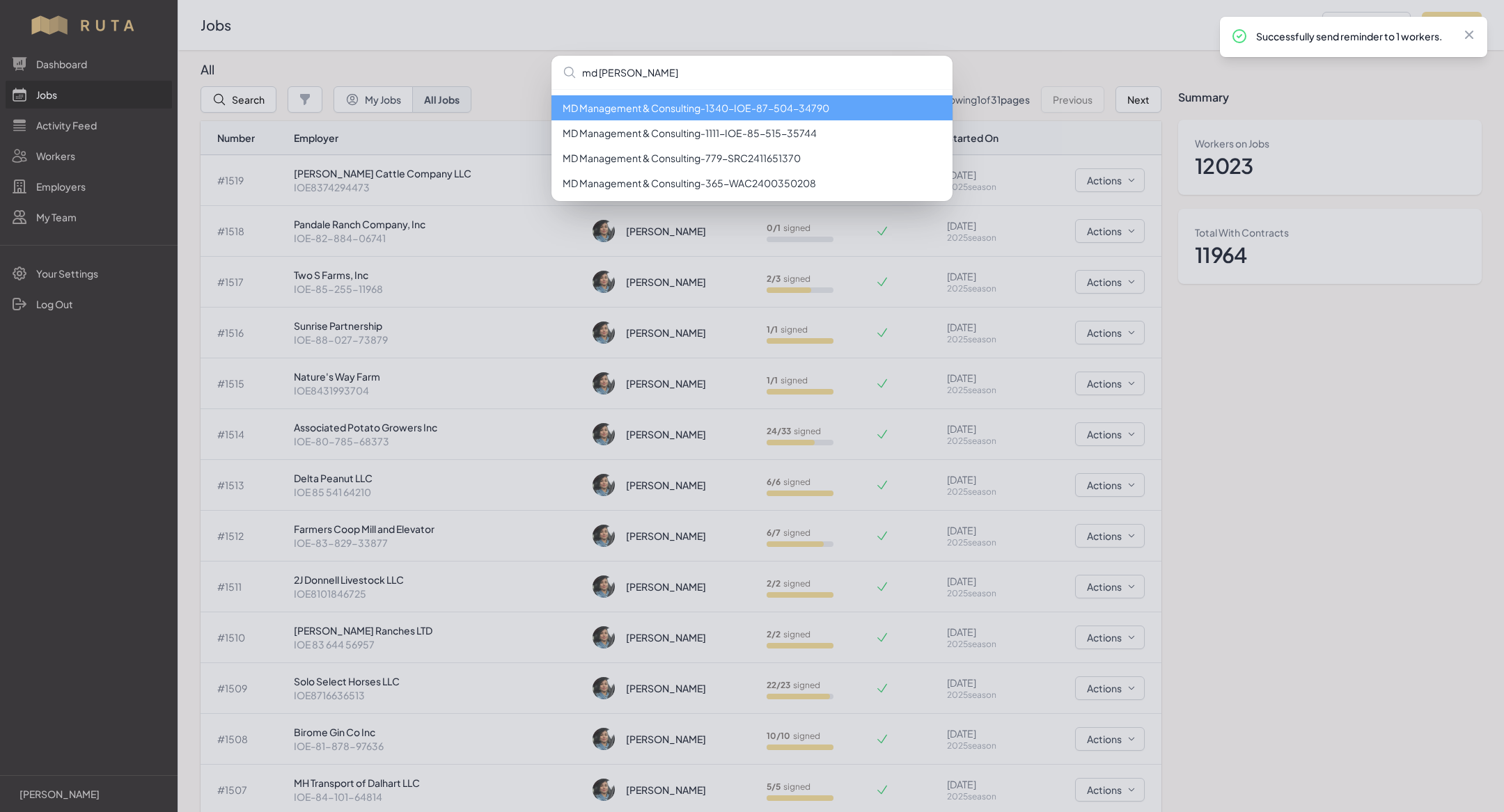
click at [639, 105] on li "MD Management & Consulting - 1340 - IOE-87-504-34790" at bounding box center [752, 107] width 401 height 25
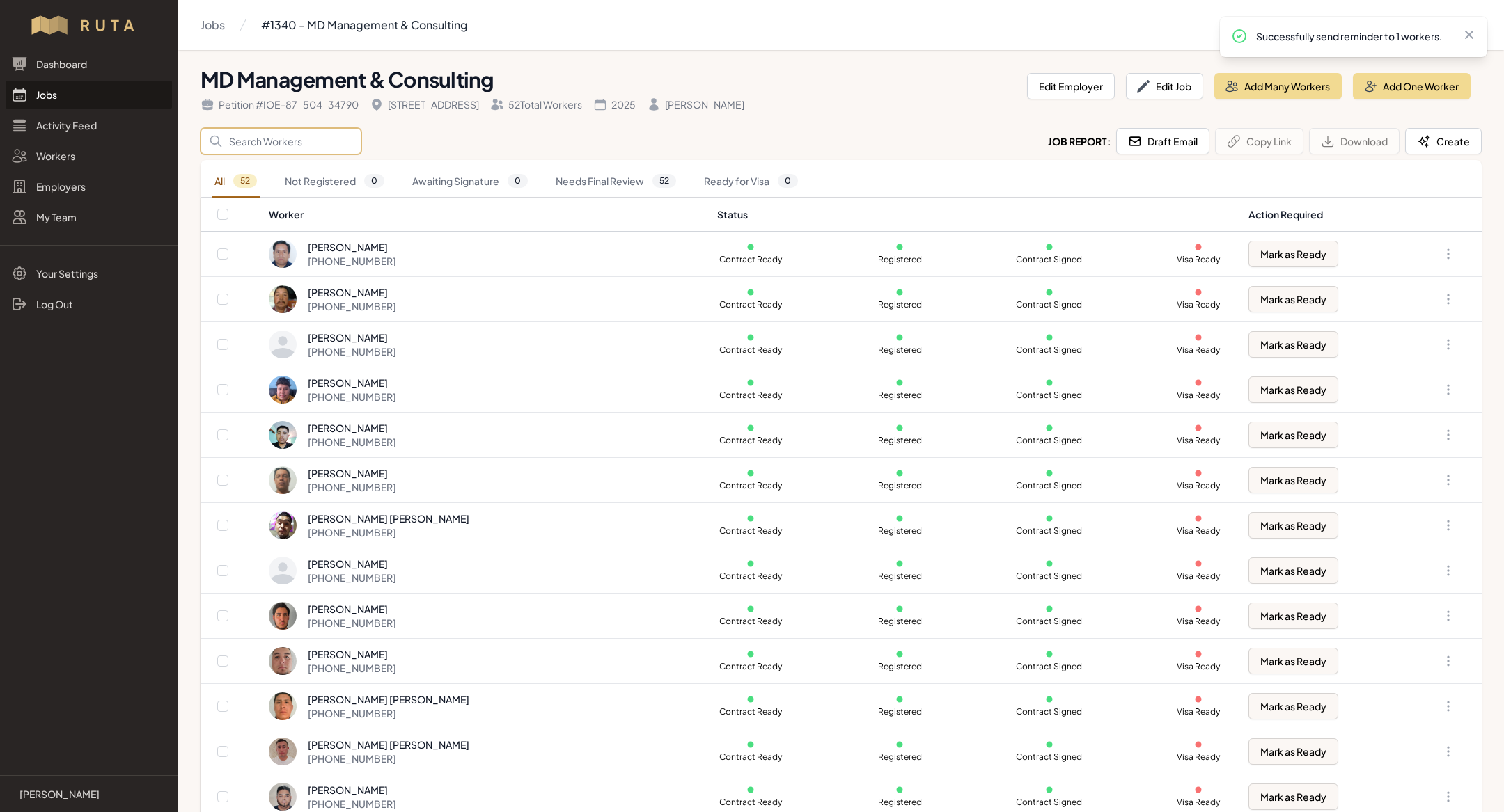
click at [291, 139] on input "Search" at bounding box center [281, 141] width 161 height 27
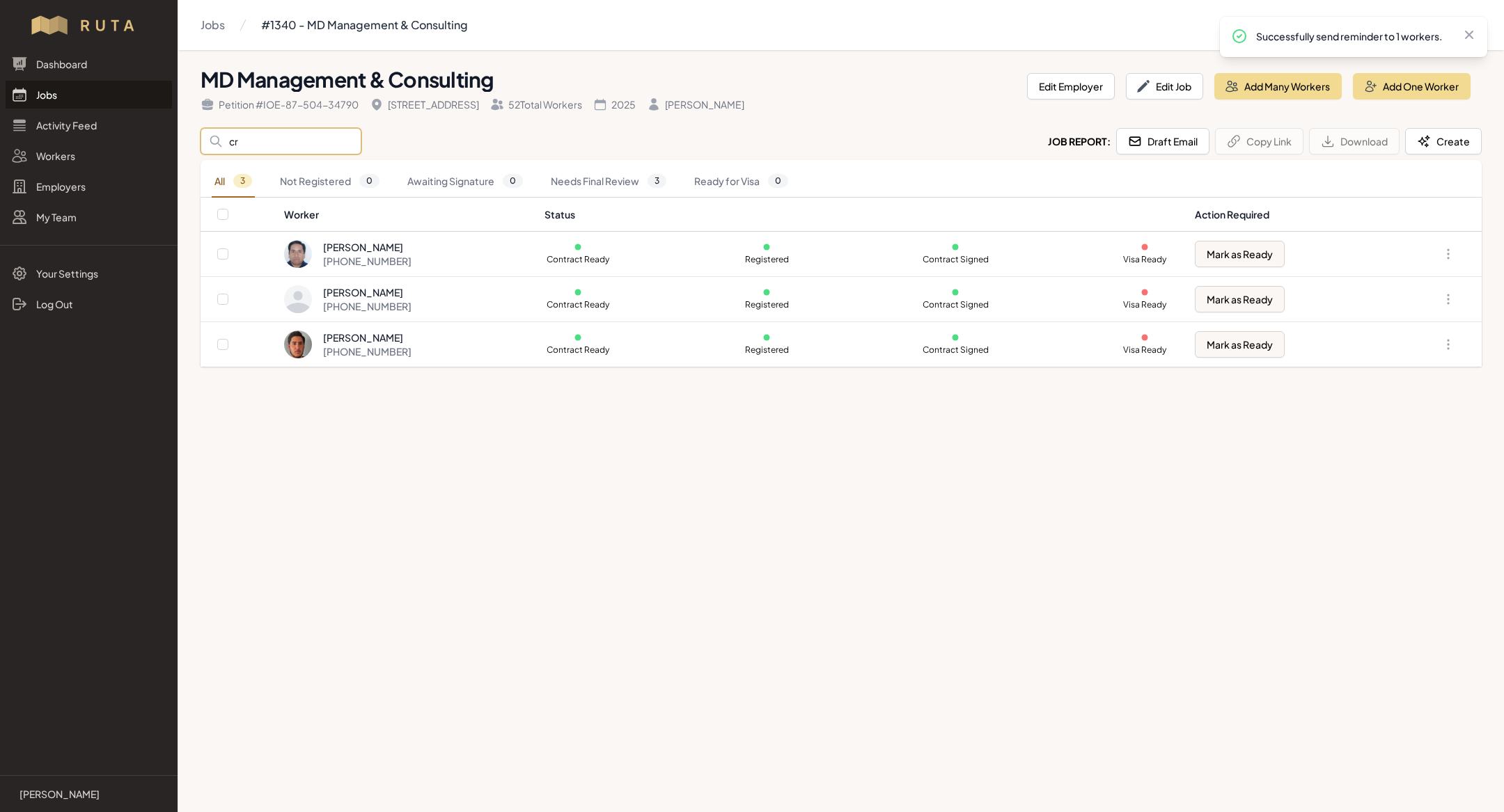
type input "c"
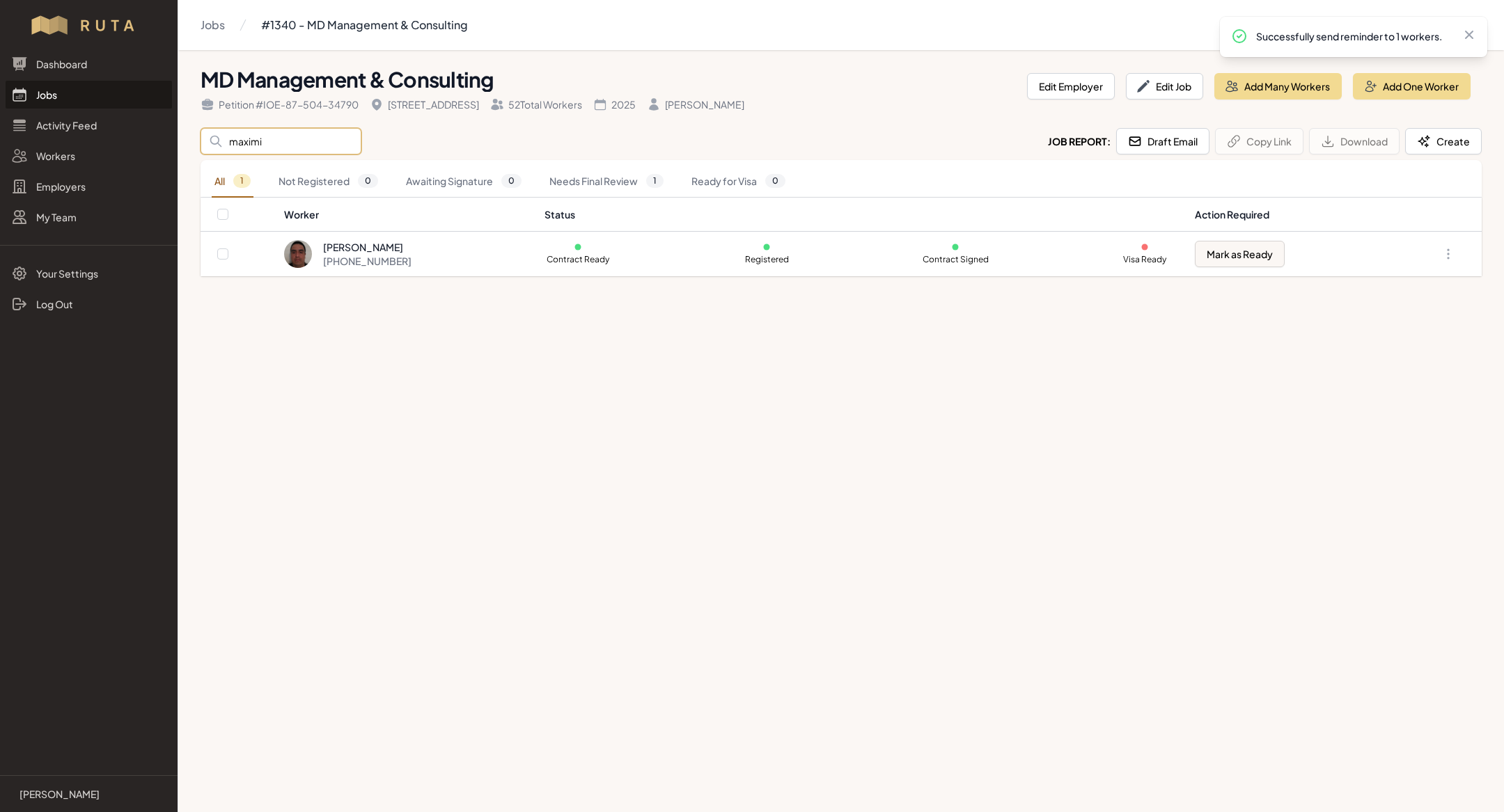
type input "maximi"
click at [93, 99] on link "Jobs" at bounding box center [89, 94] width 166 height 28
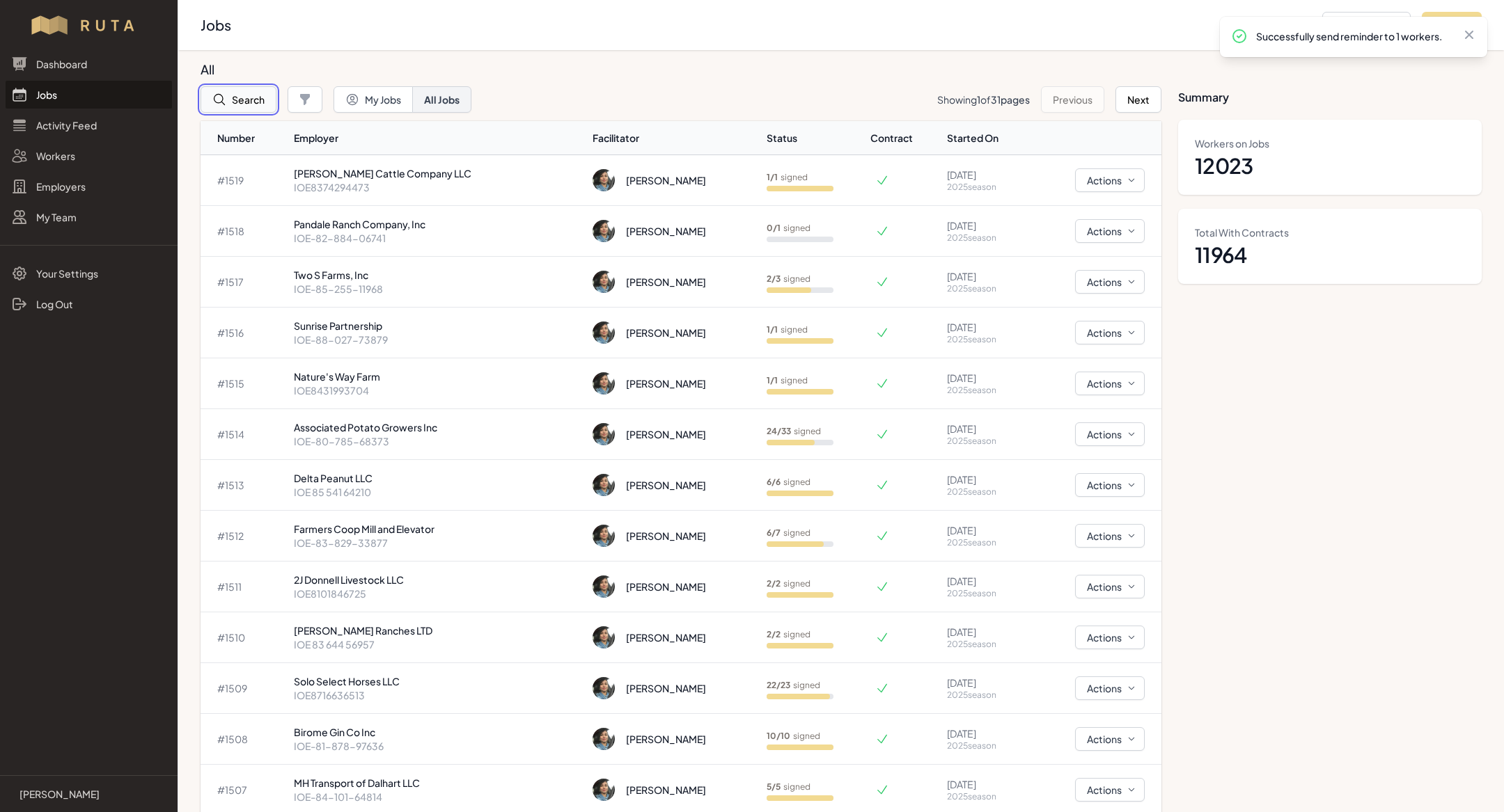
click at [241, 101] on button "Search" at bounding box center [238, 99] width 76 height 27
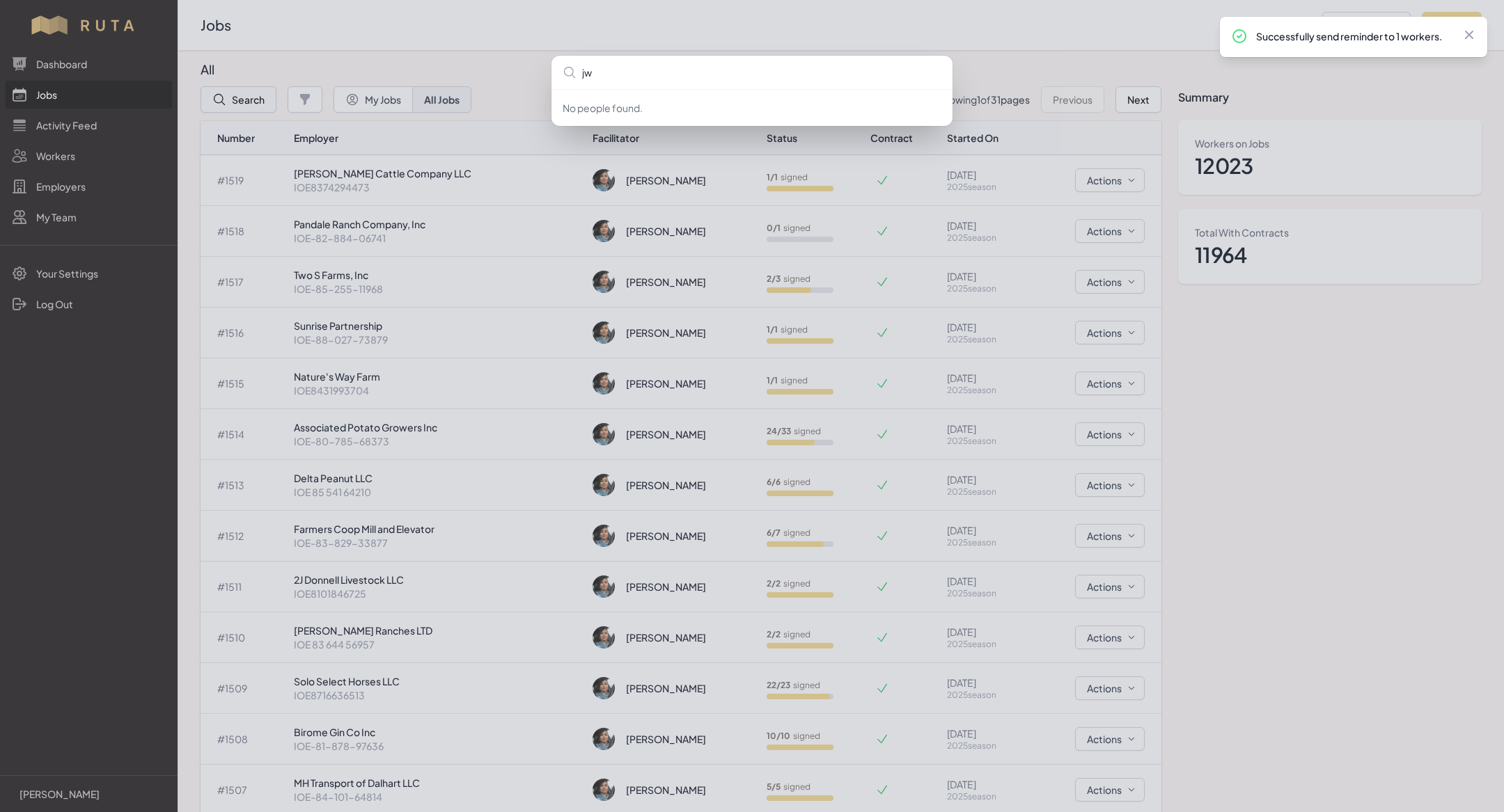
type input "jwn"
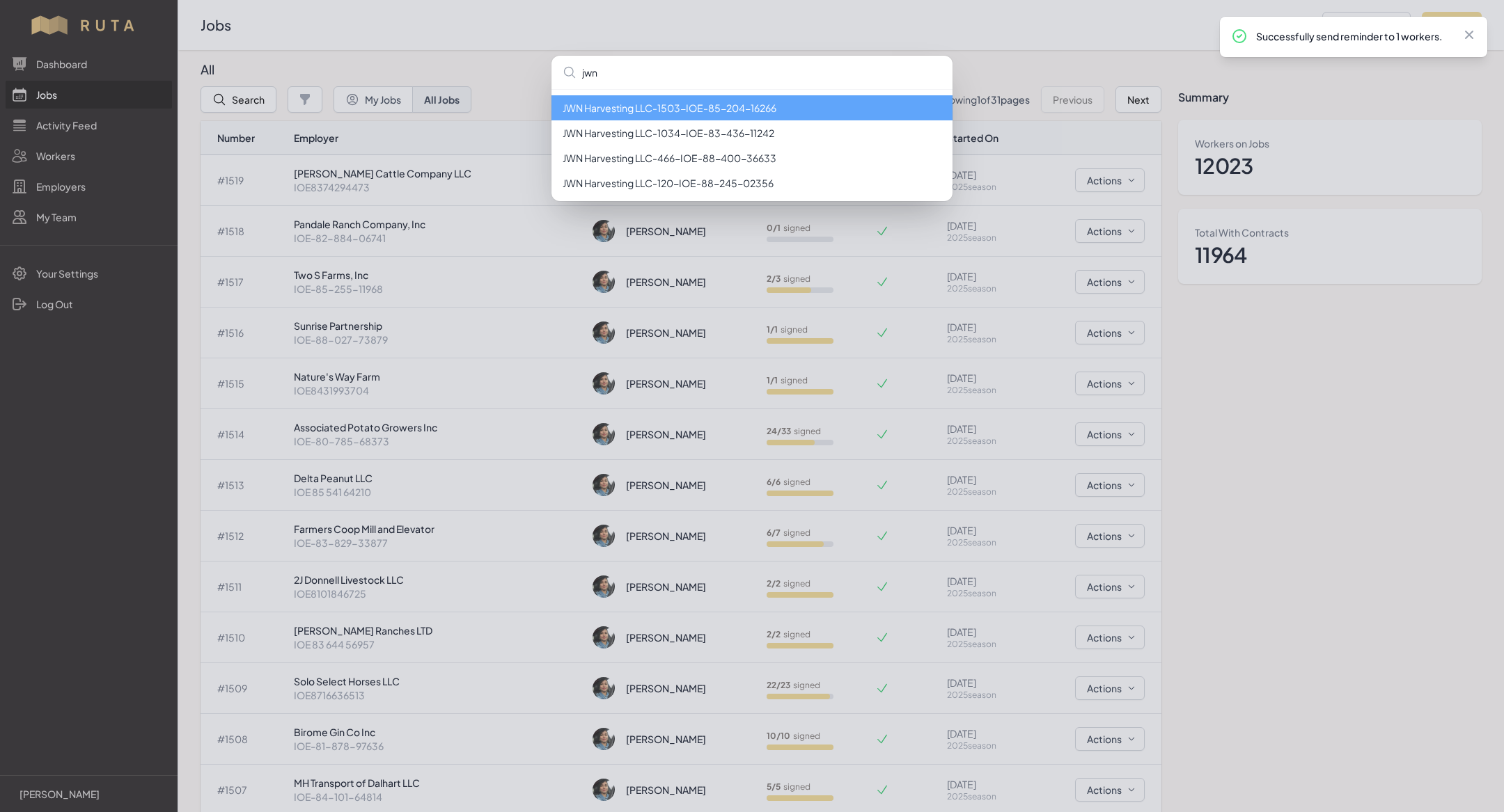
click at [630, 104] on li "JWN Harvesting LLC - 1503 - IOE-85-204-16266" at bounding box center [752, 107] width 401 height 25
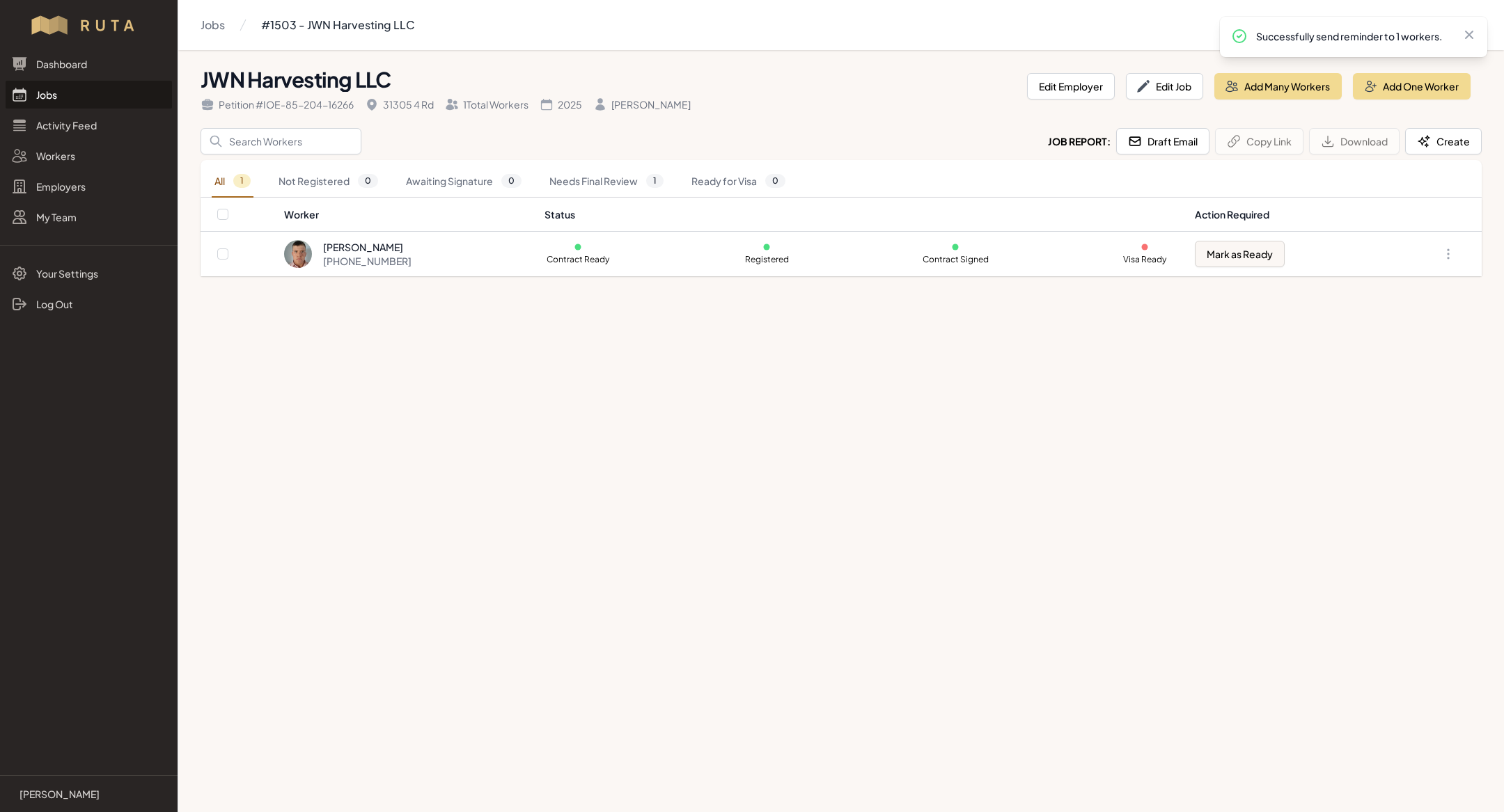
click at [49, 103] on link "Jobs" at bounding box center [89, 94] width 166 height 28
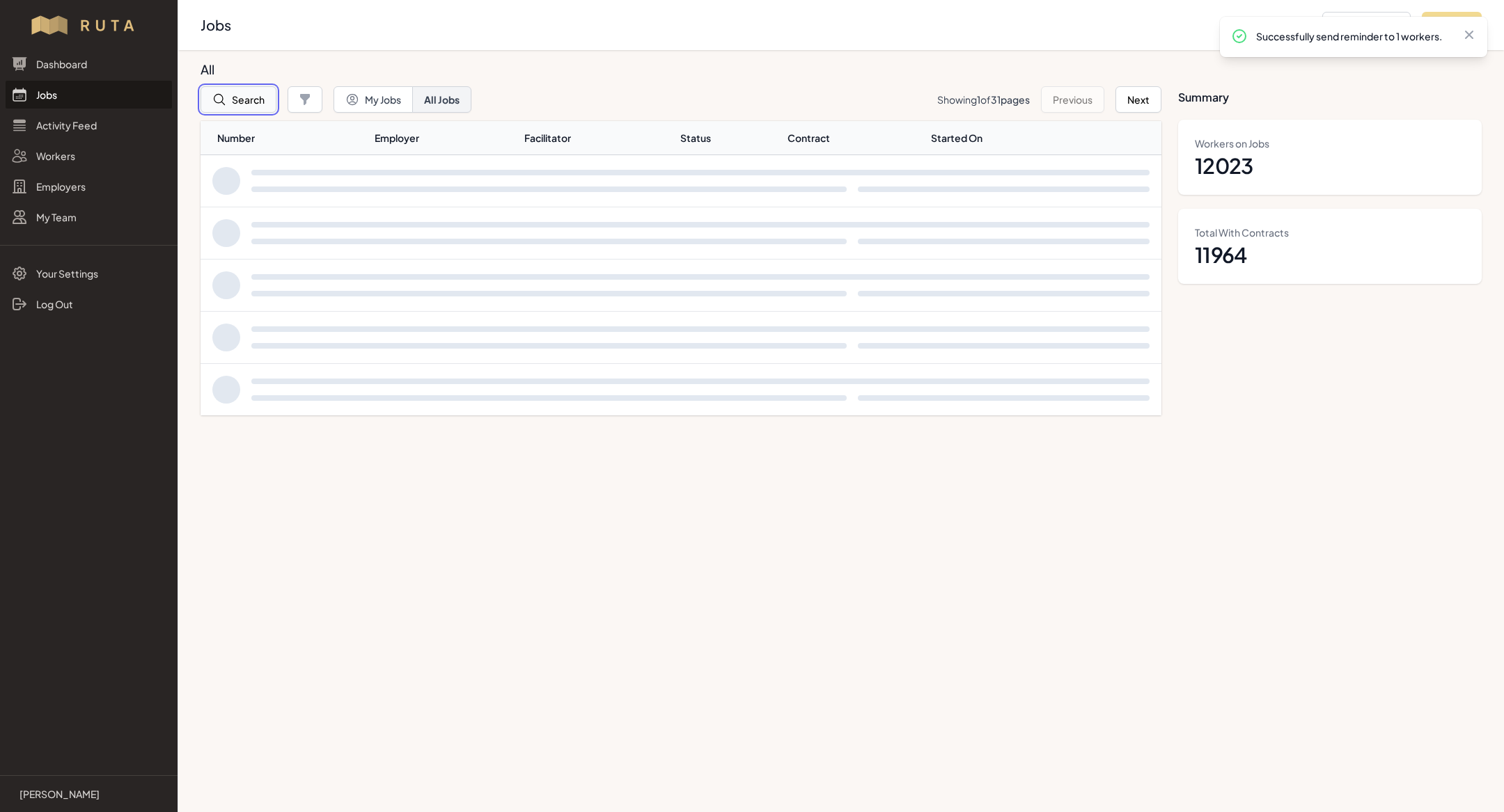
click at [259, 99] on button "Search" at bounding box center [238, 99] width 76 height 27
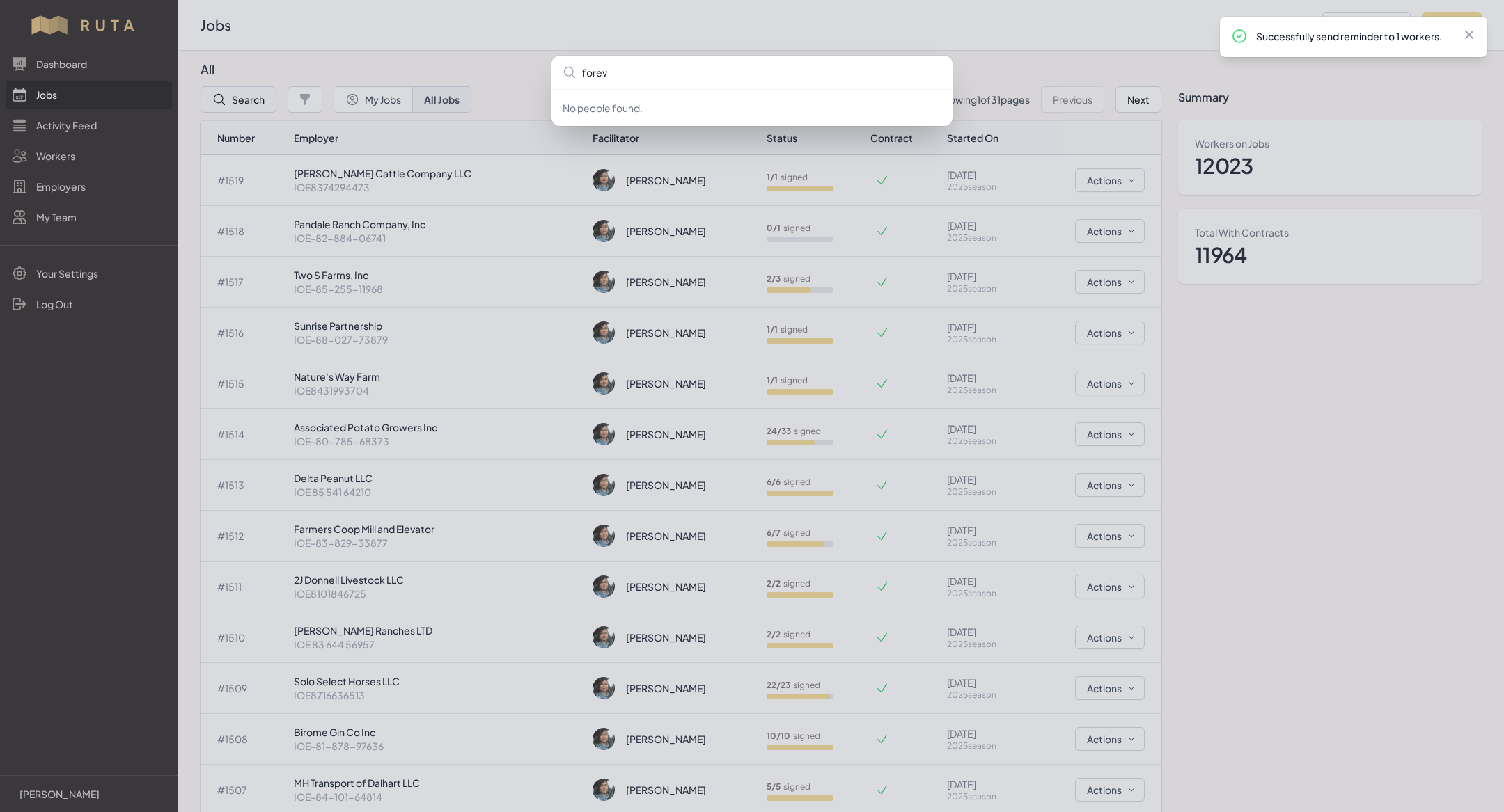
type input "foreve"
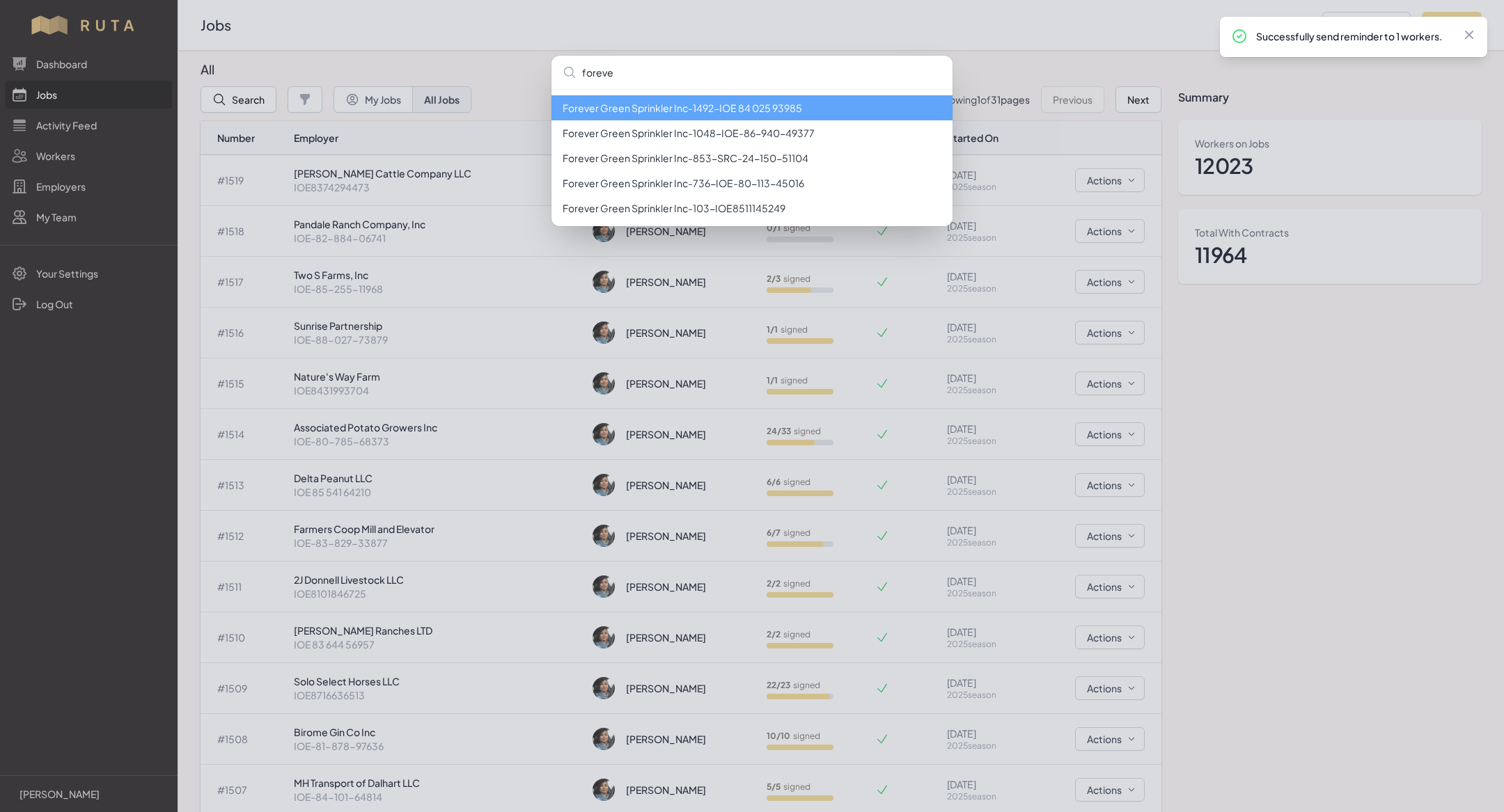
click at [589, 114] on li "Forever Green Sprinkler Inc - 1492 - IOE 84 025 93985" at bounding box center [752, 107] width 401 height 25
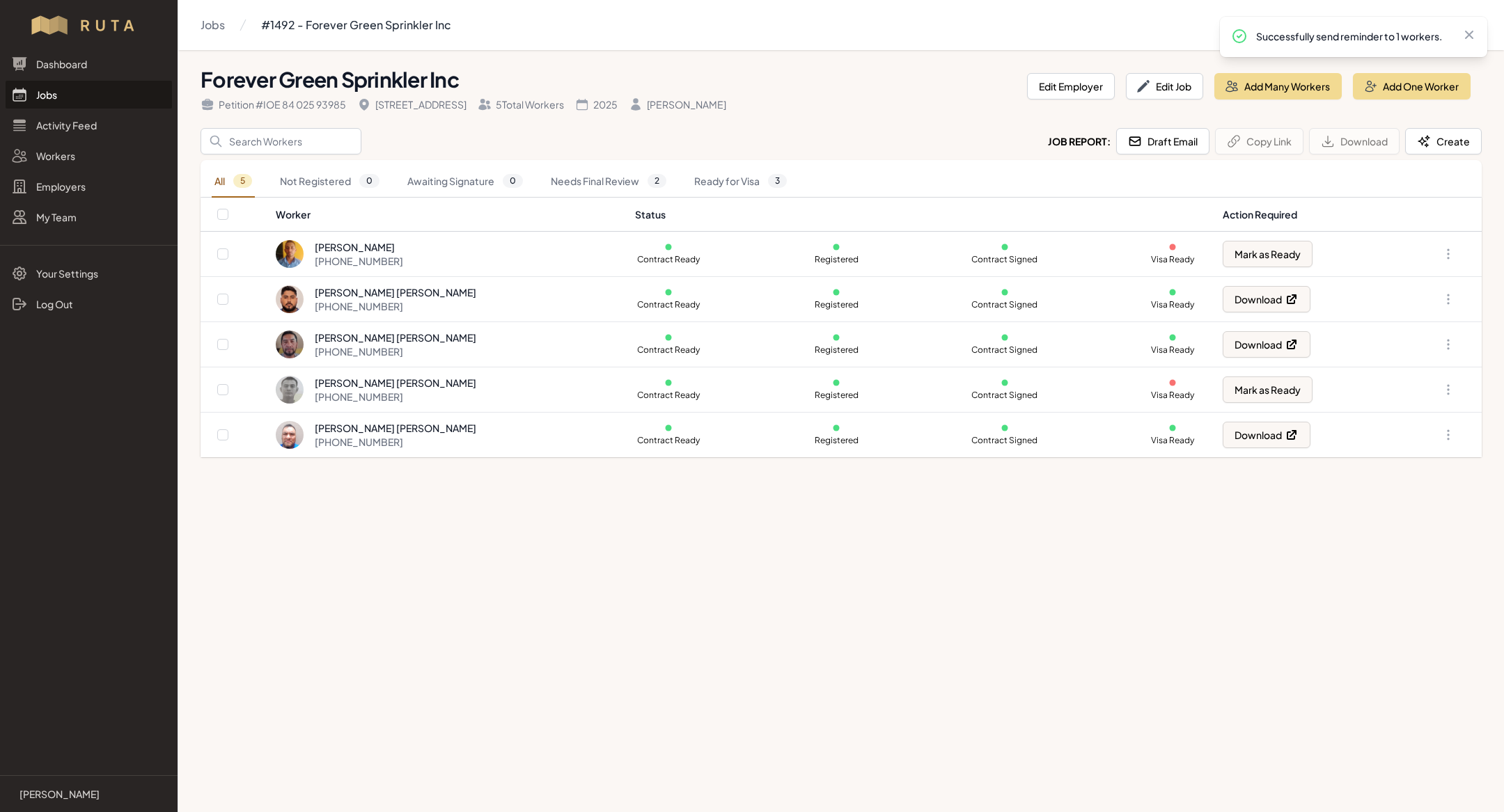
click at [51, 100] on link "Jobs" at bounding box center [89, 94] width 166 height 28
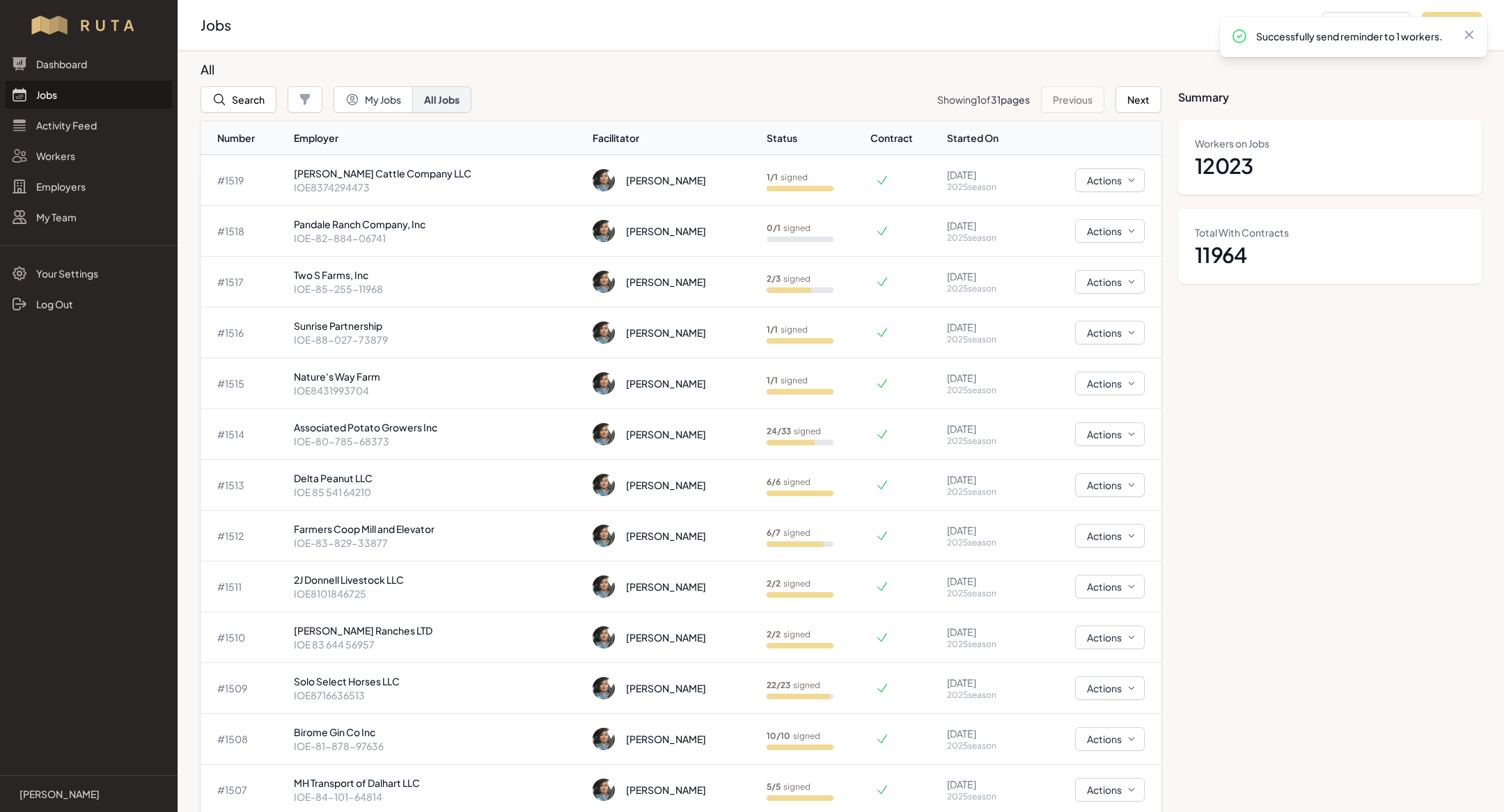
click at [243, 126] on th "Number" at bounding box center [244, 138] width 87 height 34
click at [252, 96] on button "Search" at bounding box center [238, 99] width 76 height 27
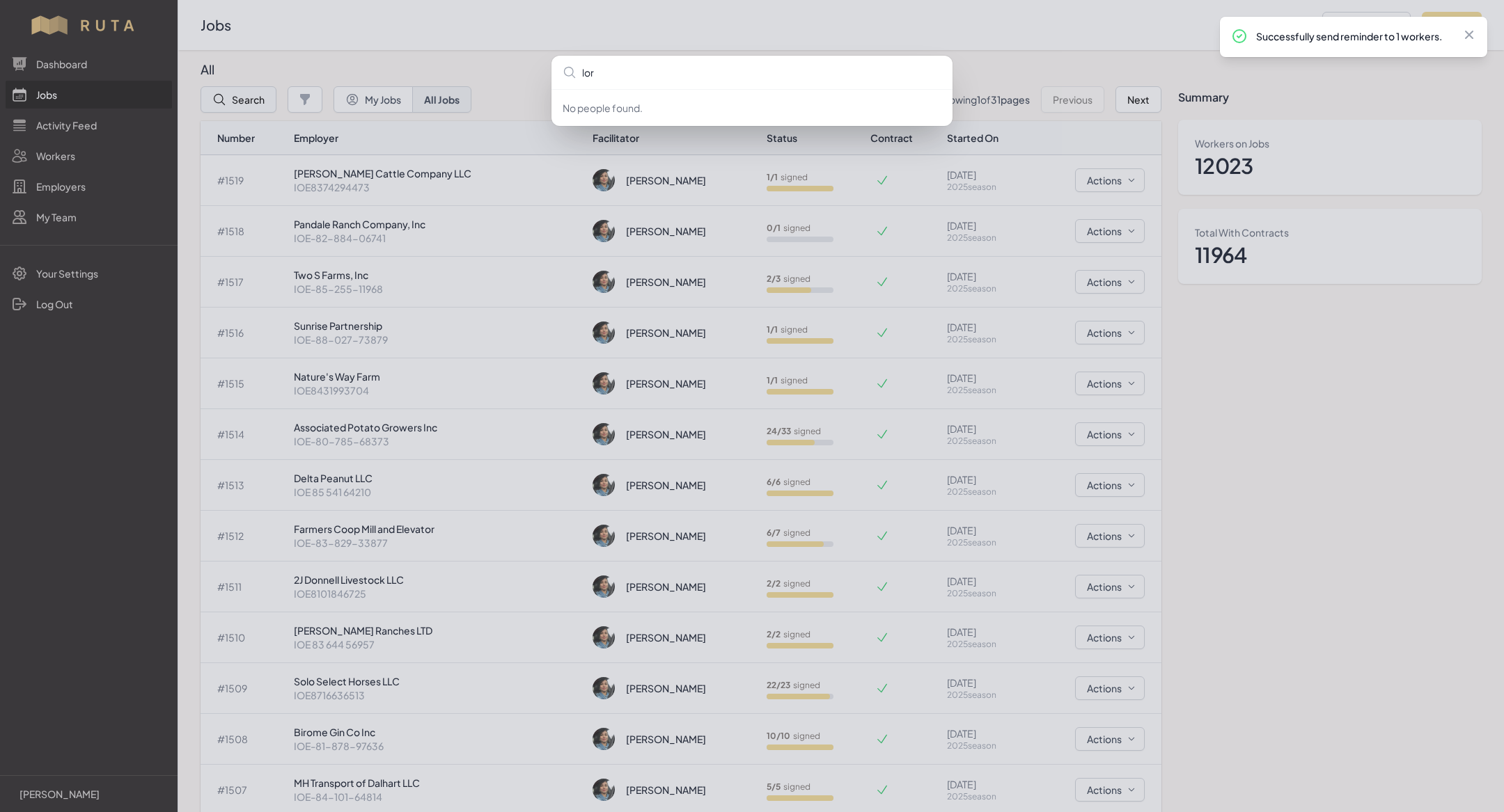
type input "lord"
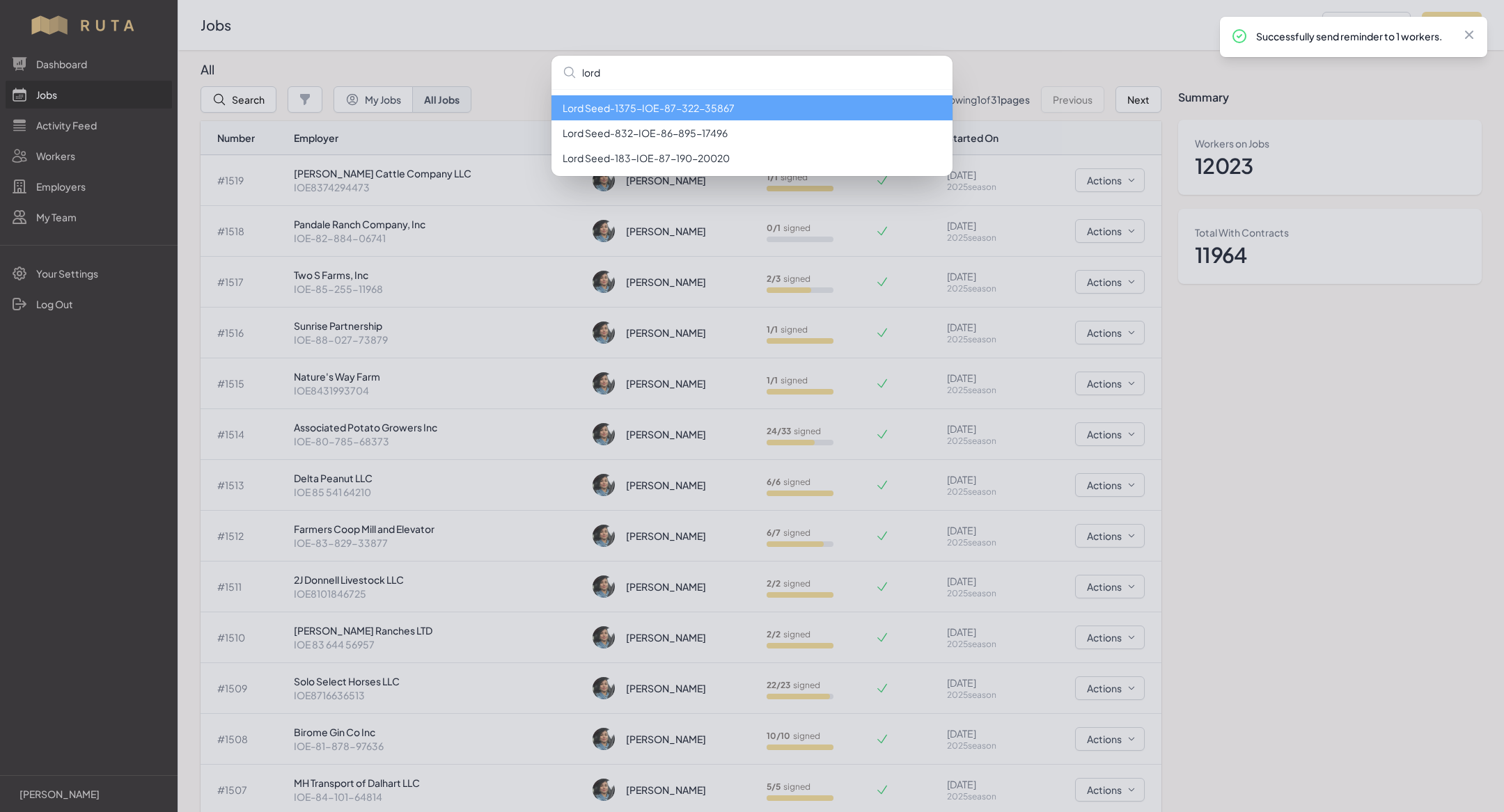
click at [641, 97] on li "Lord Seed - 1375 - IOE-87-322-35867" at bounding box center [752, 107] width 401 height 25
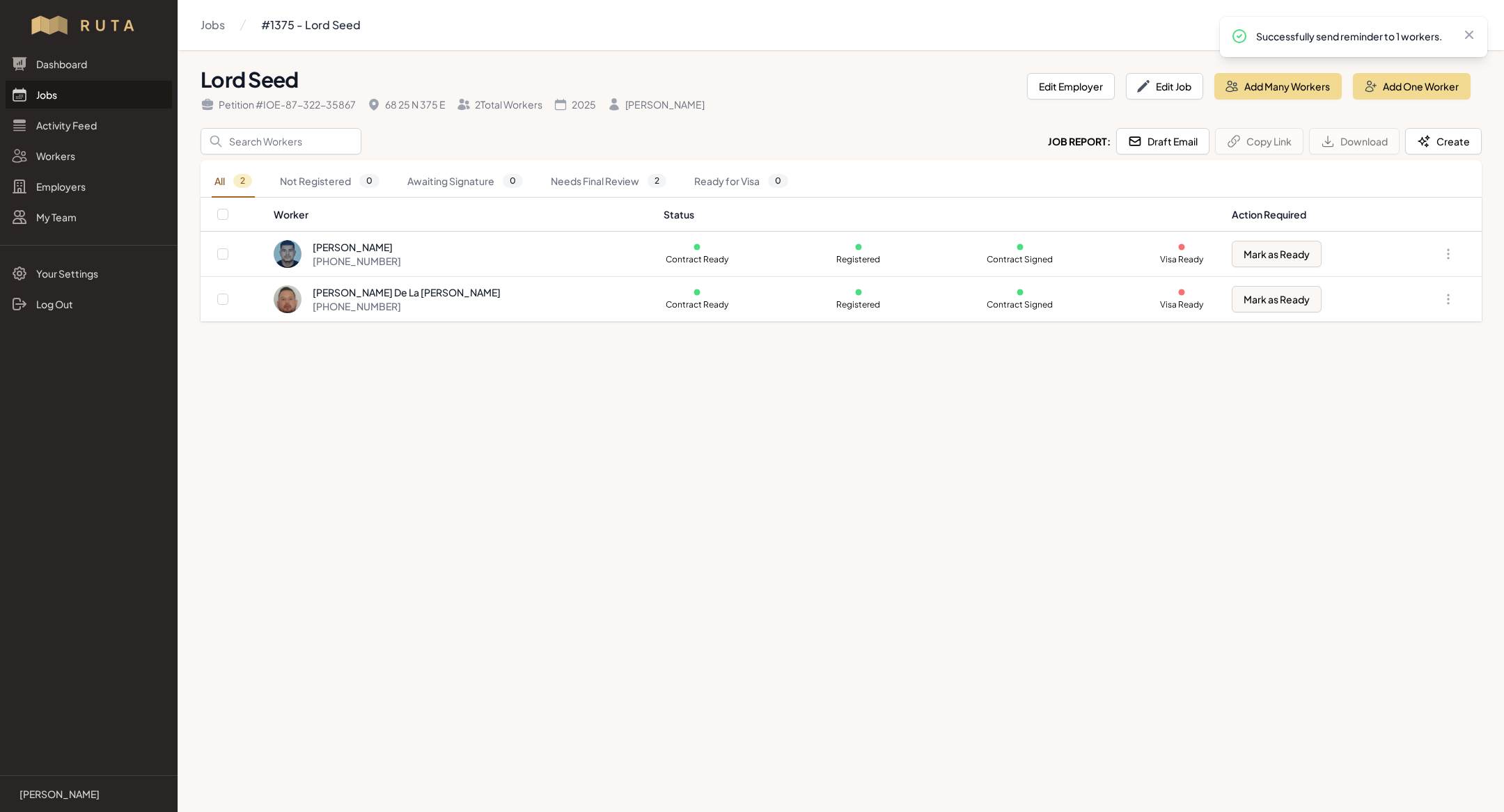
click at [113, 93] on link "Jobs" at bounding box center [89, 94] width 166 height 28
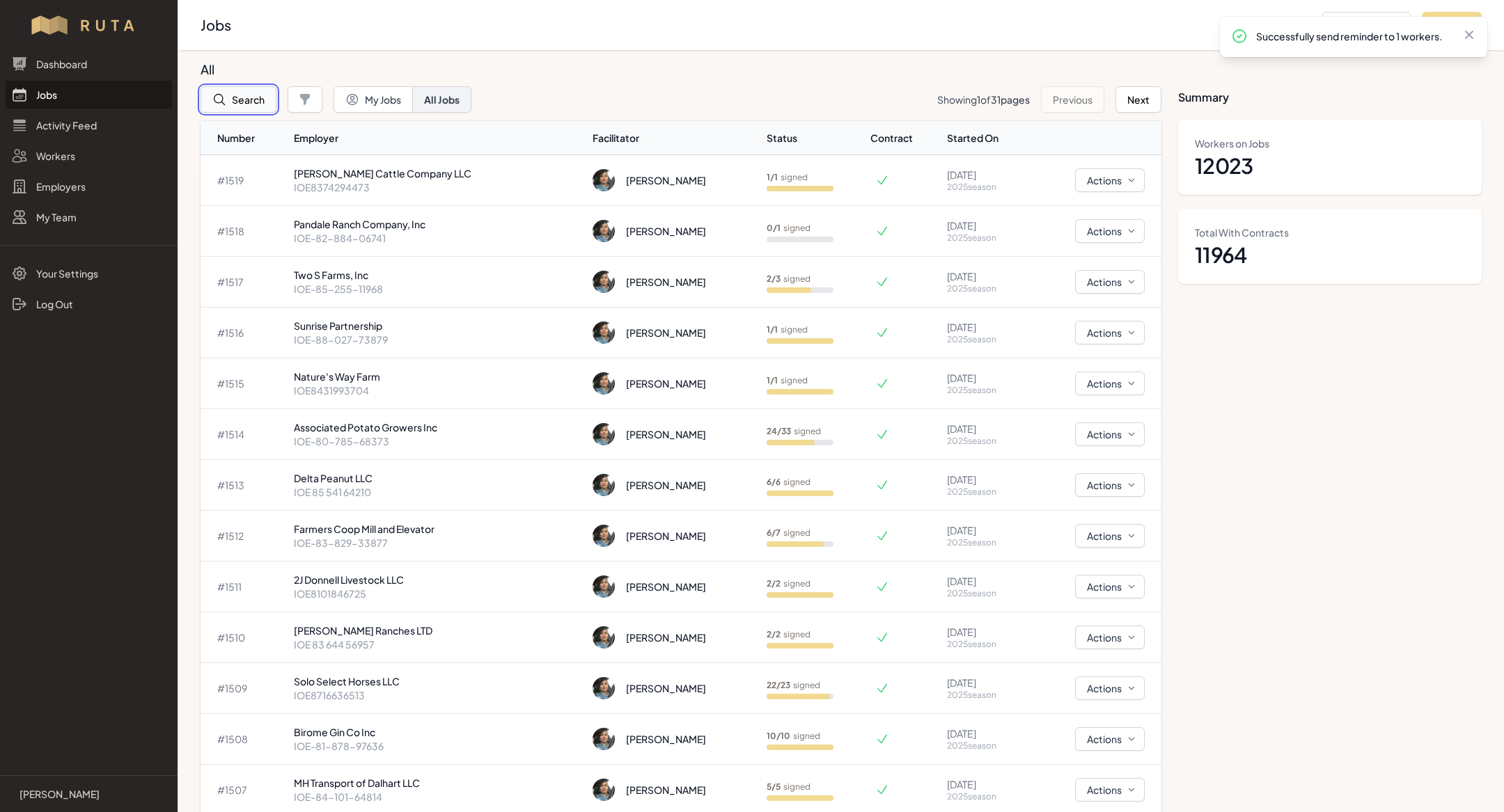
click at [247, 93] on button "Search" at bounding box center [238, 99] width 76 height 27
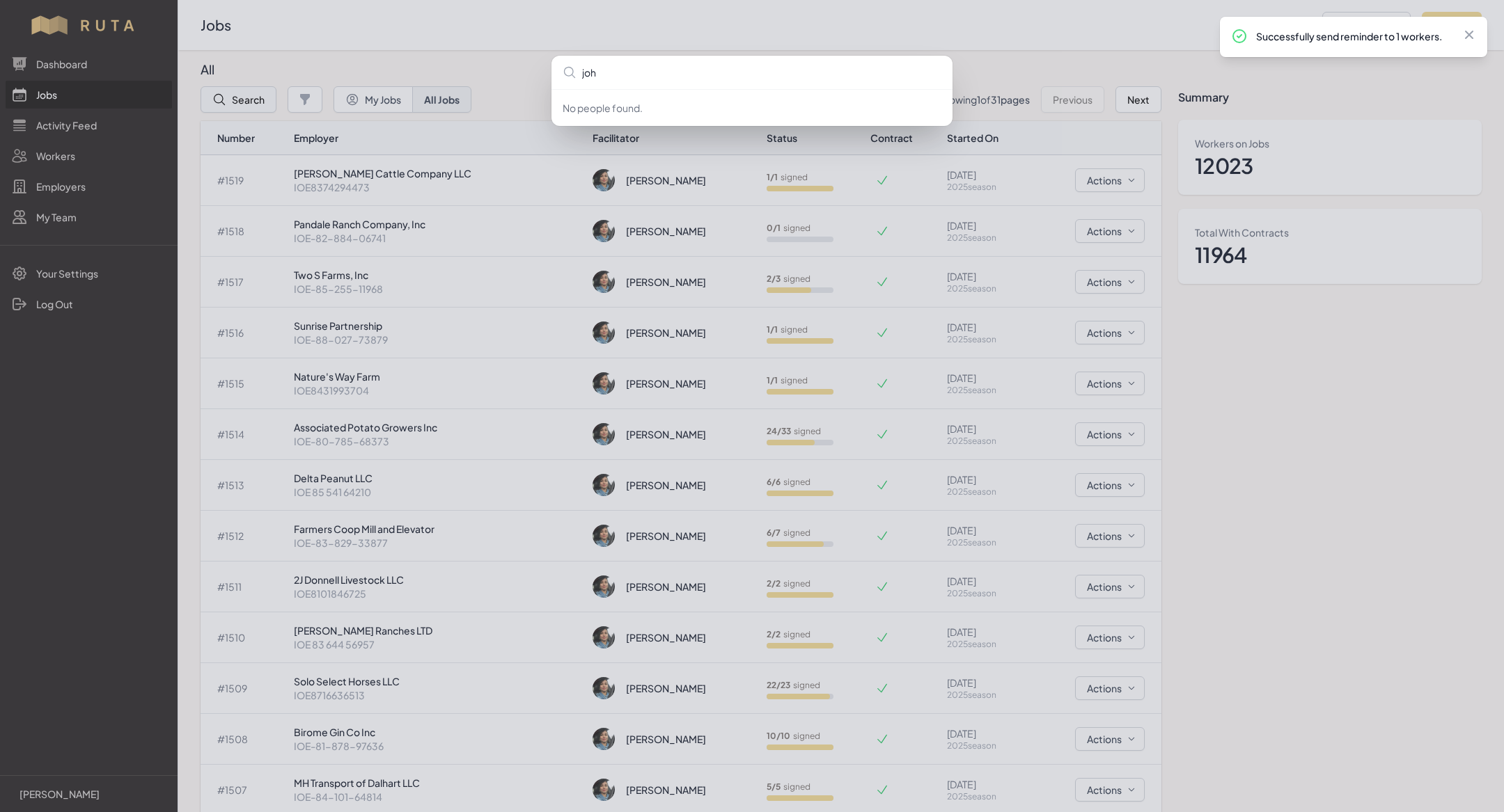
type input "[PERSON_NAME]"
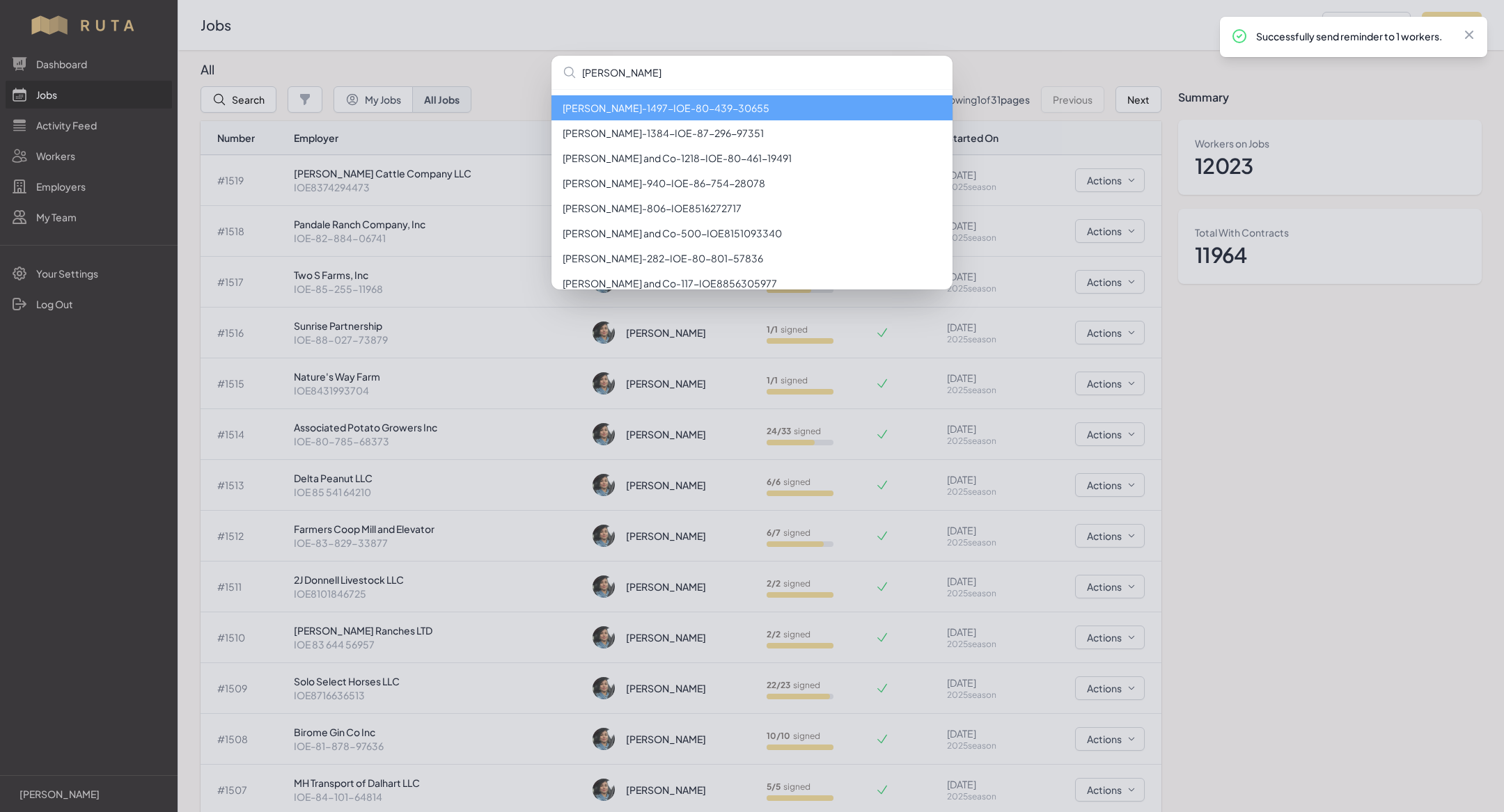
click at [582, 105] on li "[PERSON_NAME] - 1497 - IOE-80-439-30655" at bounding box center [752, 107] width 401 height 25
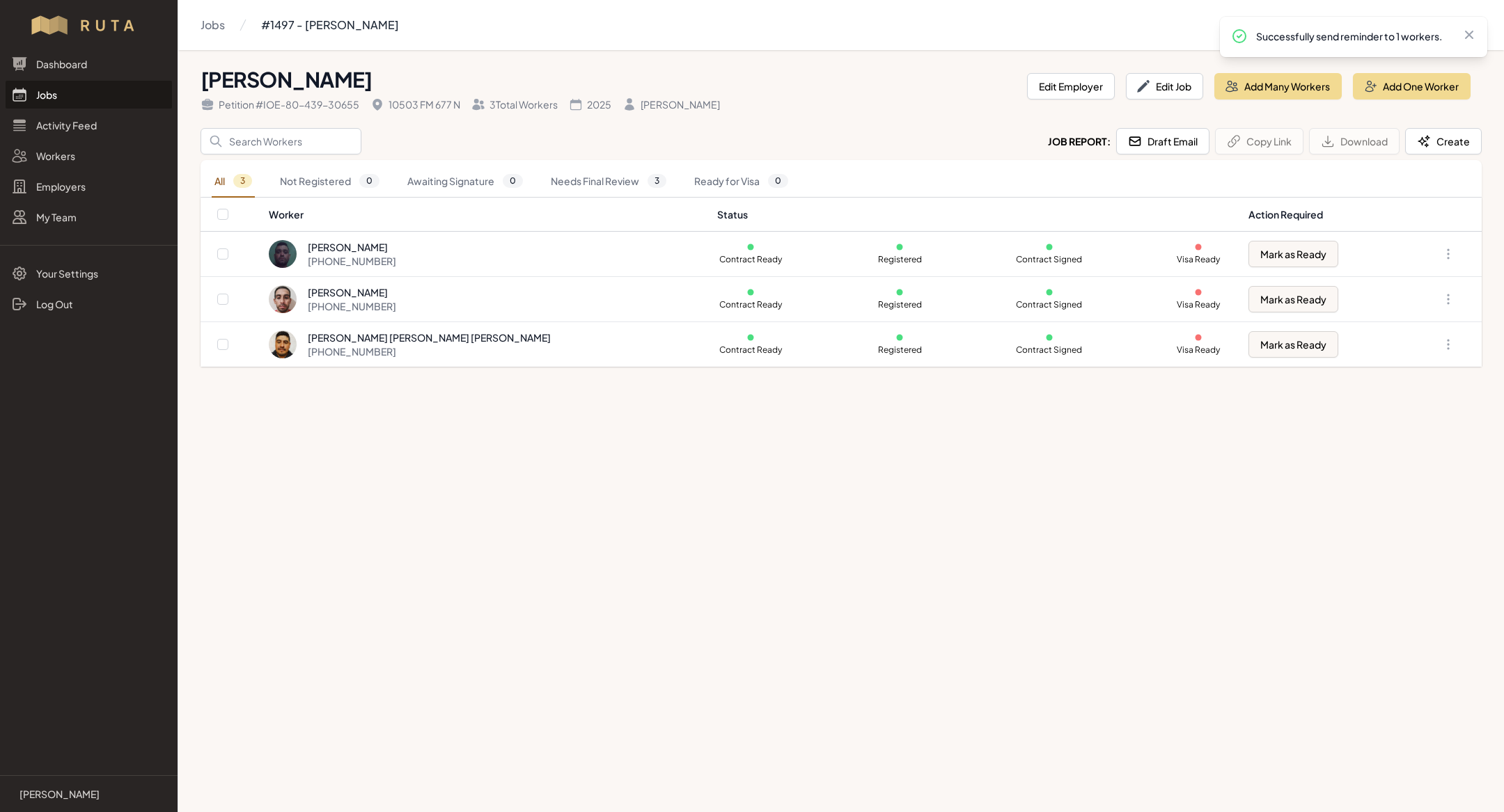
click at [93, 99] on link "Jobs" at bounding box center [89, 94] width 166 height 28
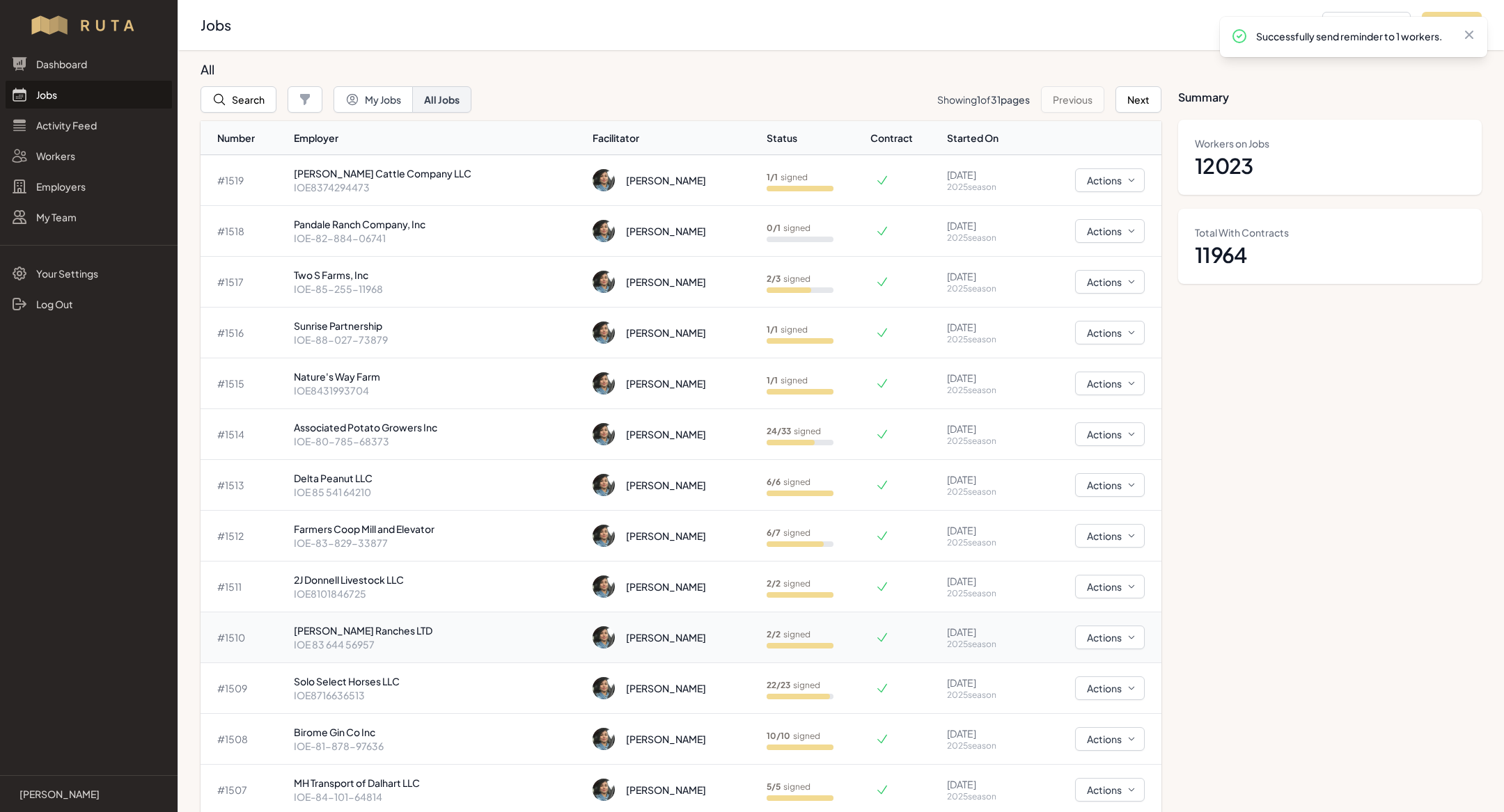
click at [380, 624] on p "[PERSON_NAME] Ranches LTD" at bounding box center [438, 630] width 288 height 14
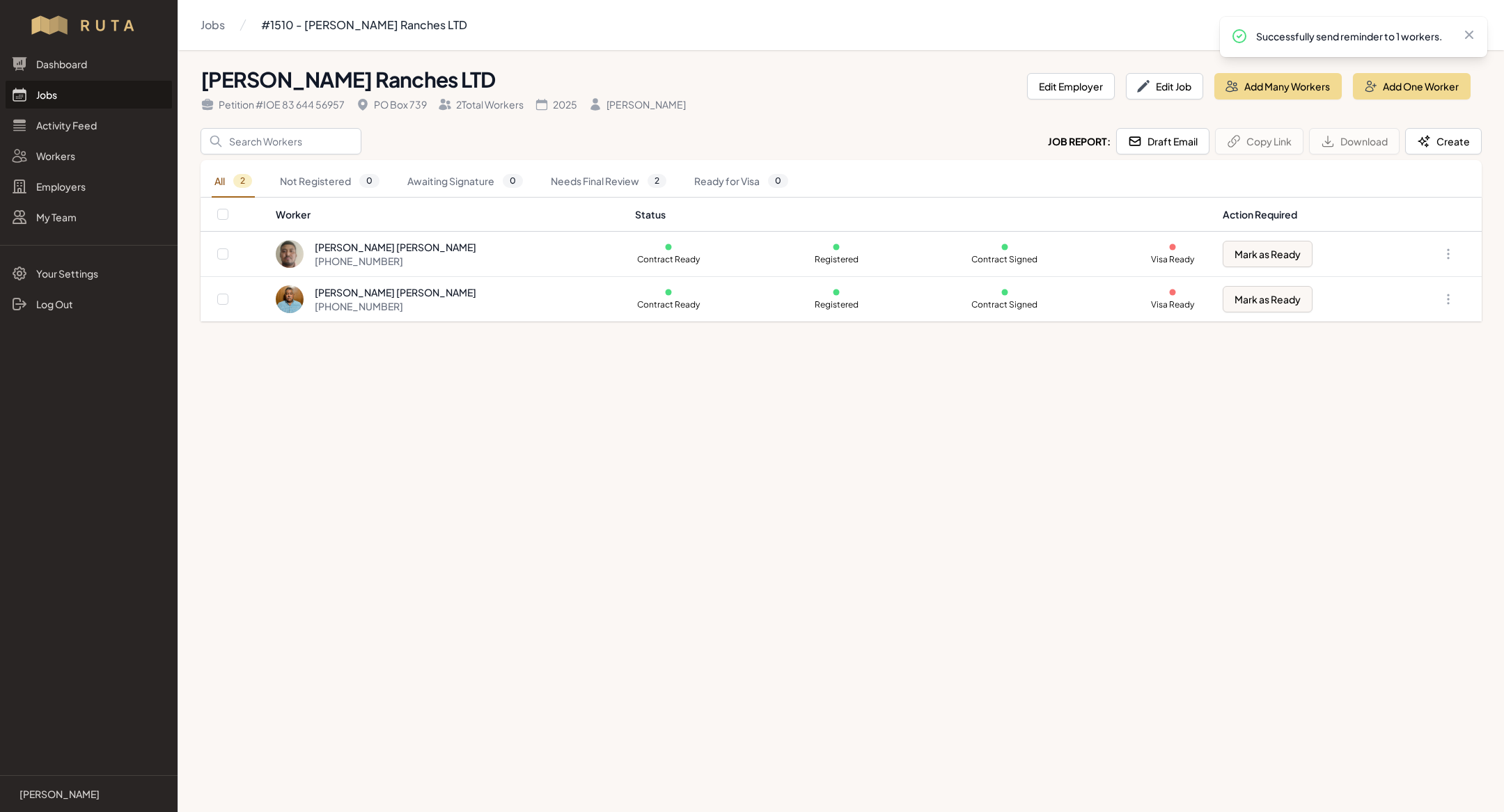
click at [73, 92] on link "Jobs" at bounding box center [89, 94] width 166 height 28
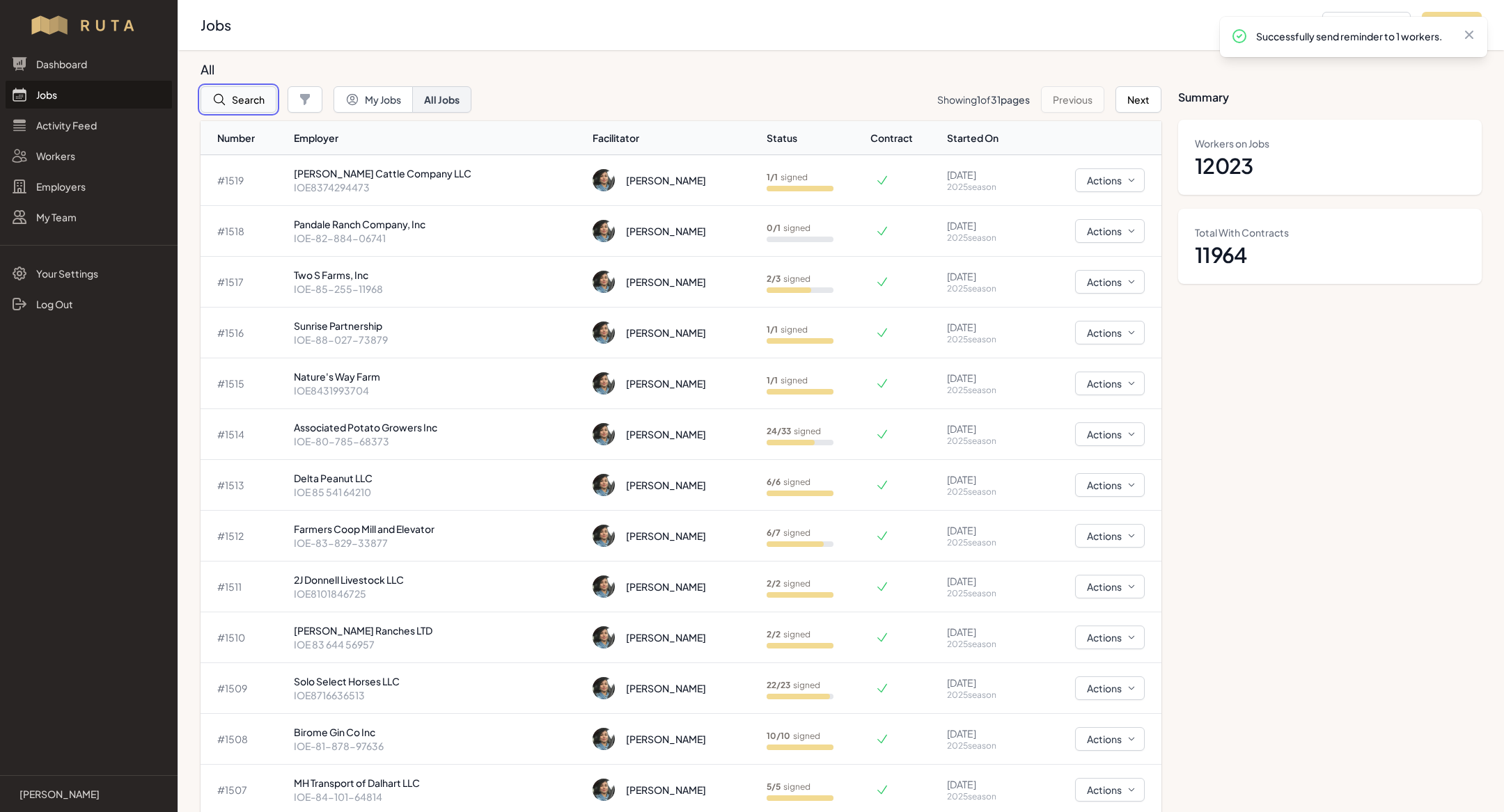
click at [243, 92] on button "Search" at bounding box center [238, 99] width 76 height 27
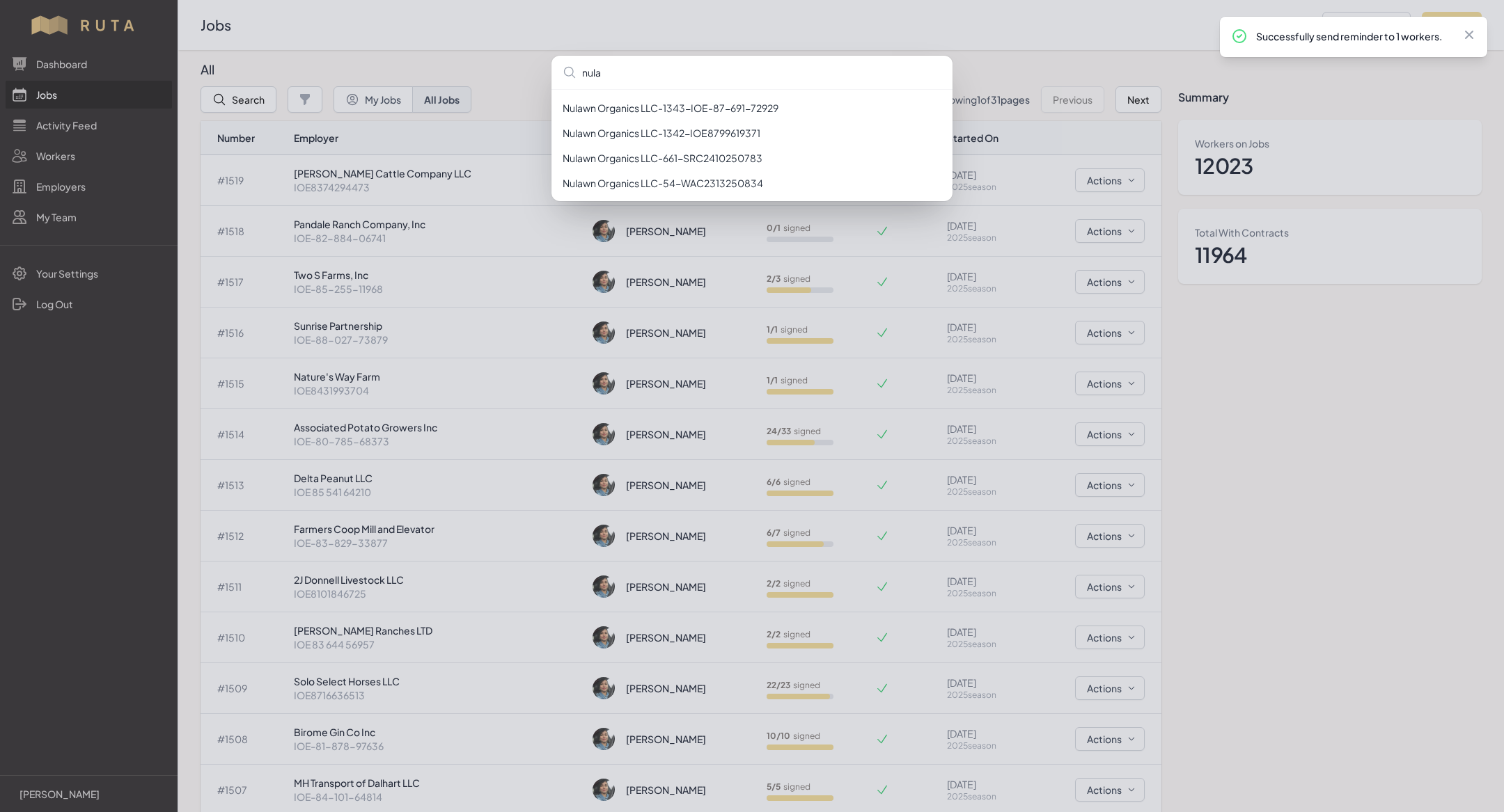
type input "nula"
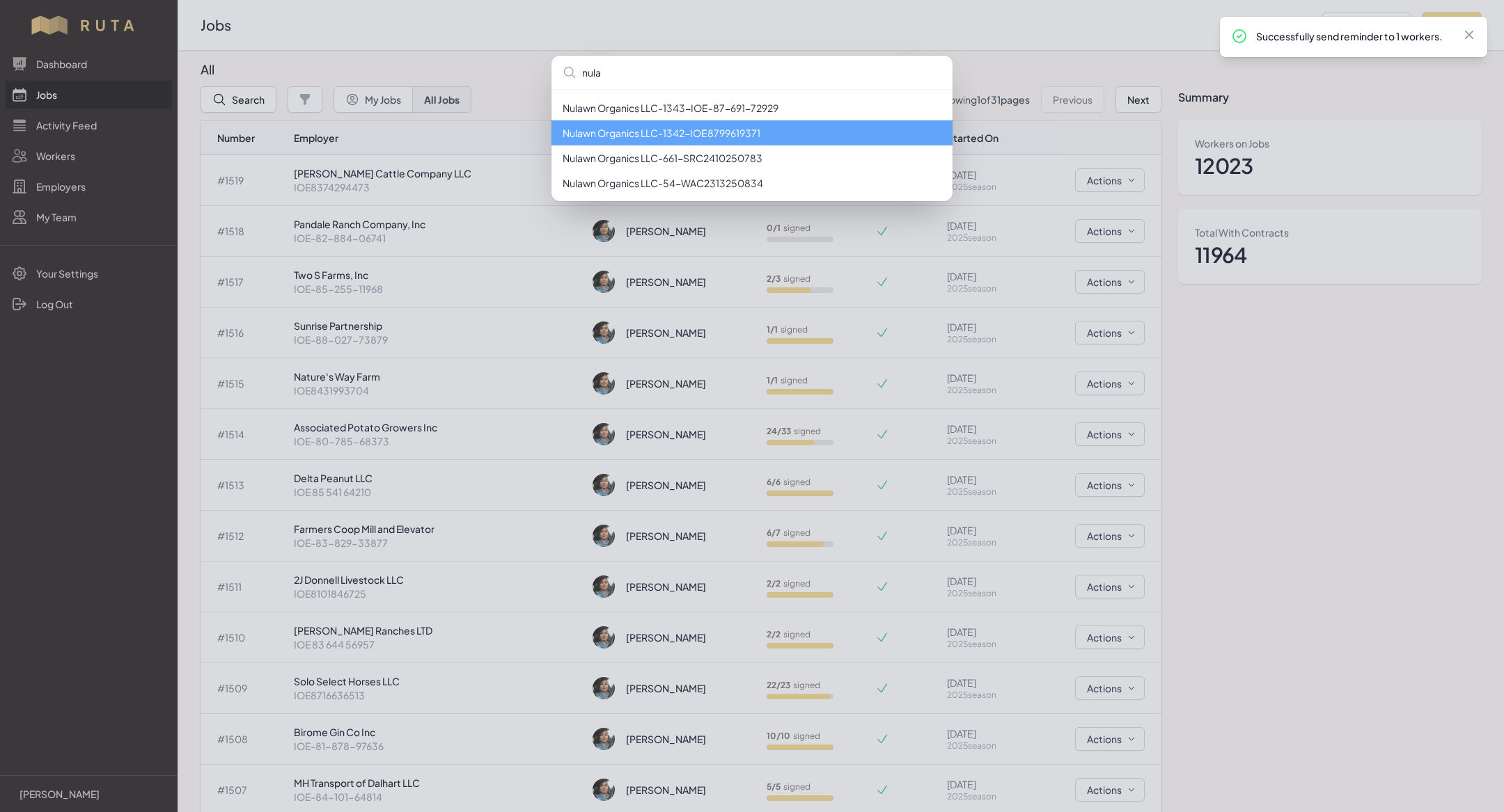
click at [704, 130] on li "Nulawn Organics LLC - 1342 - IOE8799619371" at bounding box center [752, 133] width 401 height 25
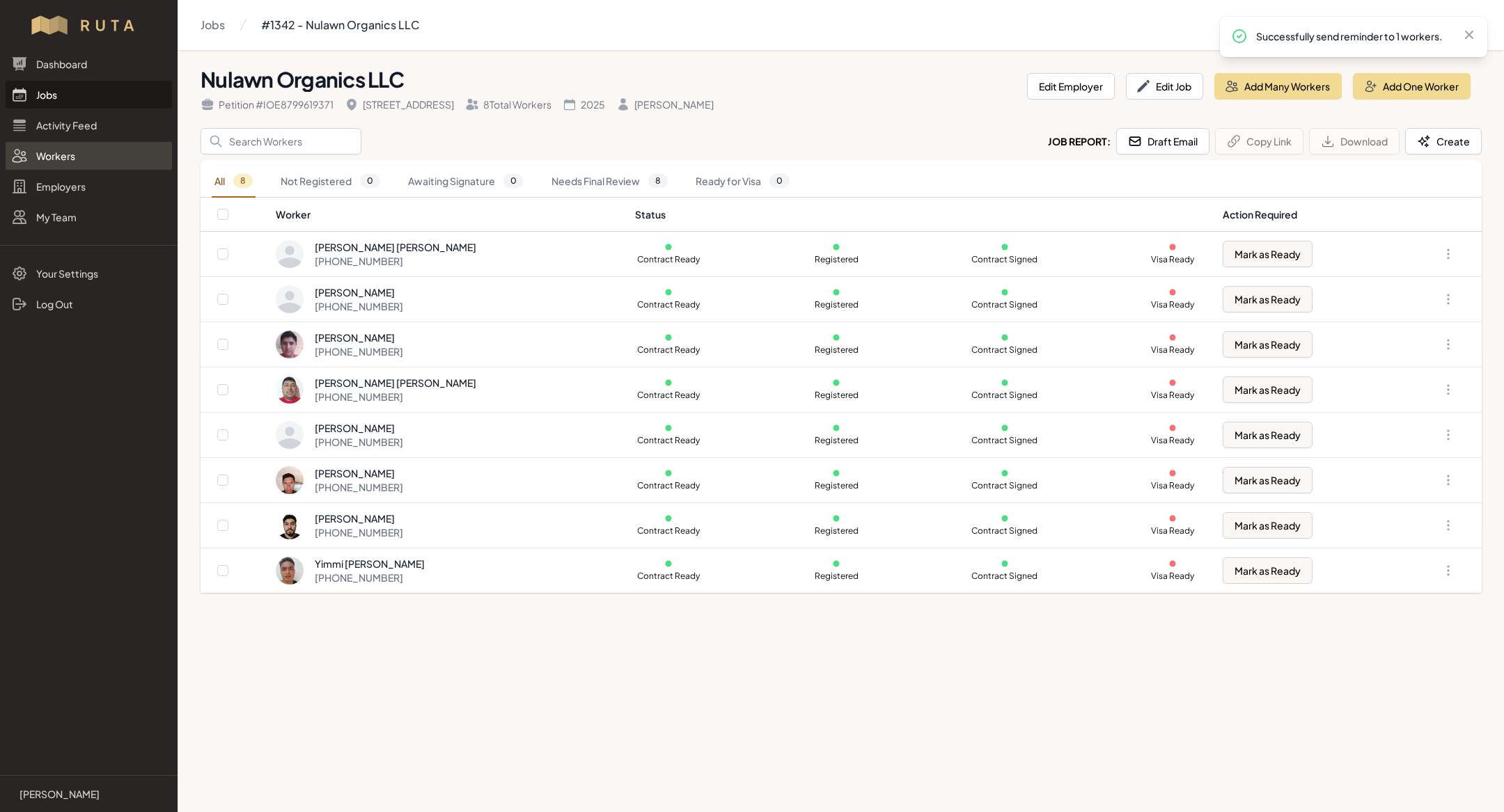
click at [72, 154] on link "Workers" at bounding box center [89, 156] width 166 height 28
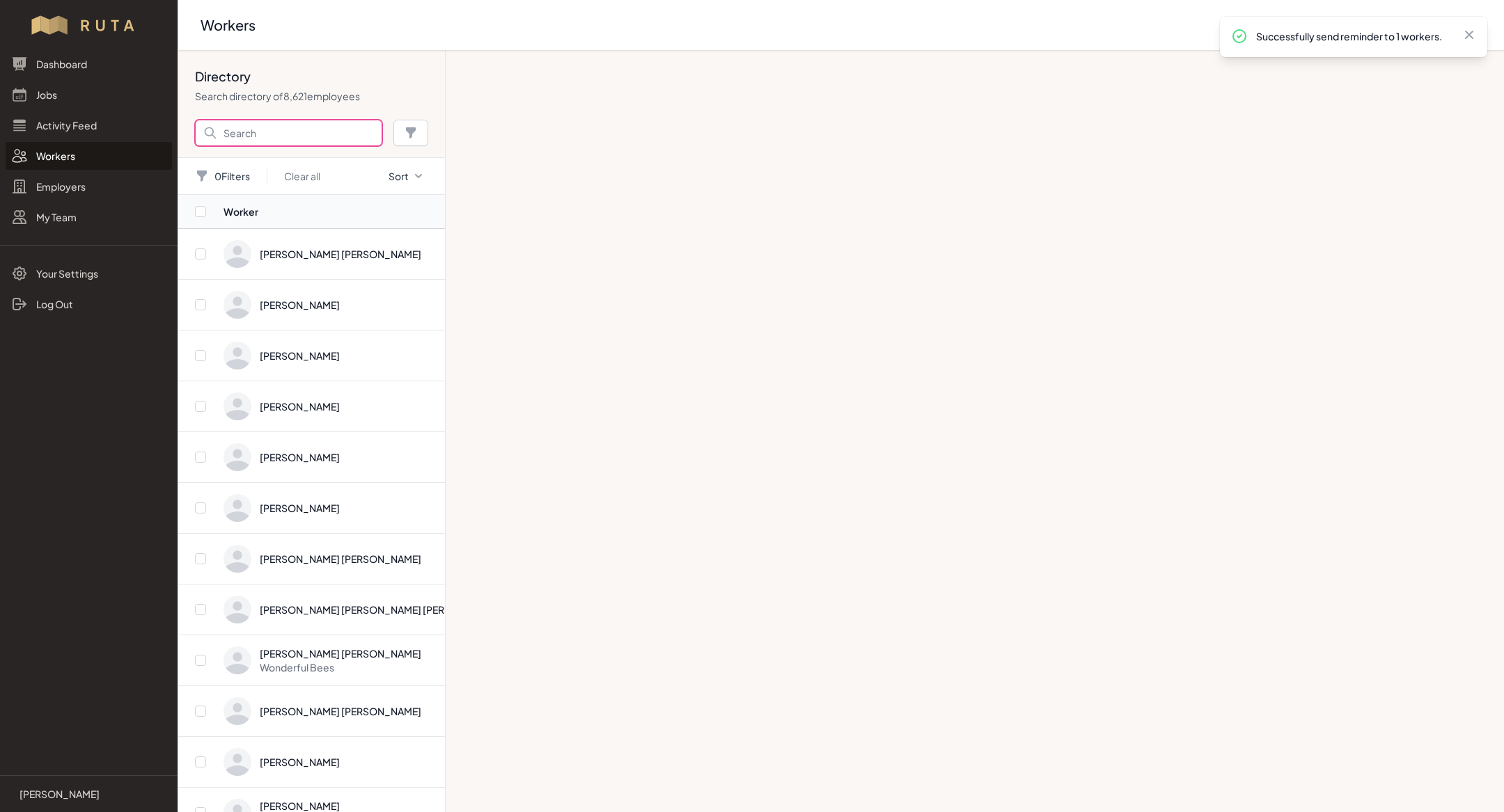
click at [315, 140] on input "Search" at bounding box center [289, 133] width 188 height 27
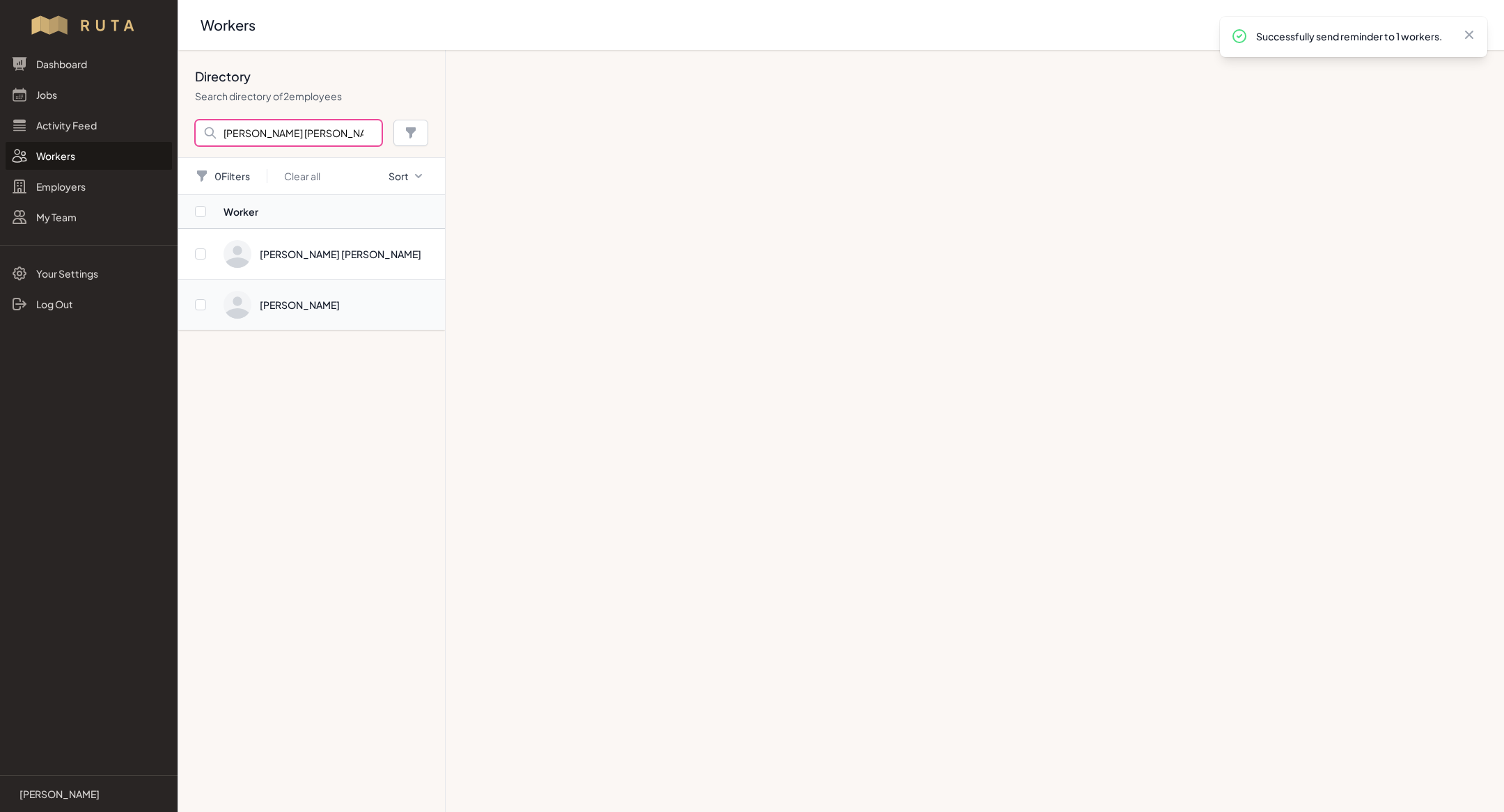
type input "[PERSON_NAME] [PERSON_NAME]"
click at [333, 294] on span "Directory" at bounding box center [330, 305] width 213 height 28
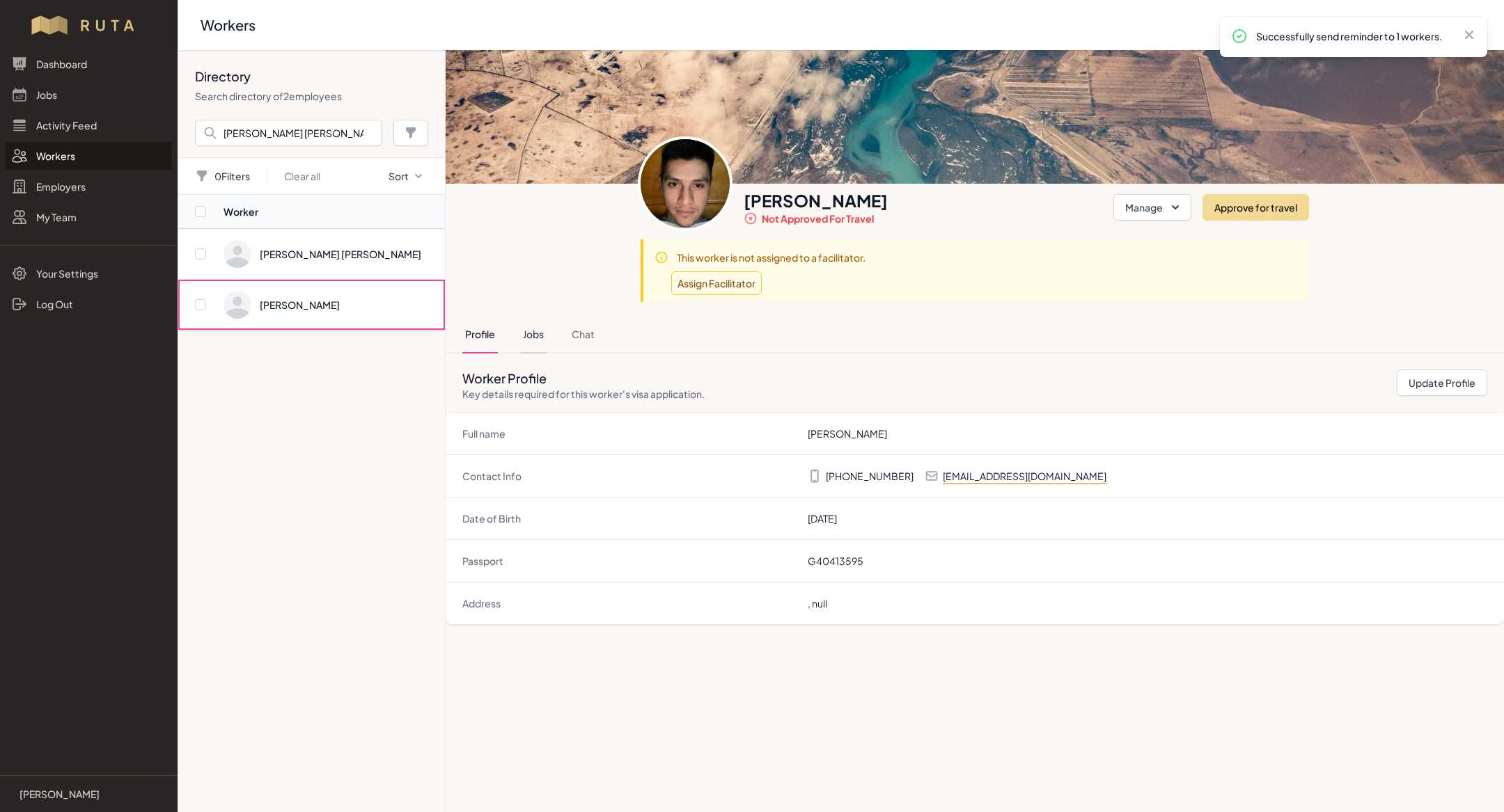
click at [526, 337] on button "Jobs" at bounding box center [533, 335] width 27 height 38
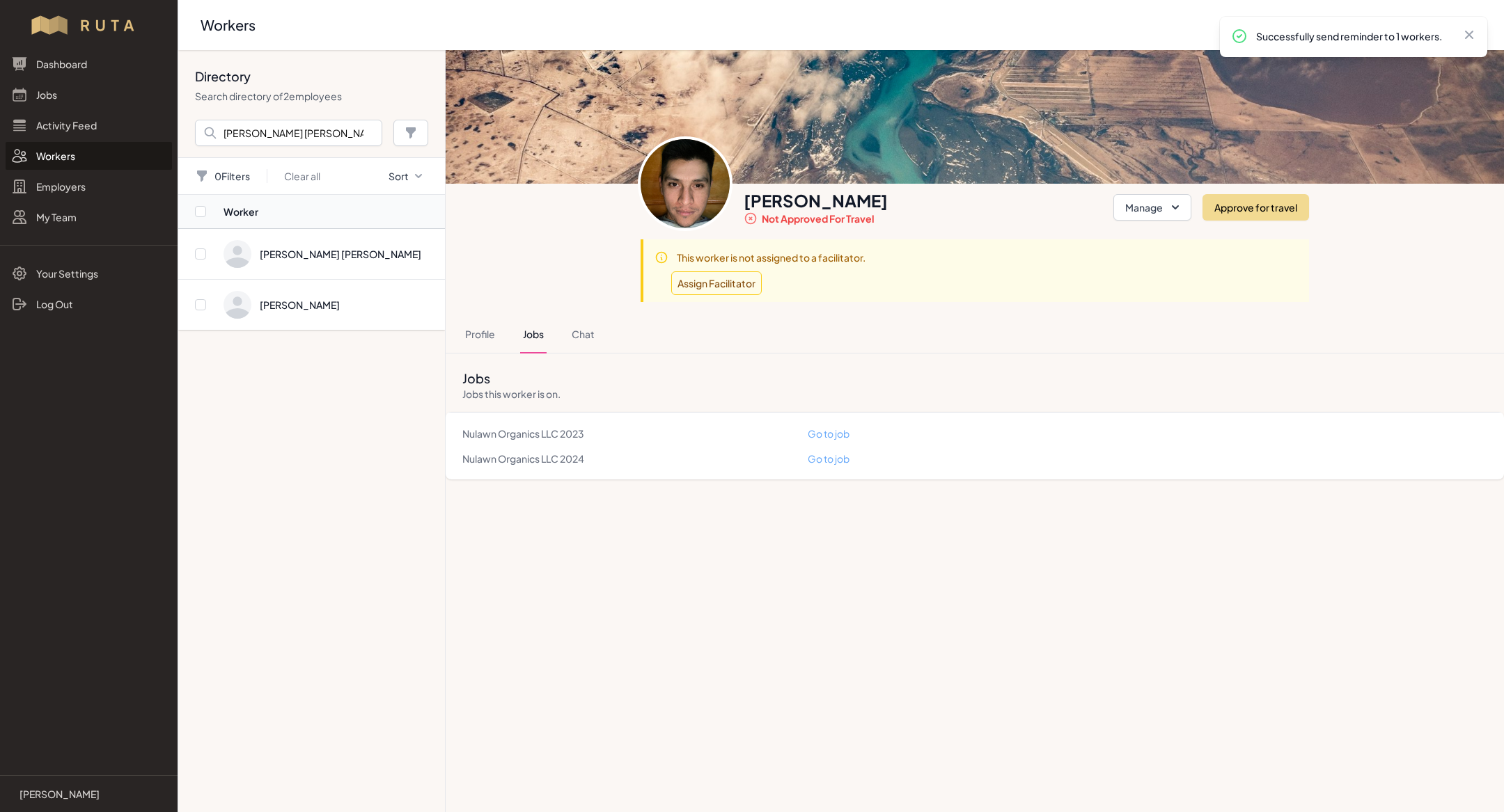
click at [589, 546] on main "Search: Go to Worker [PERSON_NAME] Not approved for travel Manage Approve for t…" at bounding box center [974, 432] width 1058 height 762
click at [108, 93] on link "Jobs" at bounding box center [89, 94] width 166 height 28
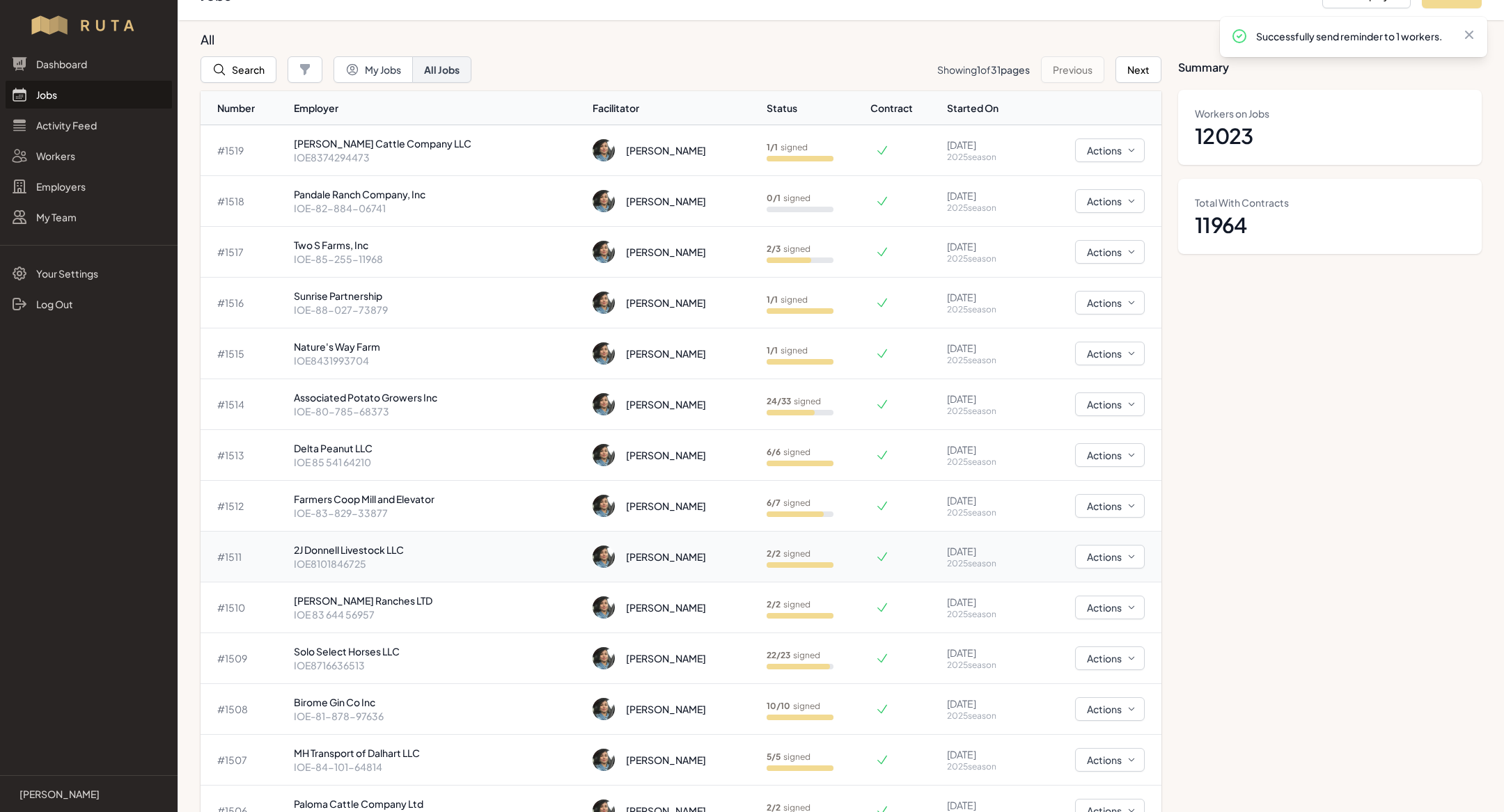
scroll to position [93, 0]
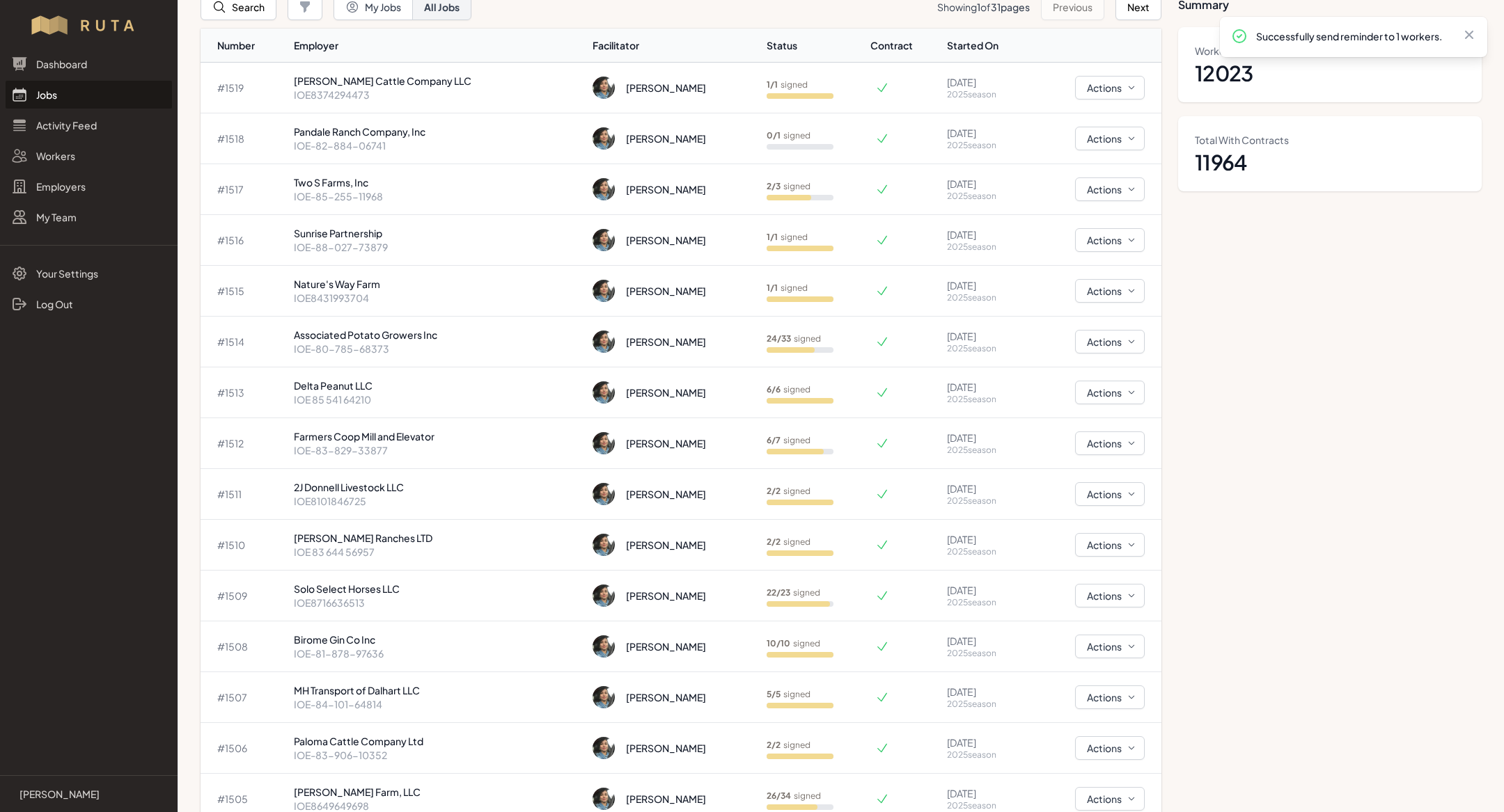
click at [69, 87] on link "Jobs" at bounding box center [89, 94] width 166 height 28
click at [104, 95] on link "Jobs" at bounding box center [89, 94] width 166 height 28
